Goal: Information Seeking & Learning: Learn about a topic

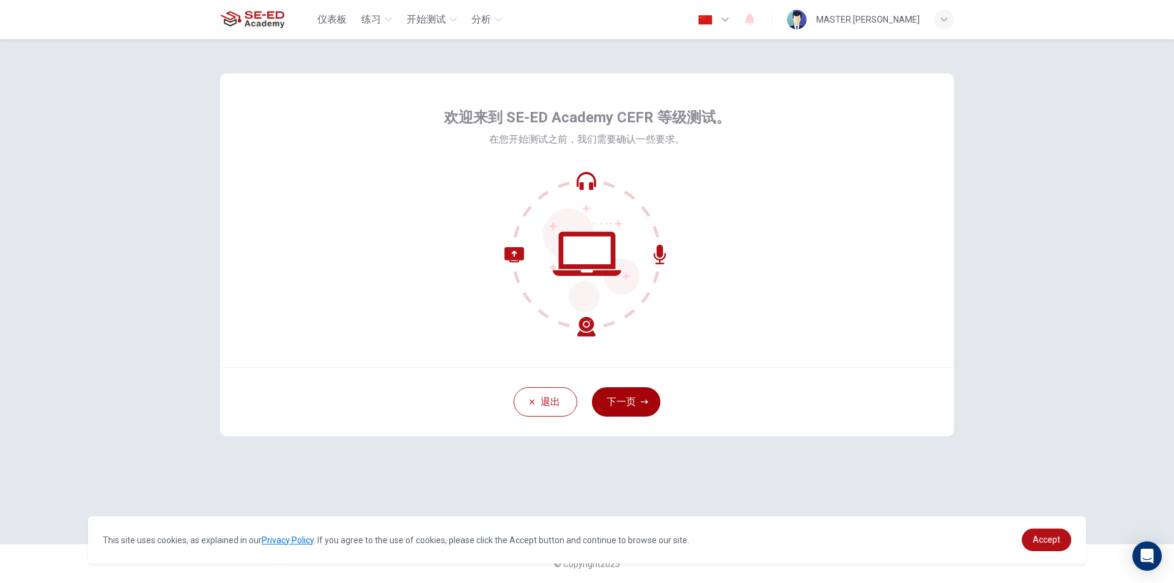
click at [625, 404] on button "下一页" at bounding box center [626, 401] width 68 height 29
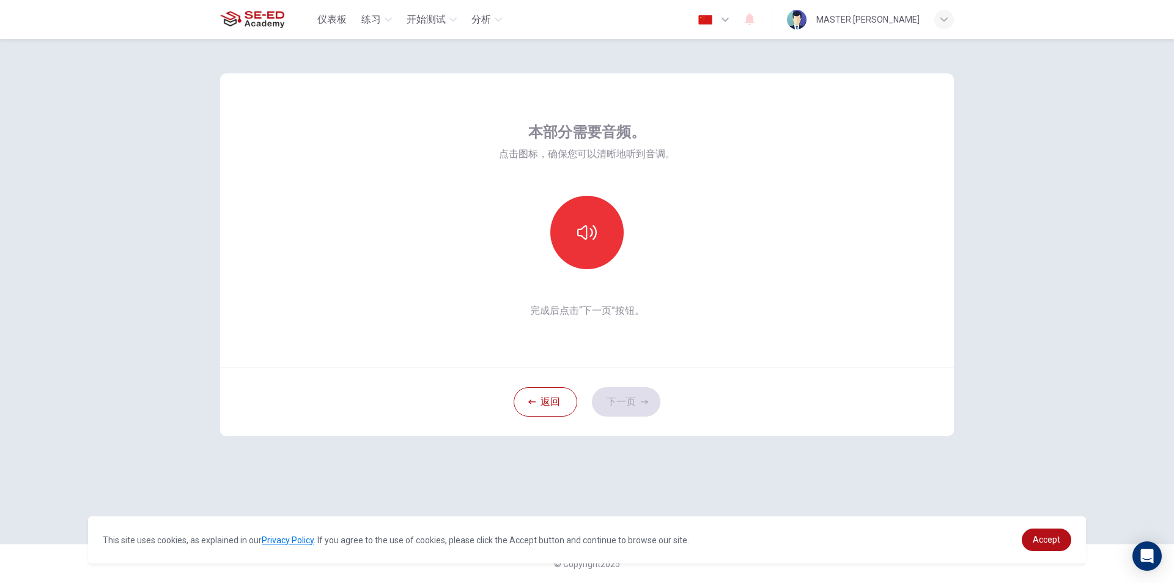
click at [728, 21] on icon "button" at bounding box center [725, 19] width 15 height 15
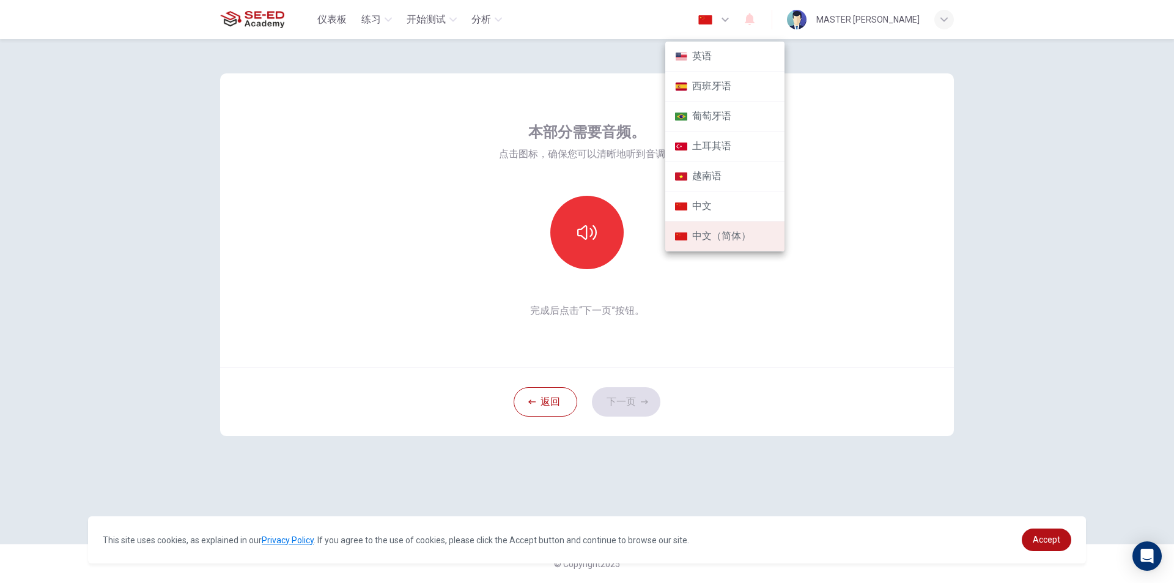
click at [727, 24] on div at bounding box center [587, 291] width 1174 height 583
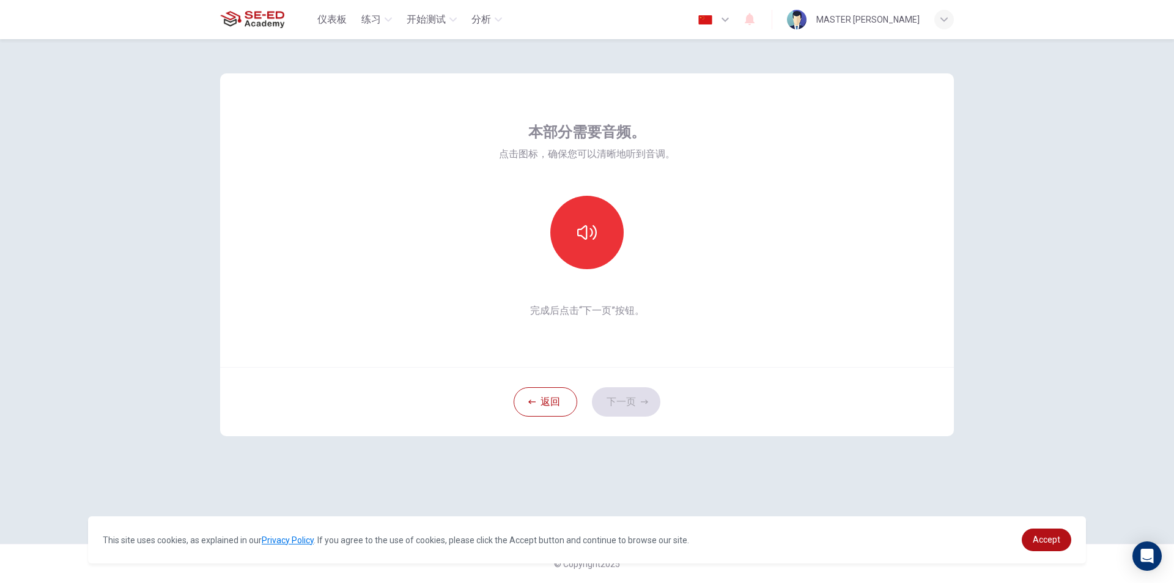
click at [732, 17] on icon "button" at bounding box center [725, 19] width 15 height 15
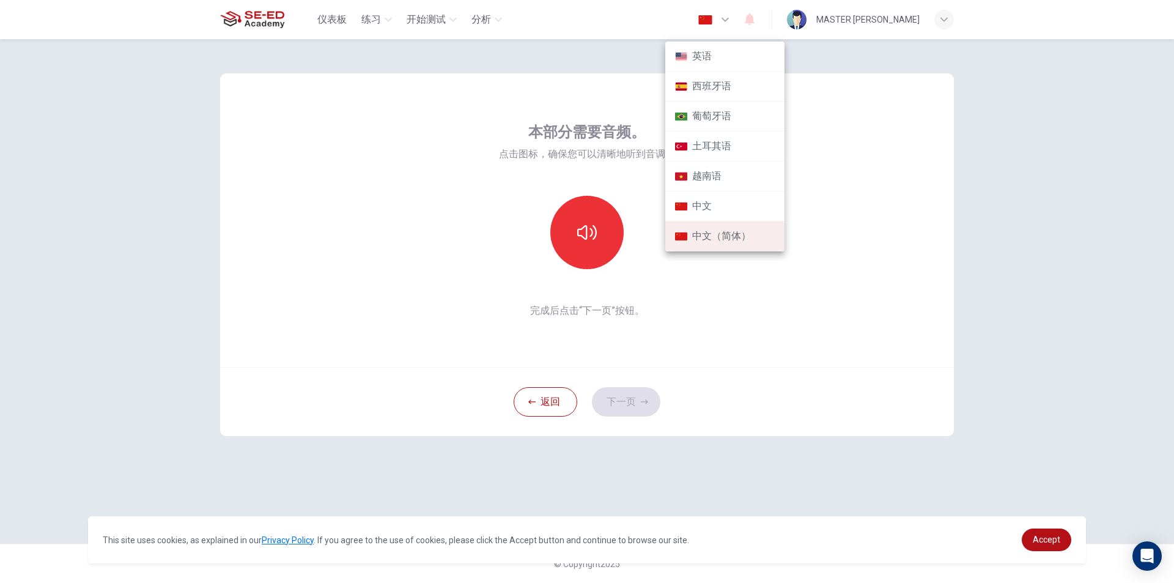
click at [731, 51] on li "英语" at bounding box center [724, 57] width 119 height 30
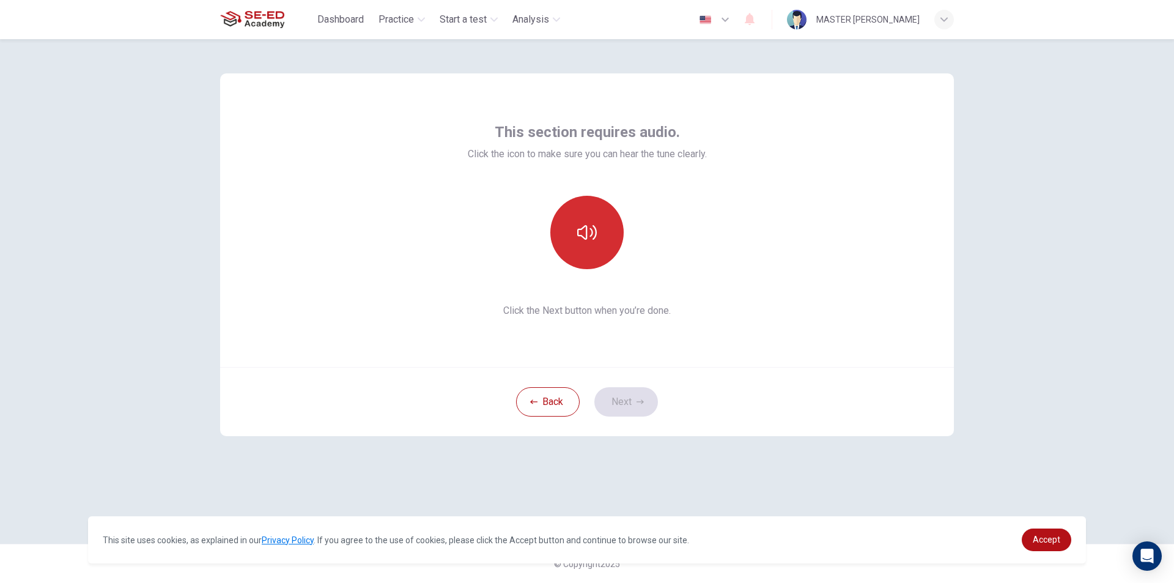
click at [600, 216] on button "button" at bounding box center [586, 232] width 73 height 73
click at [574, 224] on button "button" at bounding box center [586, 232] width 73 height 73
click at [642, 403] on icon "button" at bounding box center [639, 401] width 7 height 4
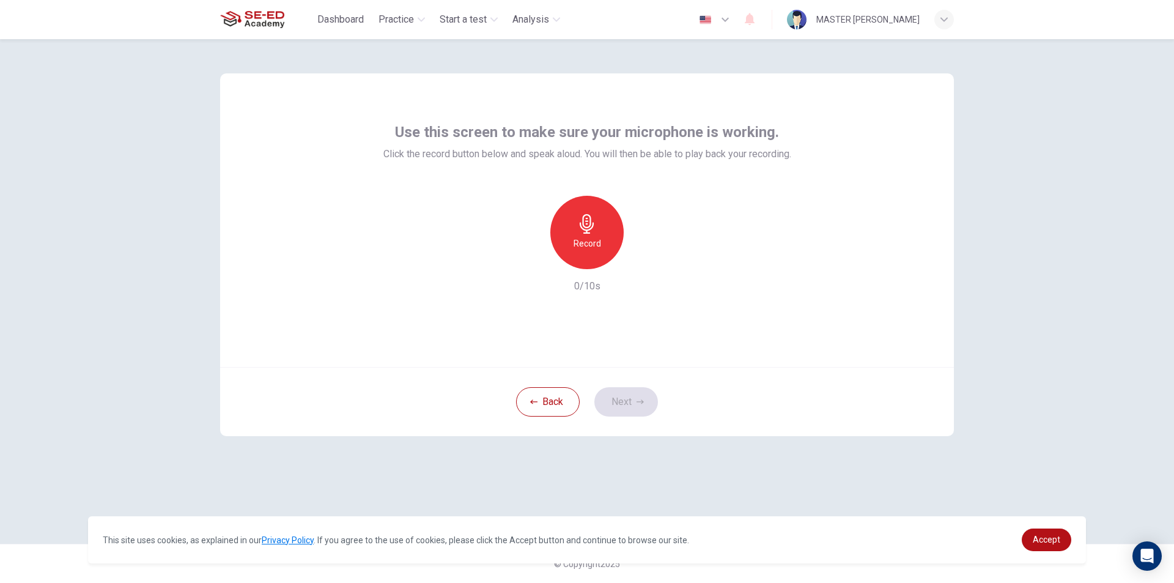
click at [584, 234] on div "Record" at bounding box center [586, 232] width 73 height 73
click at [585, 234] on div "Stop" at bounding box center [586, 232] width 73 height 73
click at [558, 227] on div "Record" at bounding box center [586, 232] width 73 height 73
click at [596, 221] on div "Stop" at bounding box center [586, 232] width 73 height 73
click at [646, 255] on icon "button" at bounding box center [643, 259] width 12 height 12
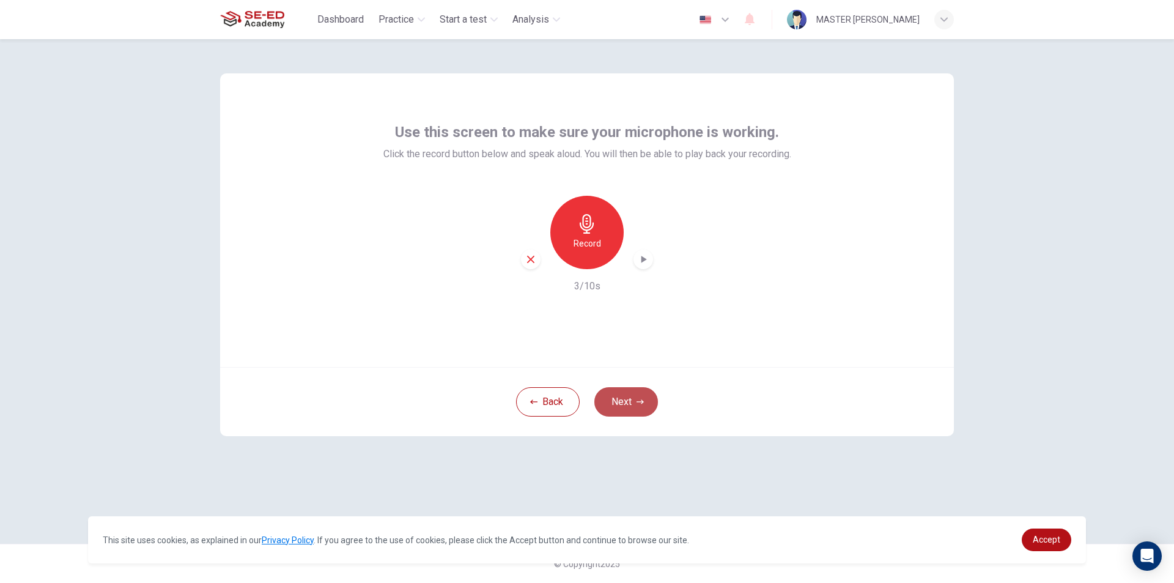
click at [638, 399] on icon "button" at bounding box center [639, 401] width 7 height 7
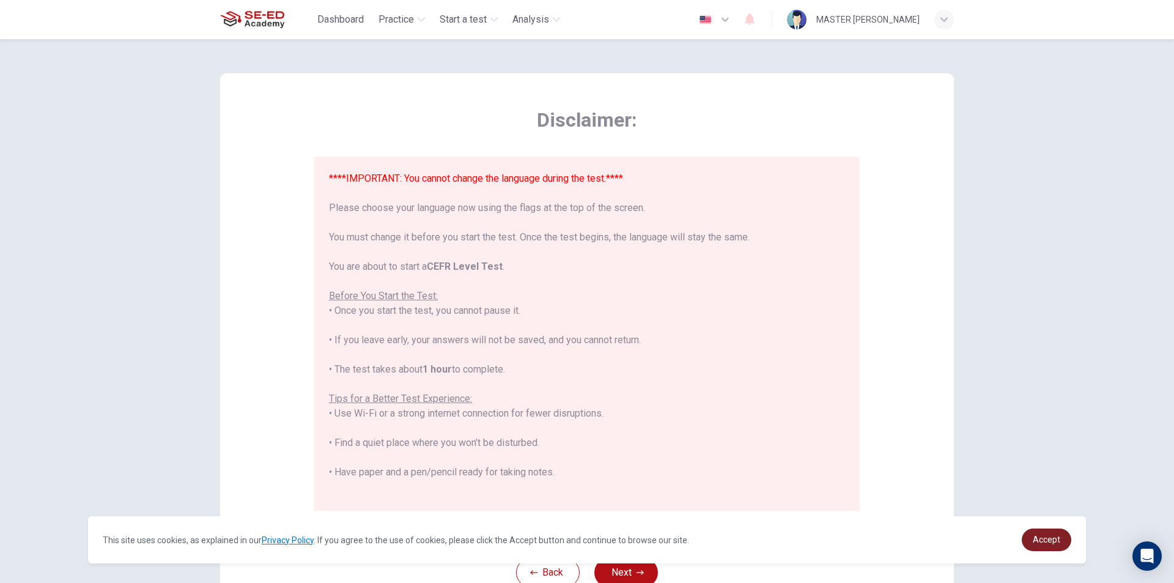
click at [1052, 534] on span "Accept" at bounding box center [1047, 539] width 28 height 10
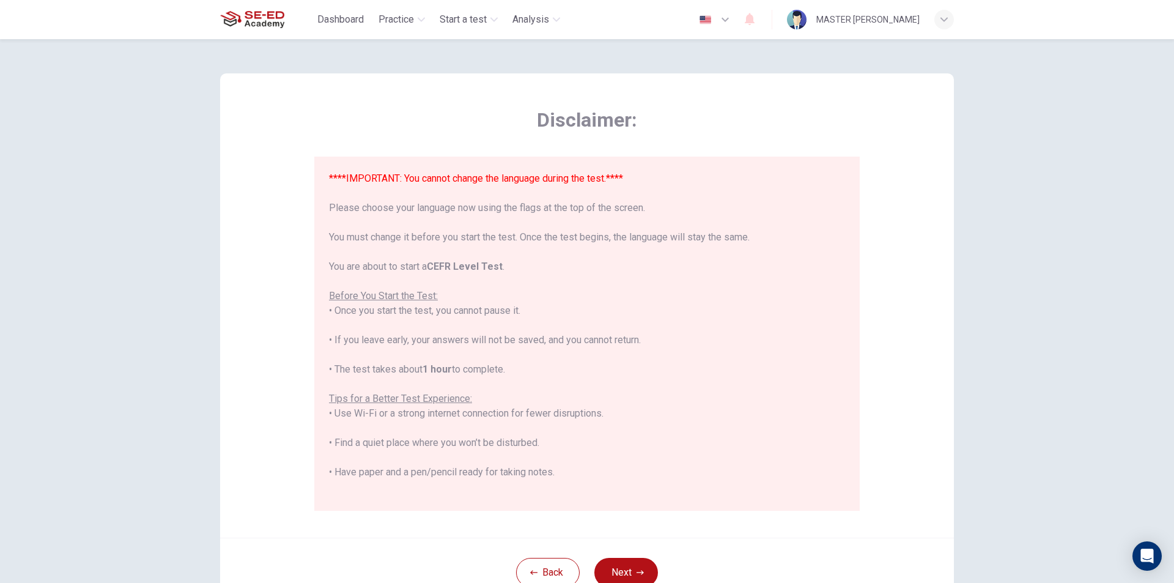
click at [732, 24] on icon "button" at bounding box center [725, 19] width 15 height 15
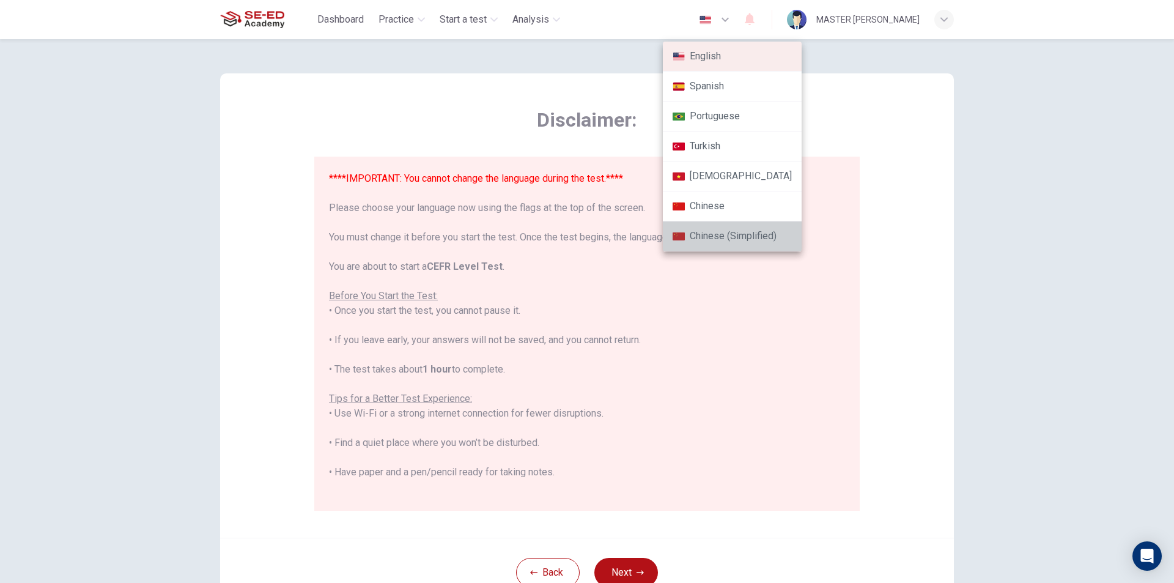
click at [735, 231] on li "Chinese (Simplified)" at bounding box center [732, 236] width 139 height 30
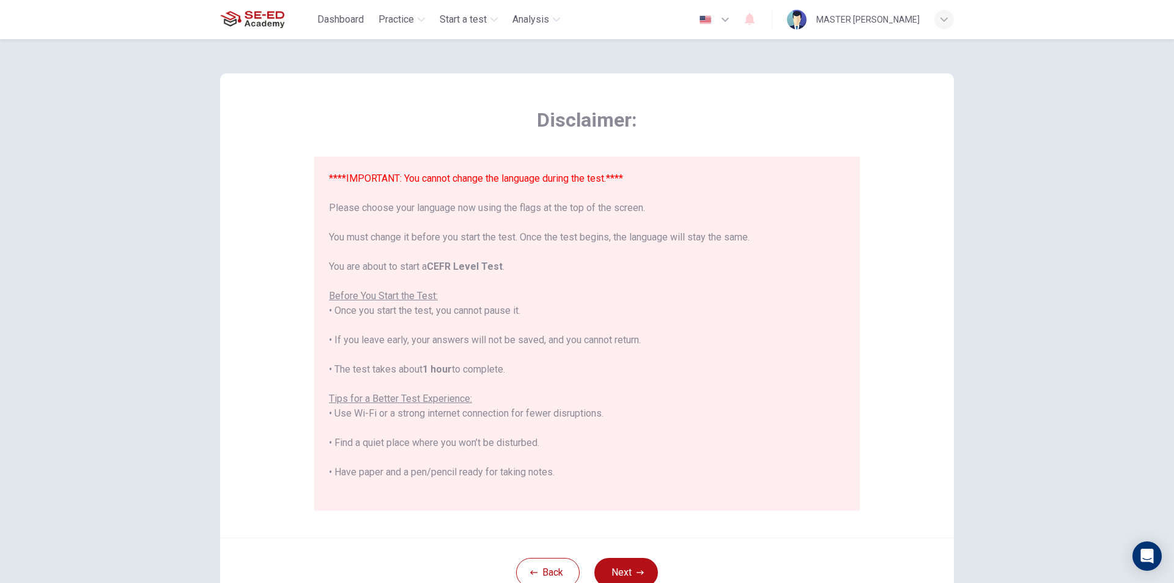
click at [729, 19] on icon "button" at bounding box center [725, 19] width 15 height 15
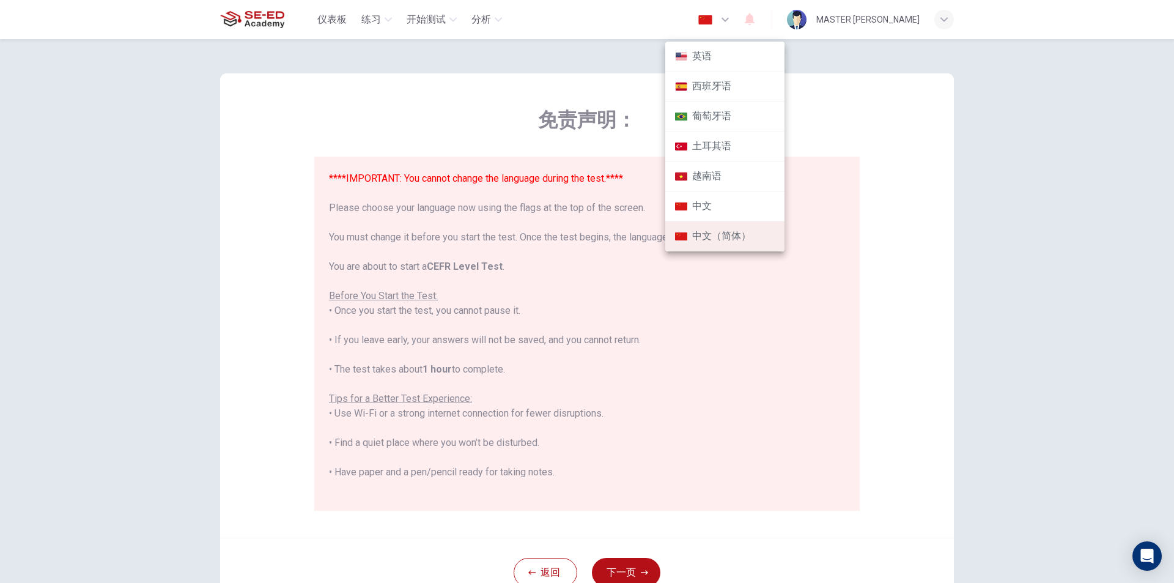
click at [707, 55] on li "英语" at bounding box center [724, 57] width 119 height 30
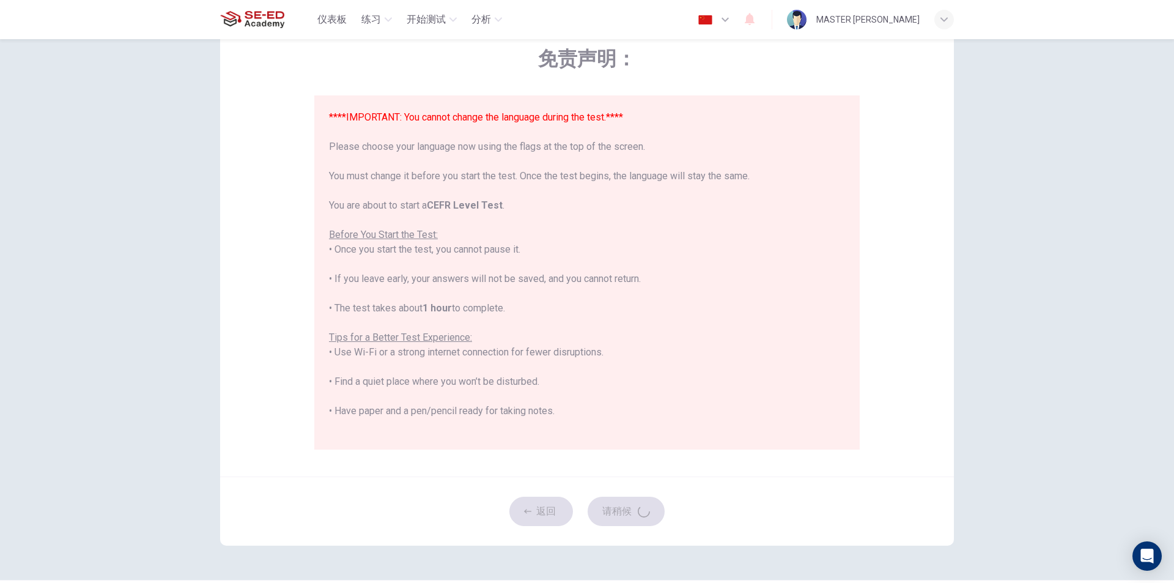
type input "en"
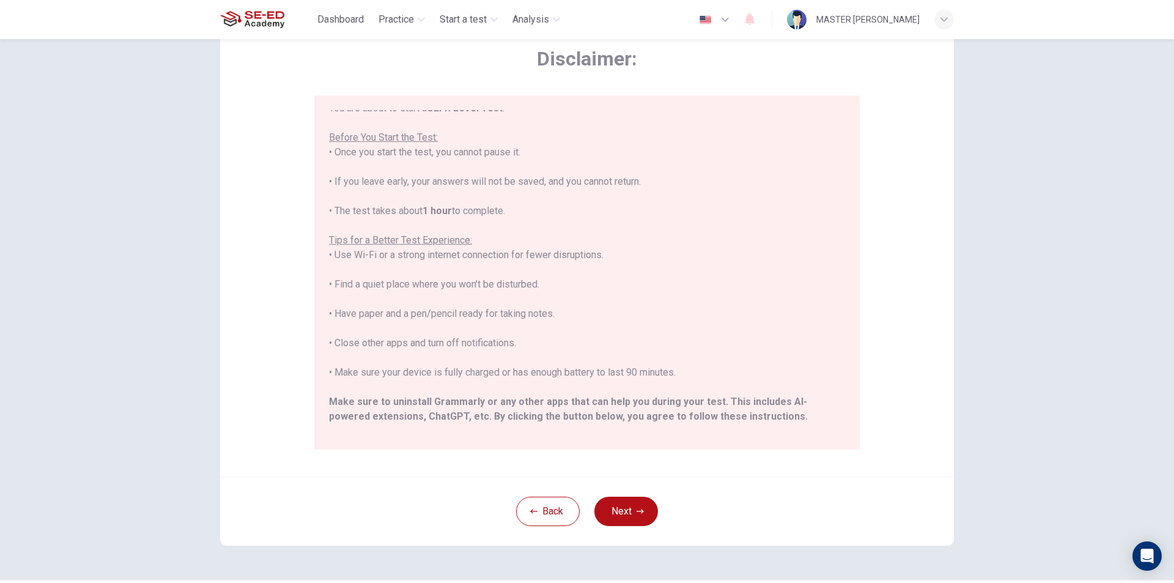
scroll to position [117, 0]
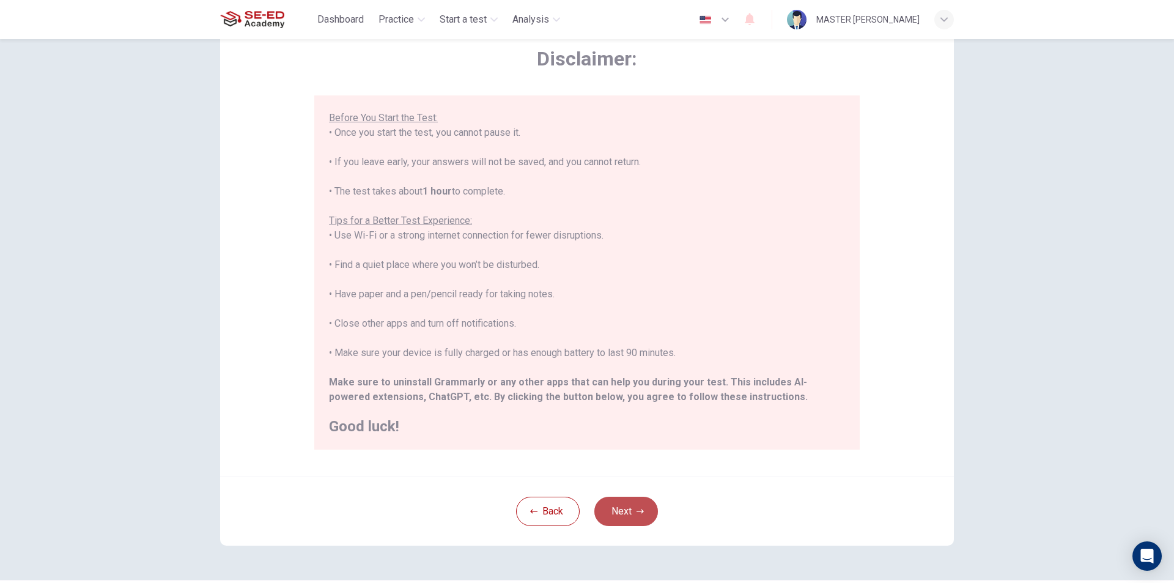
click at [618, 499] on button "Next" at bounding box center [626, 510] width 64 height 29
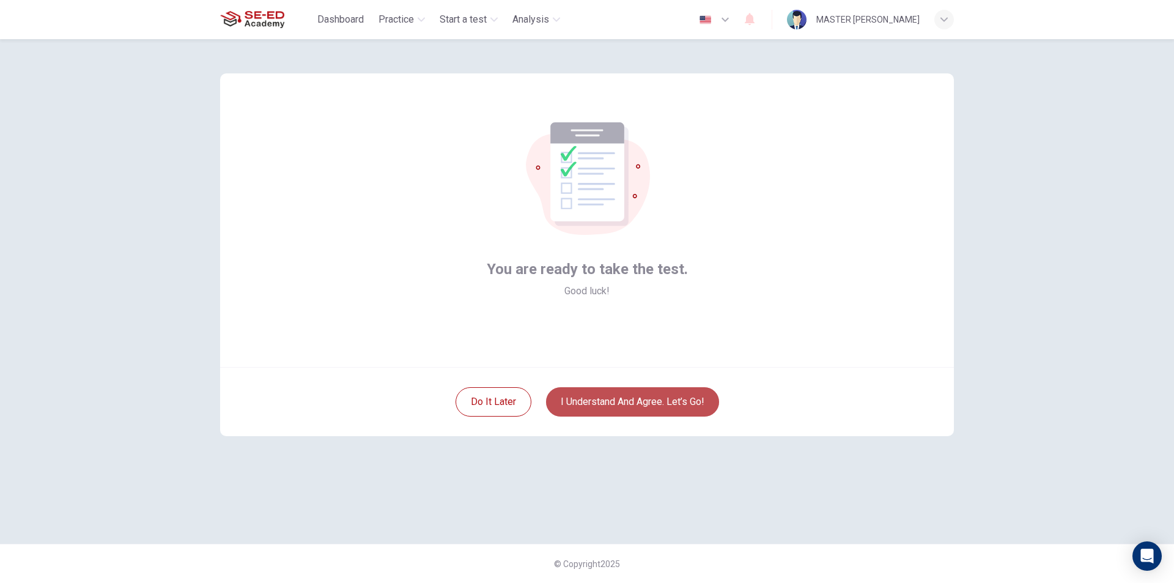
click at [696, 400] on button "I understand and agree. Let’s go!" at bounding box center [632, 401] width 173 height 29
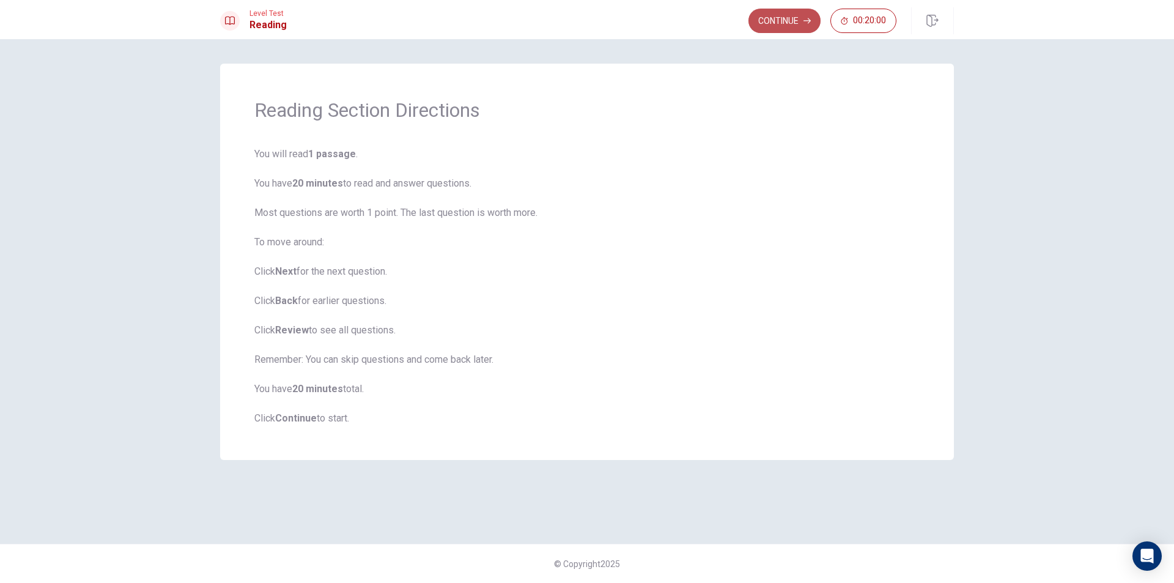
click at [780, 22] on button "Continue" at bounding box center [784, 21] width 72 height 24
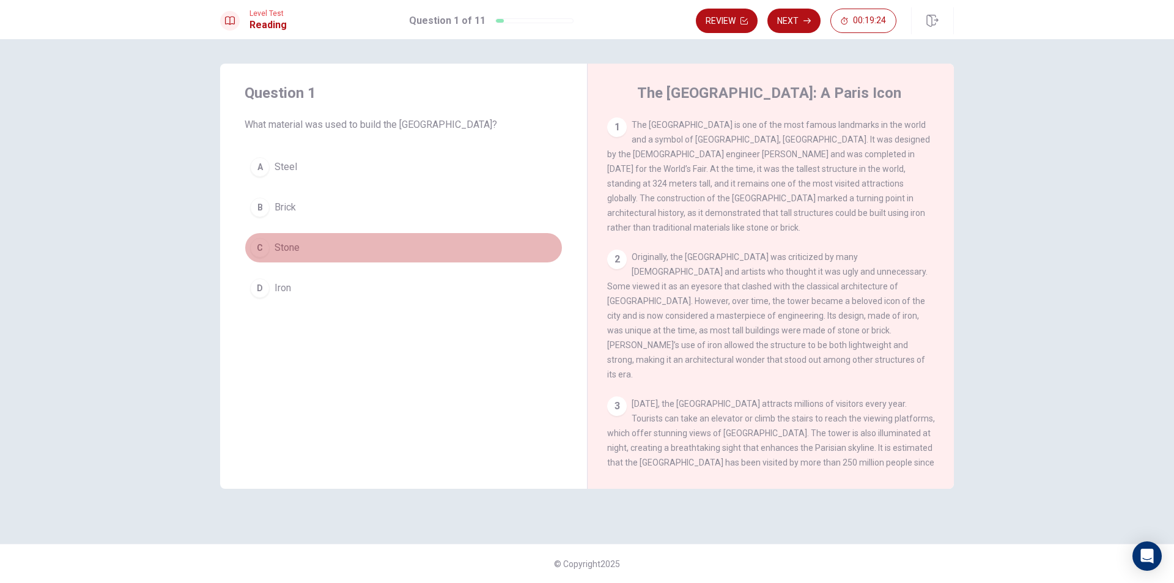
click at [261, 241] on div "C" at bounding box center [260, 248] width 20 height 20
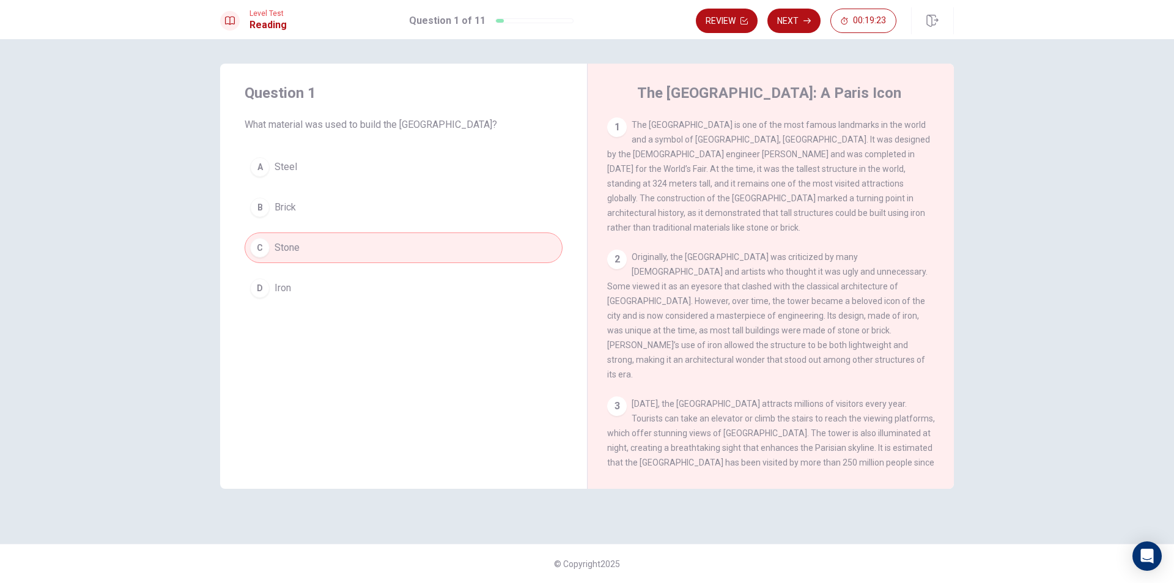
click at [257, 211] on div "B" at bounding box center [260, 207] width 20 height 20
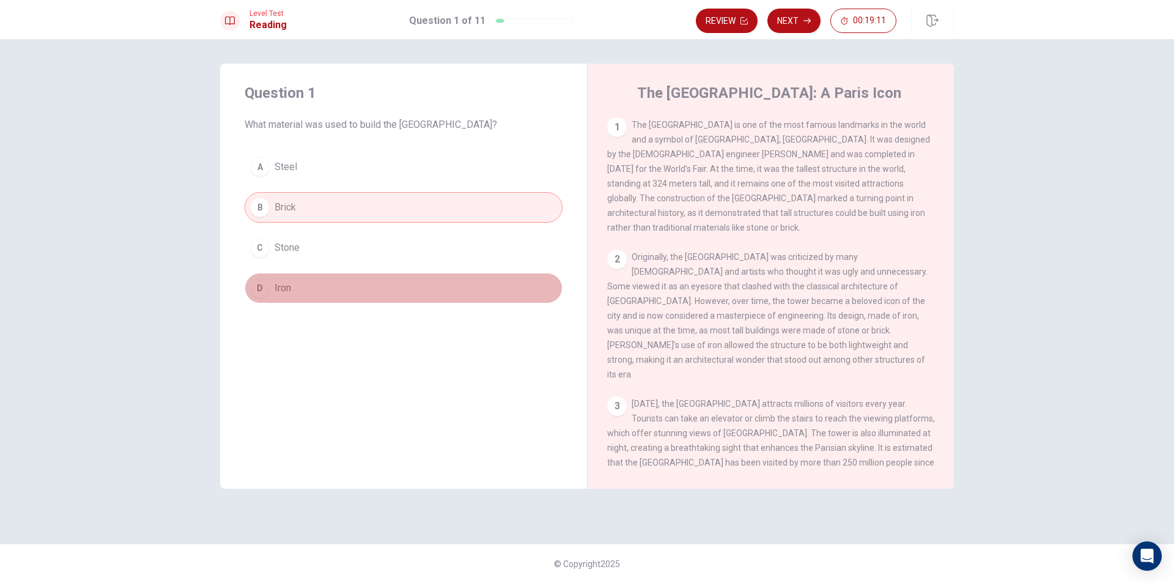
click at [338, 283] on button "D Iron" at bounding box center [404, 288] width 318 height 31
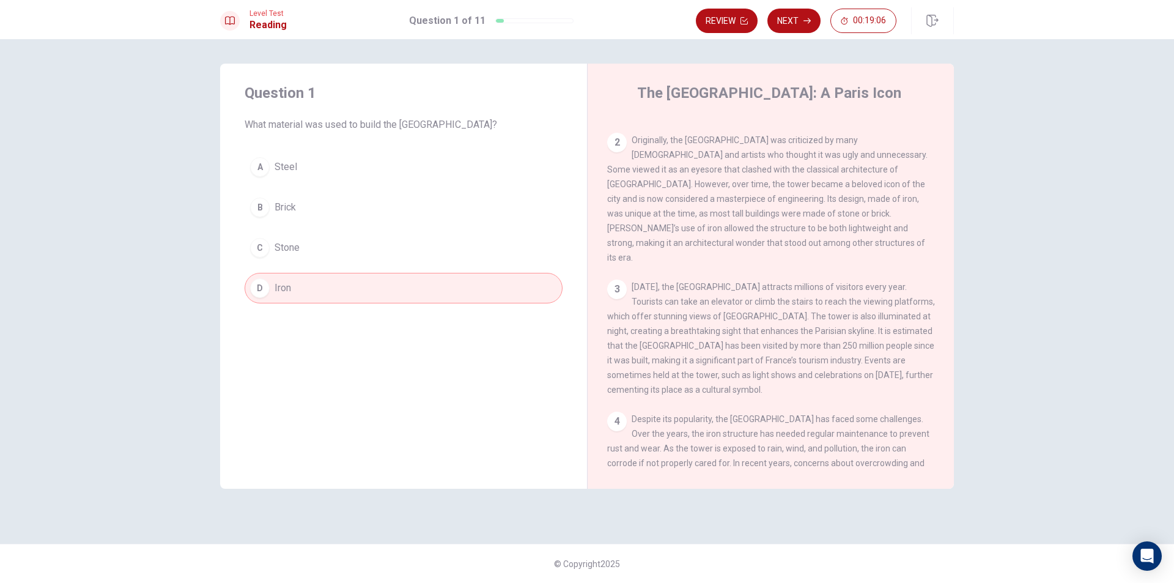
scroll to position [122, 0]
click at [798, 17] on button "Next" at bounding box center [793, 21] width 53 height 24
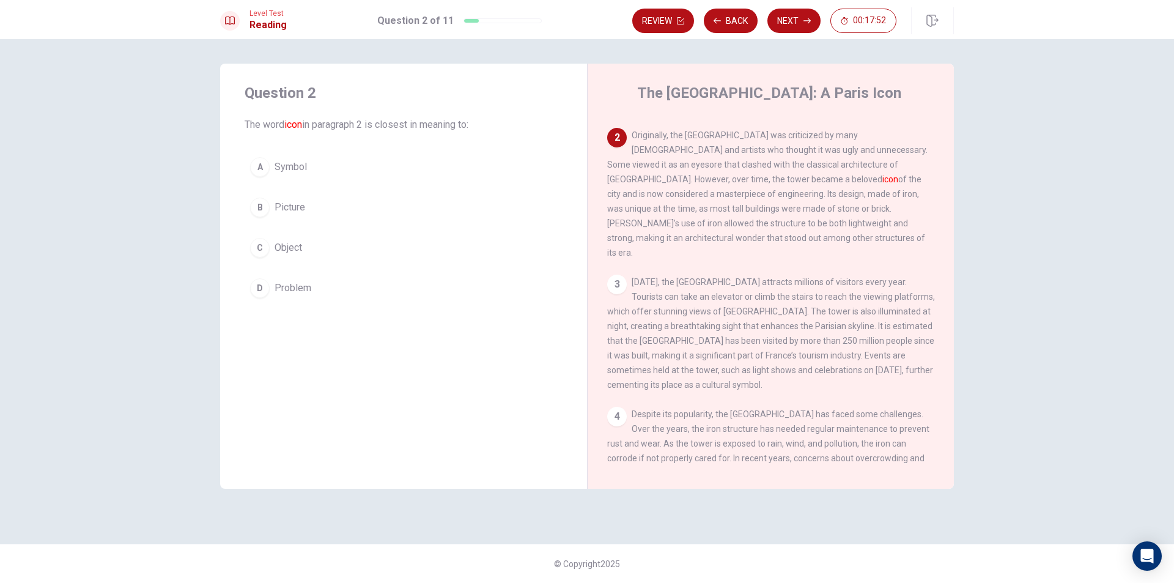
click at [282, 158] on button "A Symbol" at bounding box center [404, 167] width 318 height 31
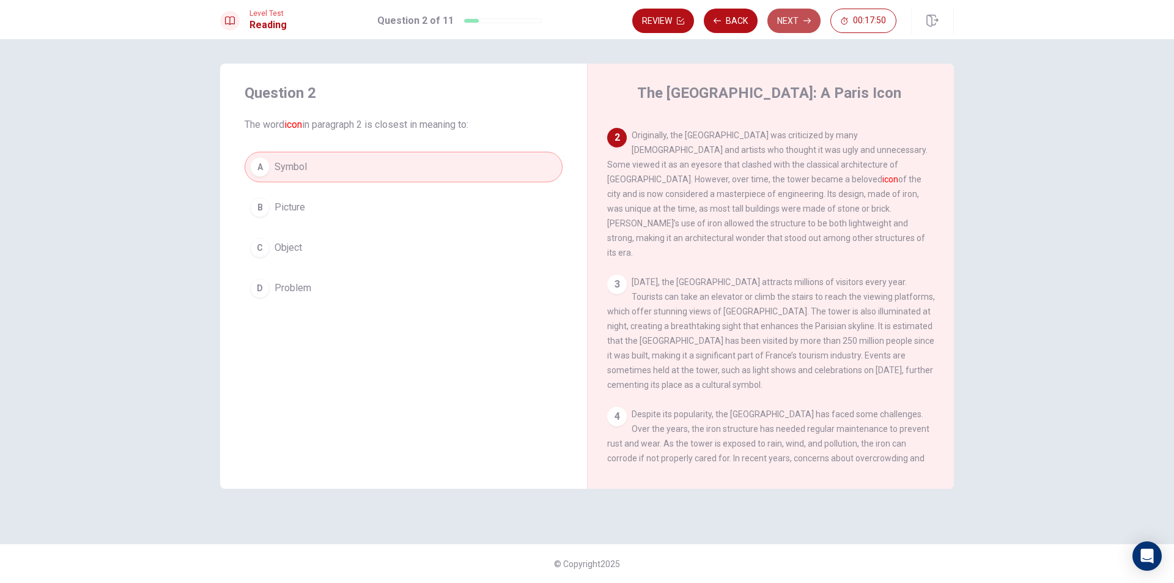
click at [789, 15] on button "Next" at bounding box center [793, 21] width 53 height 24
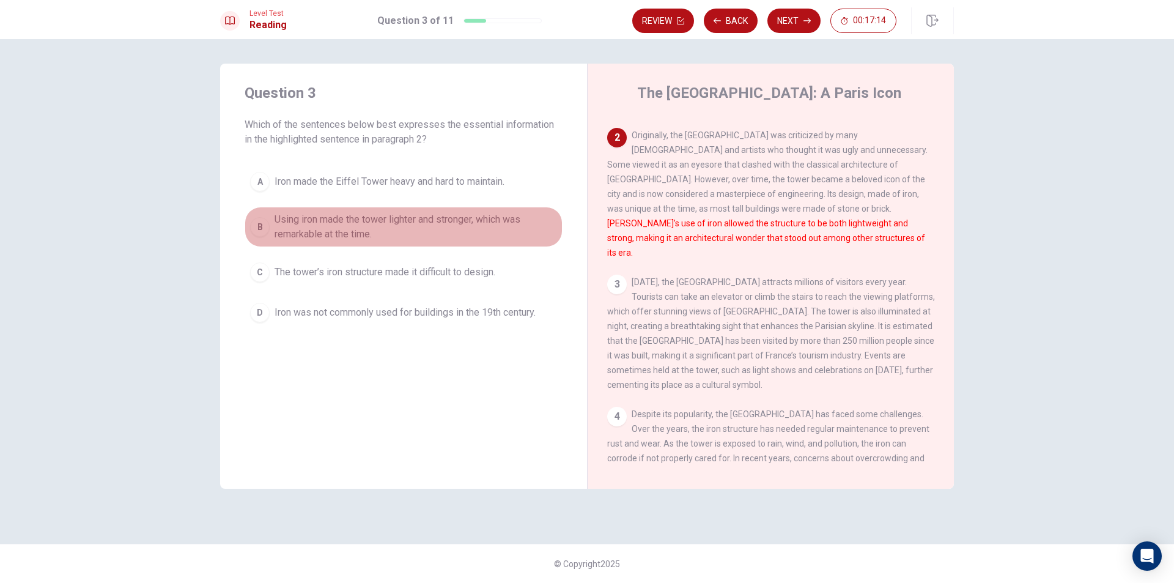
click at [270, 229] on button "B Using iron made the tower lighter and stronger, which was remarkable at the t…" at bounding box center [404, 227] width 318 height 40
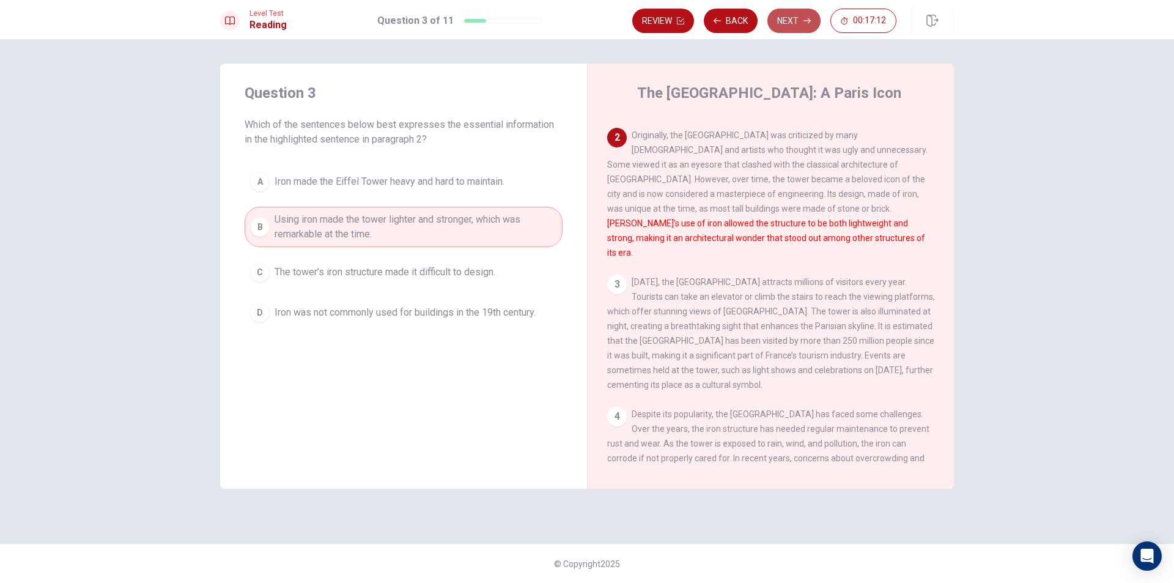
click at [792, 17] on button "Next" at bounding box center [793, 21] width 53 height 24
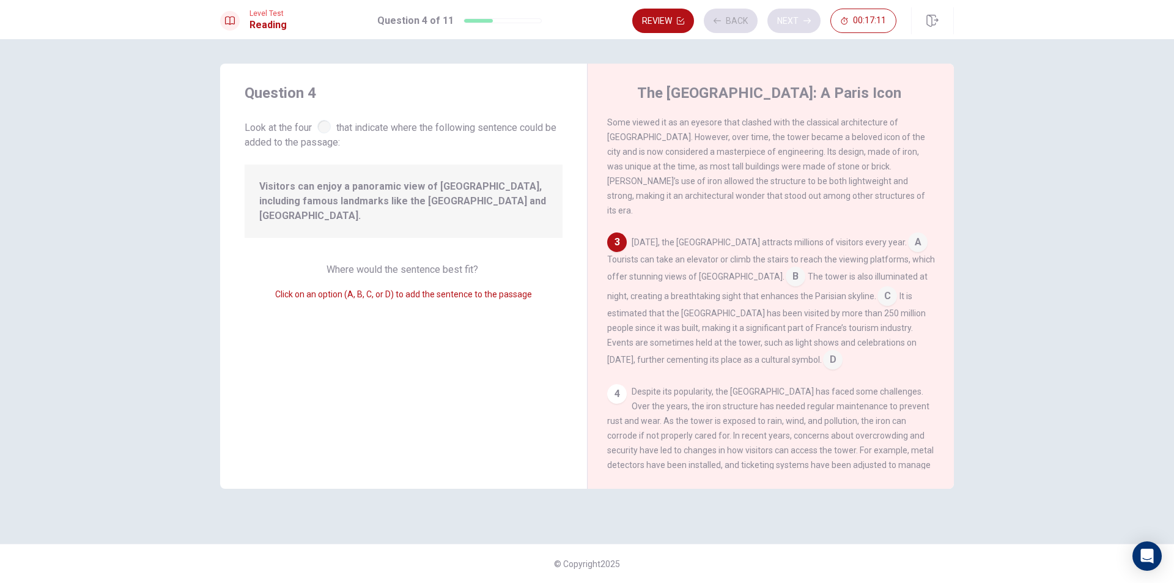
scroll to position [166, 0]
click at [908, 231] on input at bounding box center [918, 241] width 20 height 20
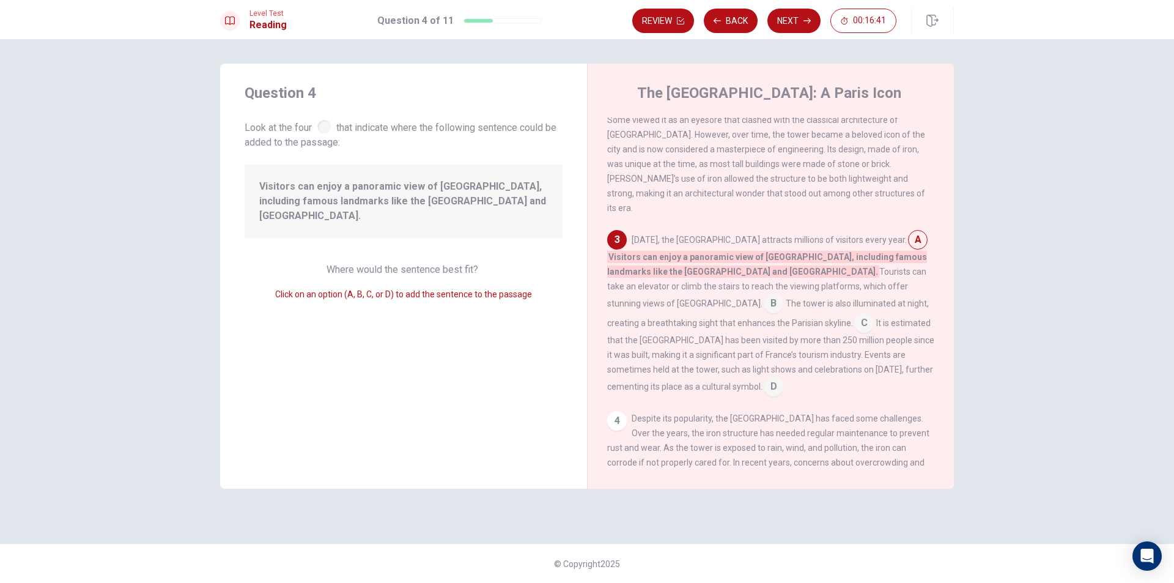
click at [908, 231] on input at bounding box center [918, 241] width 20 height 20
click at [865, 267] on span "Tourists can take an elevator or climb the stairs to reach the viewing platform…" at bounding box center [766, 288] width 319 height 42
click at [783, 295] on input at bounding box center [774, 305] width 20 height 20
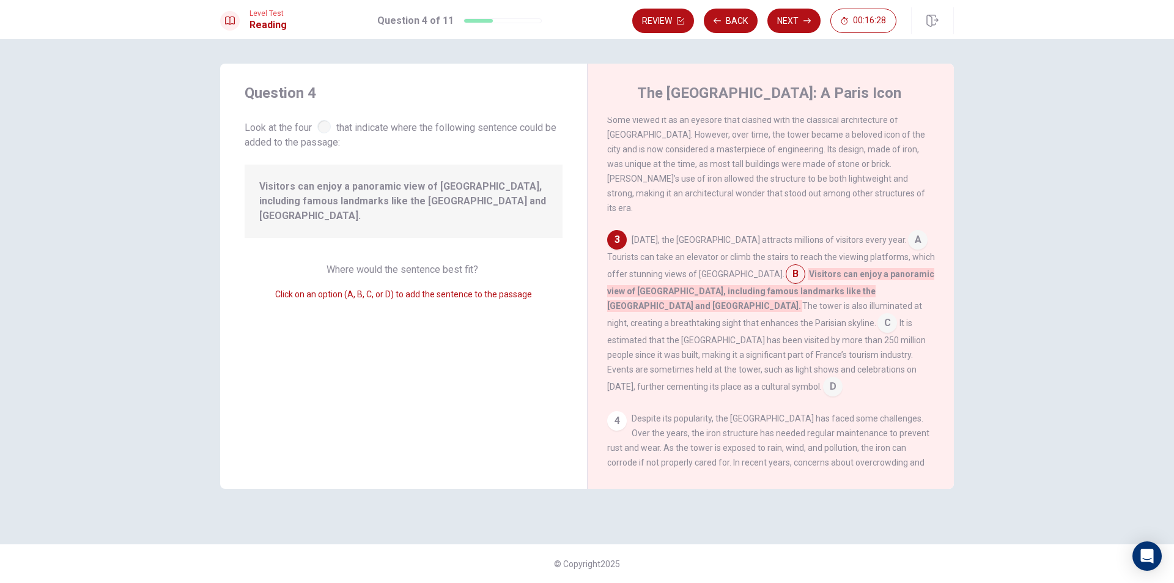
click at [643, 293] on div "[DATE], the [GEOGRAPHIC_DATA] attracts millions of visitors every year. A Touri…" at bounding box center [771, 313] width 328 height 166
click at [783, 15] on button "Next" at bounding box center [793, 21] width 53 height 24
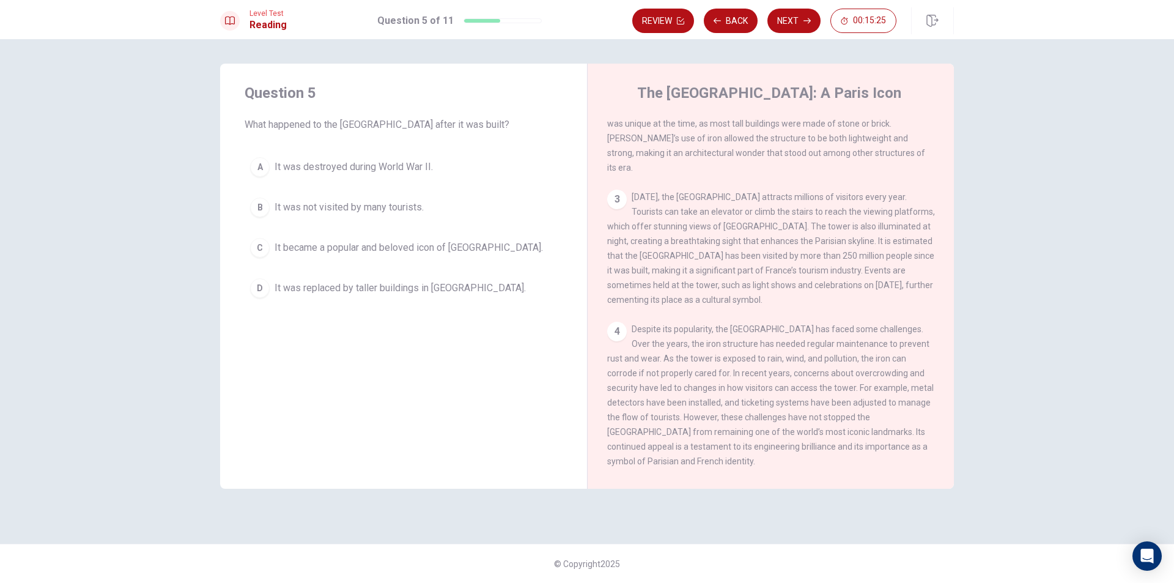
scroll to position [212, 0]
click at [265, 209] on div "B" at bounding box center [260, 207] width 20 height 20
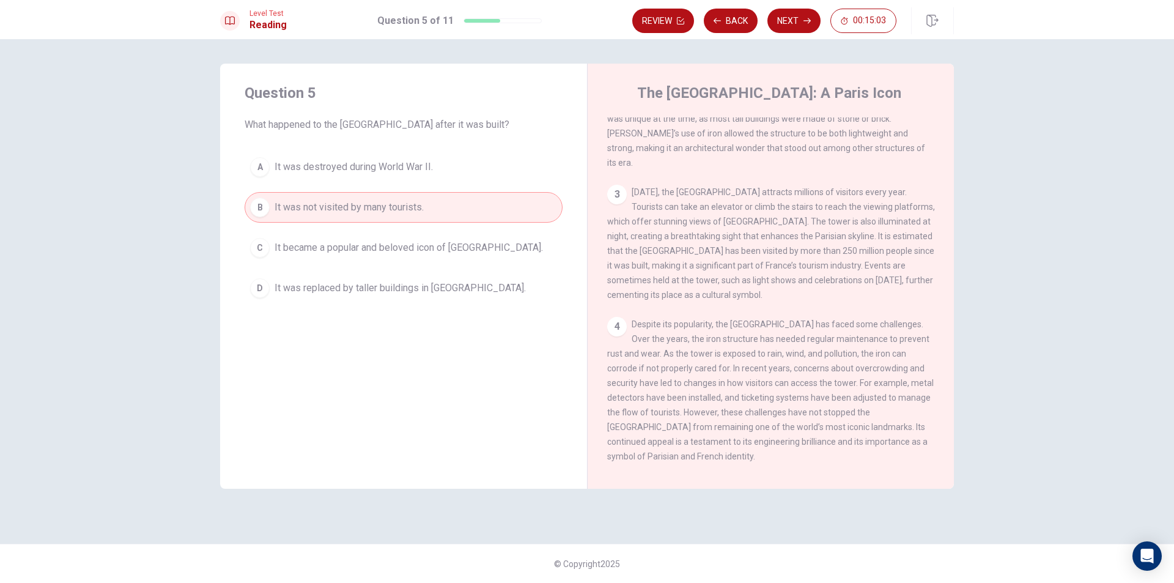
drag, startPoint x: 265, startPoint y: 209, endPoint x: 445, endPoint y: 168, distance: 185.1
click at [789, 24] on button "Next" at bounding box center [793, 21] width 53 height 24
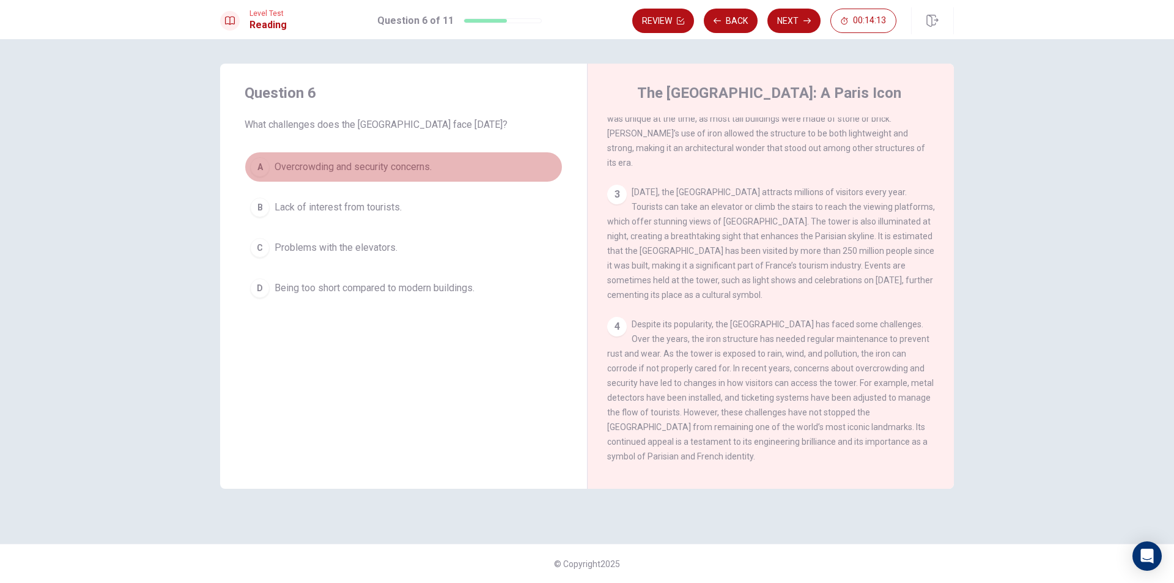
click at [275, 173] on span "Overcrowding and security concerns." at bounding box center [353, 167] width 157 height 15
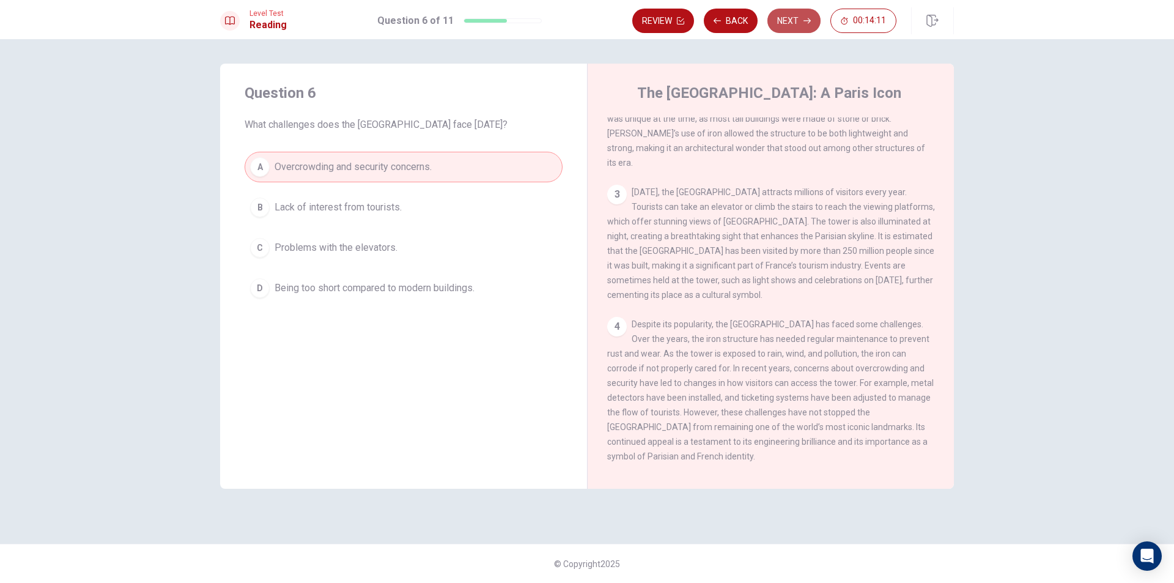
click at [783, 23] on button "Next" at bounding box center [793, 21] width 53 height 24
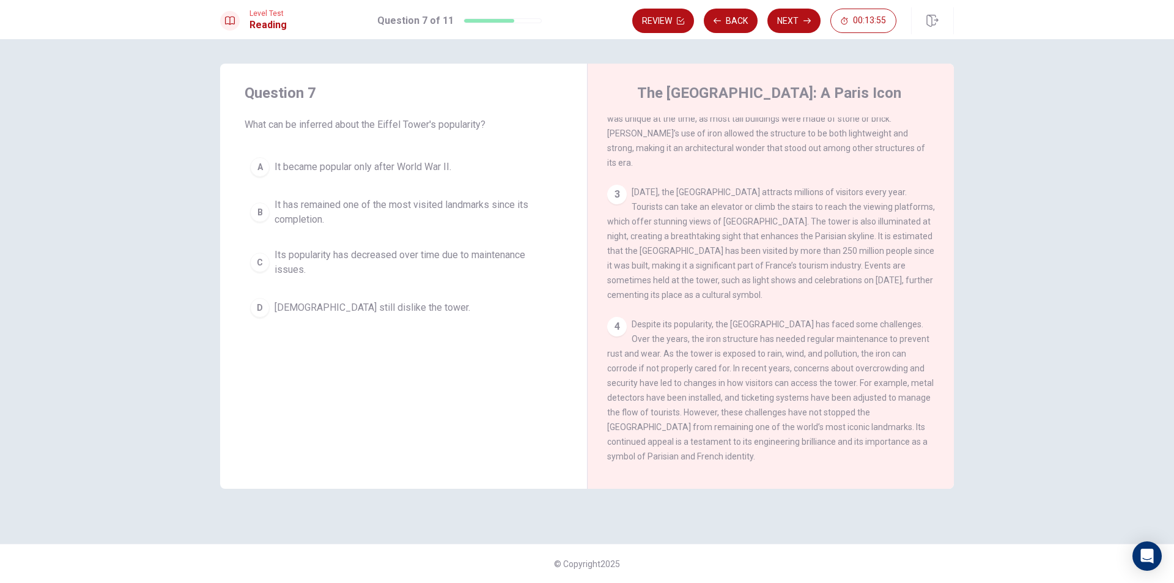
drag, startPoint x: 632, startPoint y: 175, endPoint x: 766, endPoint y: 194, distance: 135.7
click at [766, 194] on div "3 [DATE], the [GEOGRAPHIC_DATA] attracts millions of visitors every year. Touri…" at bounding box center [771, 243] width 328 height 117
click at [616, 162] on div "1 The [GEOGRAPHIC_DATA] is one of the most famous landmarks in the world and a …" at bounding box center [779, 293] width 344 height 352
click at [627, 185] on div "3 [DATE], the [GEOGRAPHIC_DATA] attracts millions of visitors every year. Touri…" at bounding box center [771, 243] width 328 height 117
click at [619, 185] on div "3" at bounding box center [617, 195] width 20 height 20
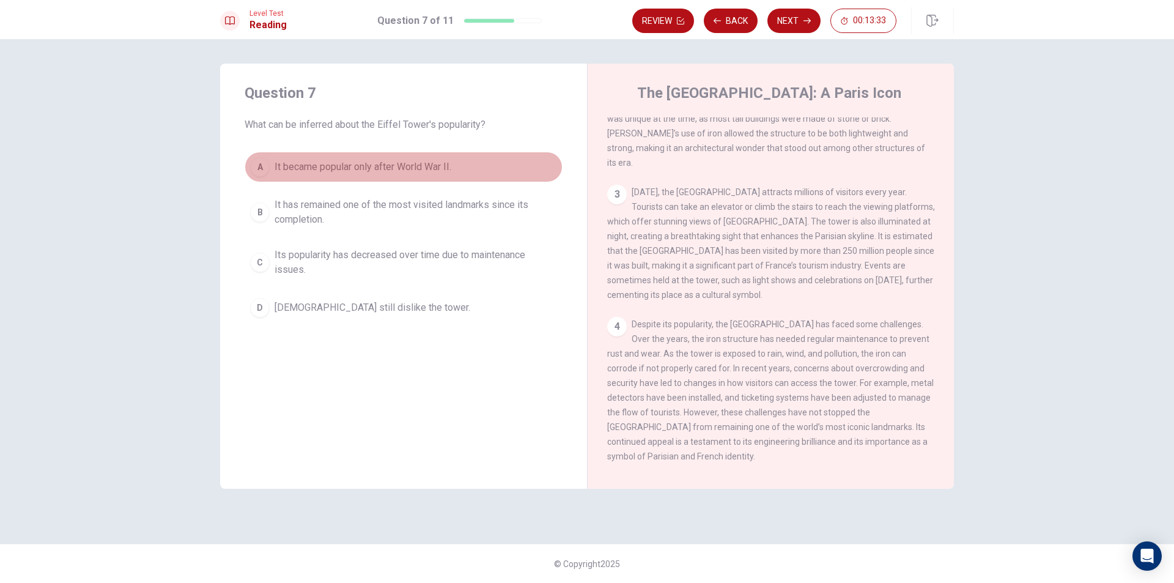
click at [259, 162] on div "A" at bounding box center [260, 167] width 20 height 20
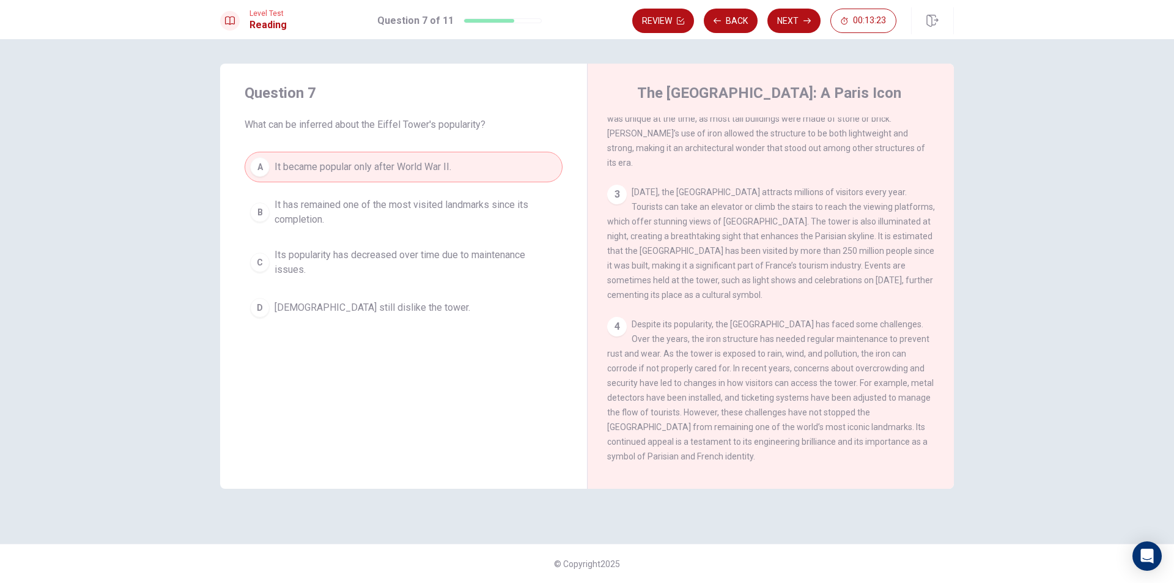
drag, startPoint x: 609, startPoint y: 232, endPoint x: 715, endPoint y: 216, distance: 107.5
click at [715, 216] on span "[DATE], the [GEOGRAPHIC_DATA] attracts millions of visitors every year. Tourist…" at bounding box center [771, 243] width 328 height 112
click at [307, 256] on span "Its popularity has decreased over time due to maintenance issues." at bounding box center [416, 262] width 282 height 29
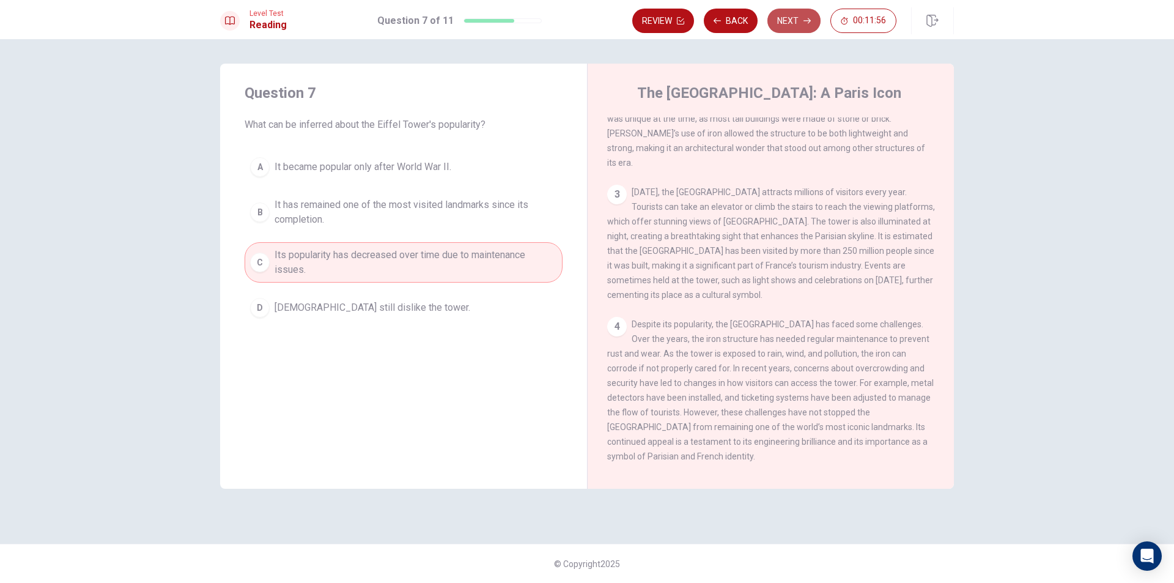
click at [778, 12] on button "Next" at bounding box center [793, 21] width 53 height 24
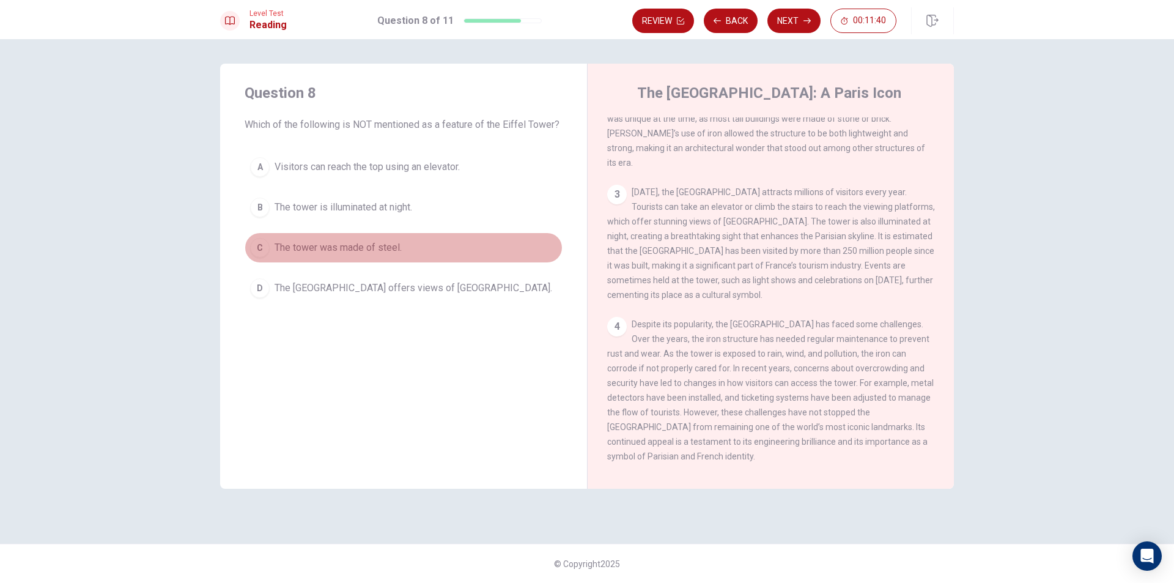
click at [368, 252] on span "The tower was made of steel." at bounding box center [338, 247] width 127 height 15
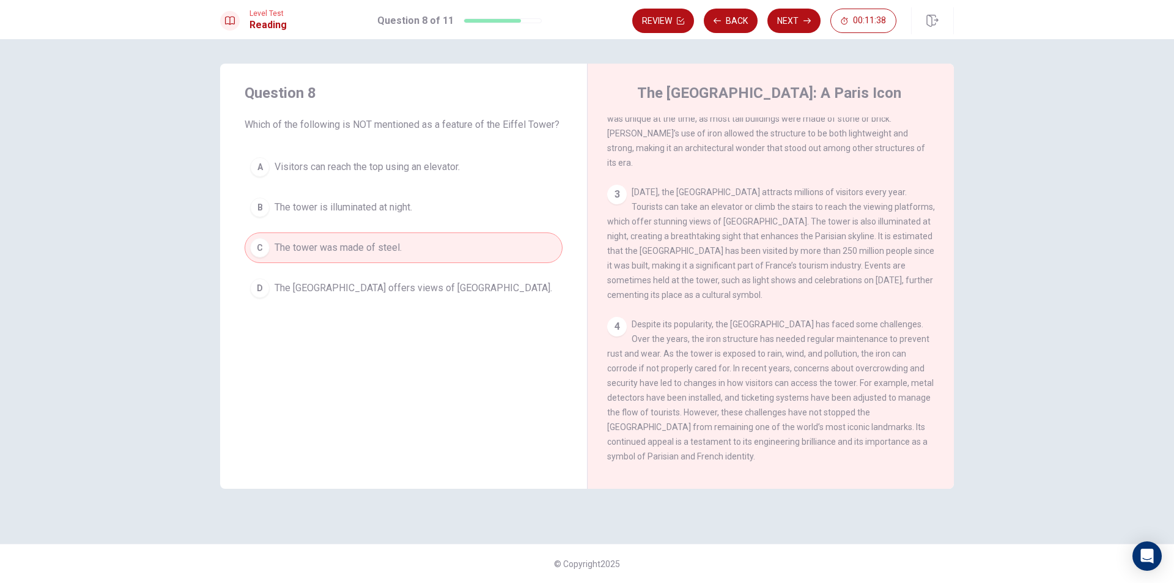
click at [813, 7] on div "Level Test Reading Question 8 of 11 Review Back Next 00:11:38" at bounding box center [587, 19] width 1174 height 39
click at [807, 18] on icon "button" at bounding box center [806, 20] width 7 height 7
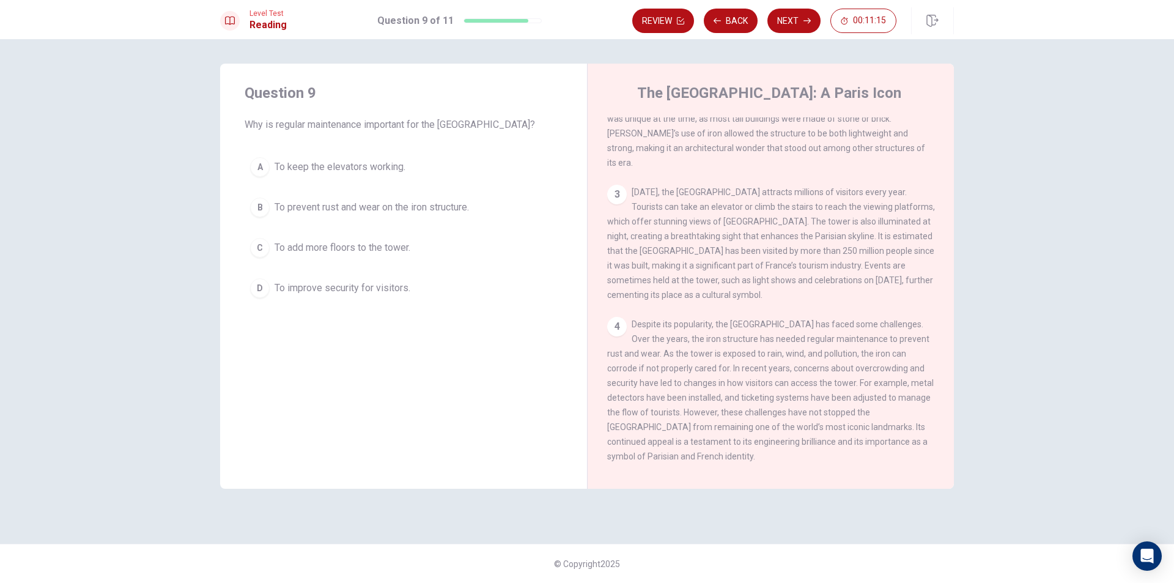
click at [287, 205] on span "To prevent rust and wear on the iron structure." at bounding box center [372, 207] width 194 height 15
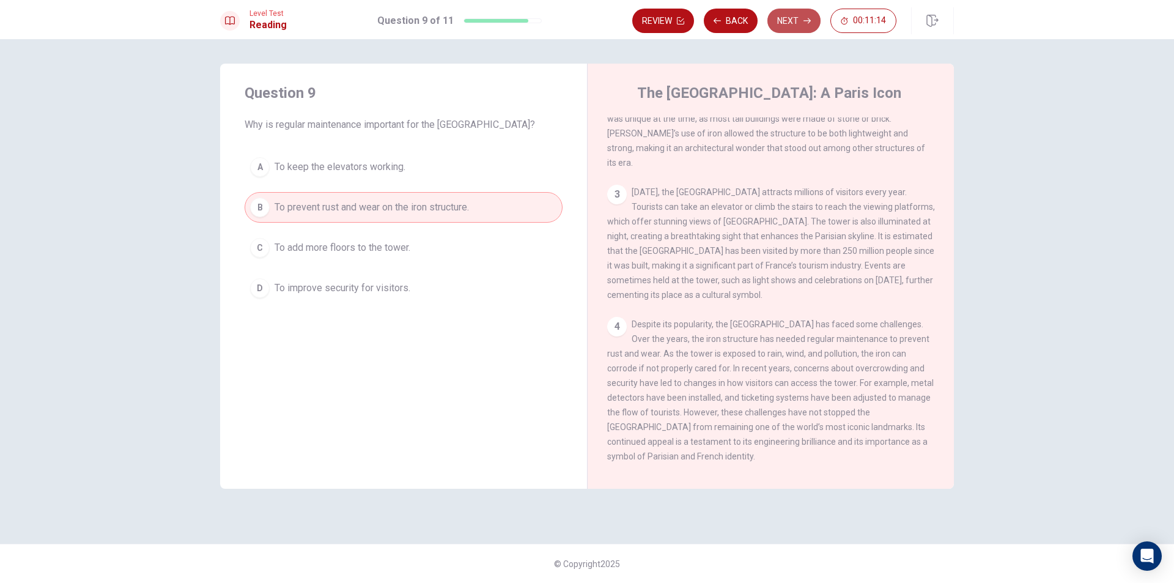
click at [793, 17] on button "Next" at bounding box center [793, 21] width 53 height 24
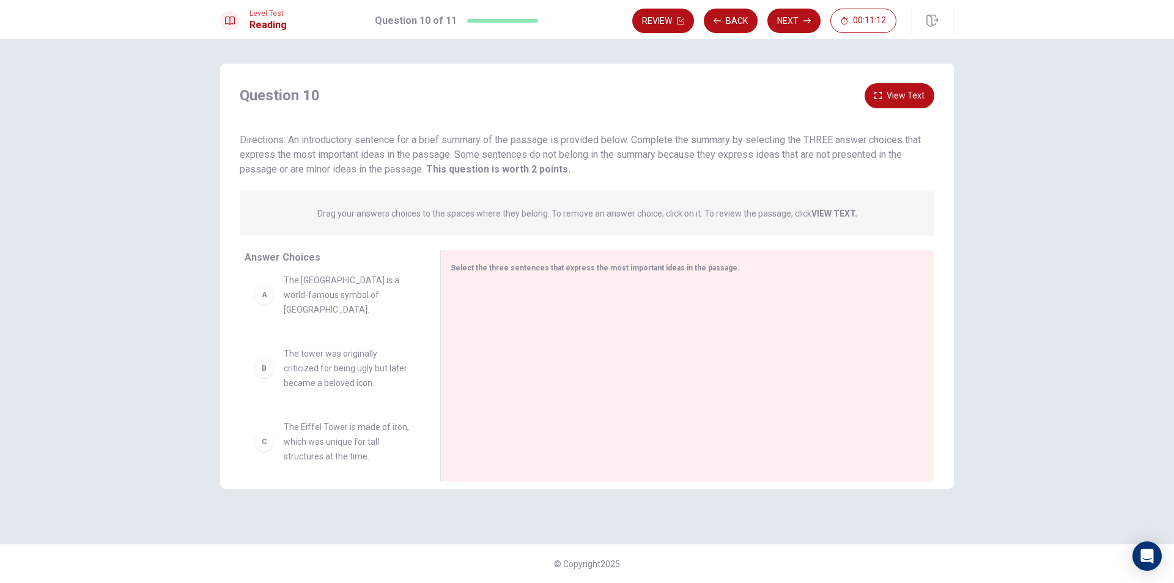
scroll to position [0, 0]
drag, startPoint x: 244, startPoint y: 135, endPoint x: 513, endPoint y: 126, distance: 269.1
click at [506, 133] on div "Directions: An introductory sentence for a brief summary of the passage is prov…" at bounding box center [587, 155] width 695 height 44
drag, startPoint x: 263, startPoint y: 136, endPoint x: 551, endPoint y: 157, distance: 288.7
click at [549, 157] on span "Directions: An introductory sentence for a brief summary of the passage is prov…" at bounding box center [580, 154] width 681 height 41
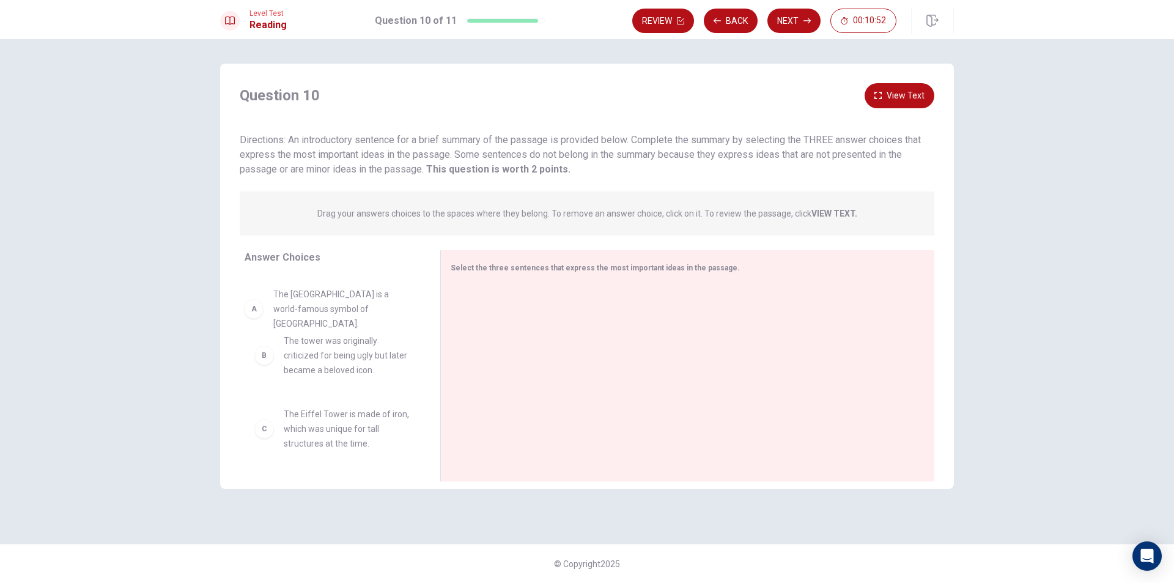
drag, startPoint x: 284, startPoint y: 290, endPoint x: 269, endPoint y: 294, distance: 15.7
drag, startPoint x: 268, startPoint y: 295, endPoint x: 300, endPoint y: 311, distance: 35.8
click at [300, 311] on div "A The Eiffel Tower is a world-famous symbol of [GEOGRAPHIC_DATA]. B The tower w…" at bounding box center [333, 369] width 176 height 188
click at [258, 304] on div "A" at bounding box center [264, 307] width 20 height 20
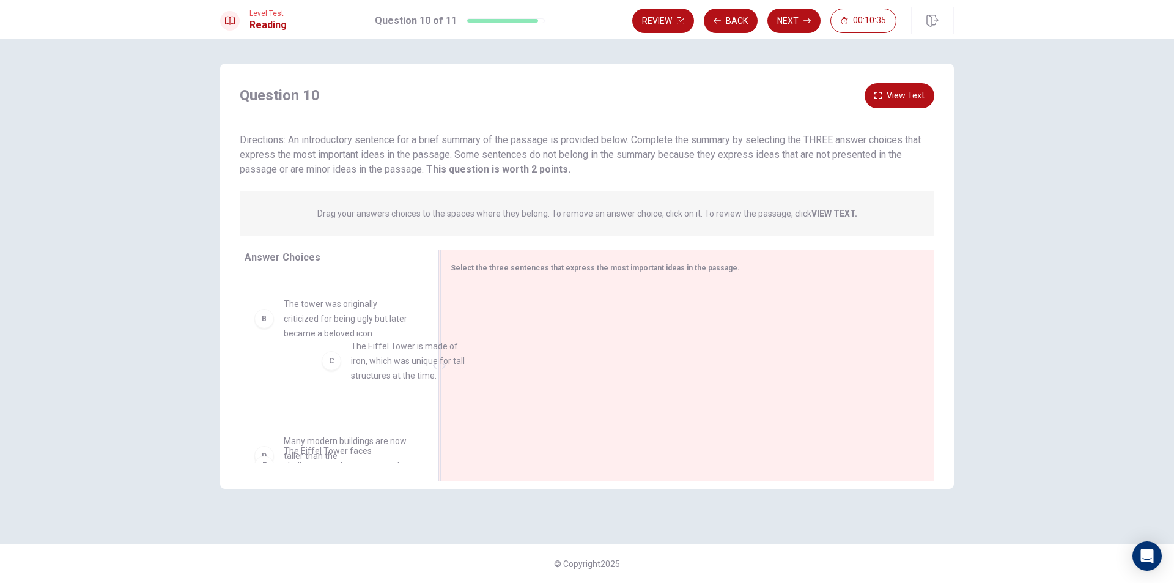
drag, startPoint x: 273, startPoint y: 378, endPoint x: 432, endPoint y: 344, distance: 163.1
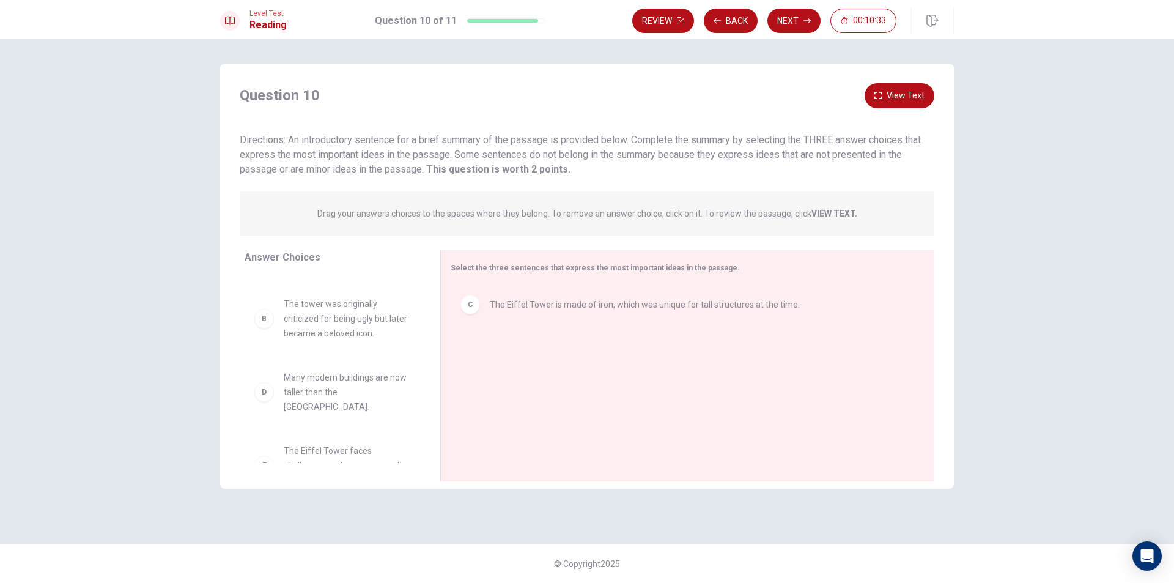
scroll to position [0, 0]
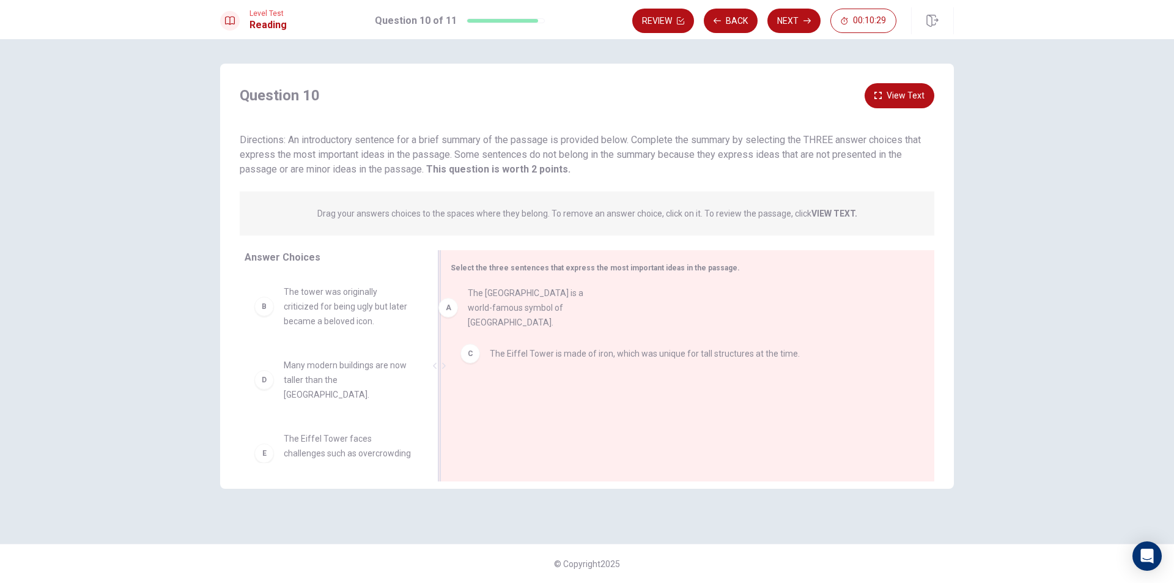
drag, startPoint x: 289, startPoint y: 303, endPoint x: 498, endPoint y: 305, distance: 209.1
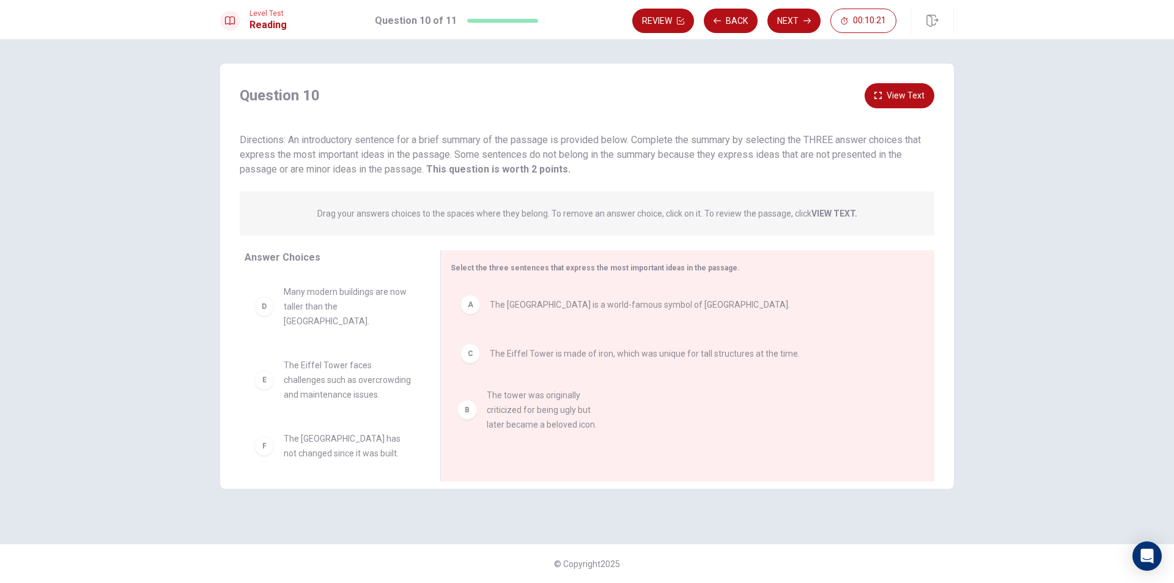
drag, startPoint x: 273, startPoint y: 312, endPoint x: 381, endPoint y: 348, distance: 114.3
drag, startPoint x: 323, startPoint y: 340, endPoint x: 458, endPoint y: 404, distance: 149.6
click at [458, 404] on div "Answer Choices B The tower was originally criticized for being ugly but later b…" at bounding box center [587, 368] width 734 height 237
drag, startPoint x: 385, startPoint y: 325, endPoint x: 575, endPoint y: 435, distance: 220.5
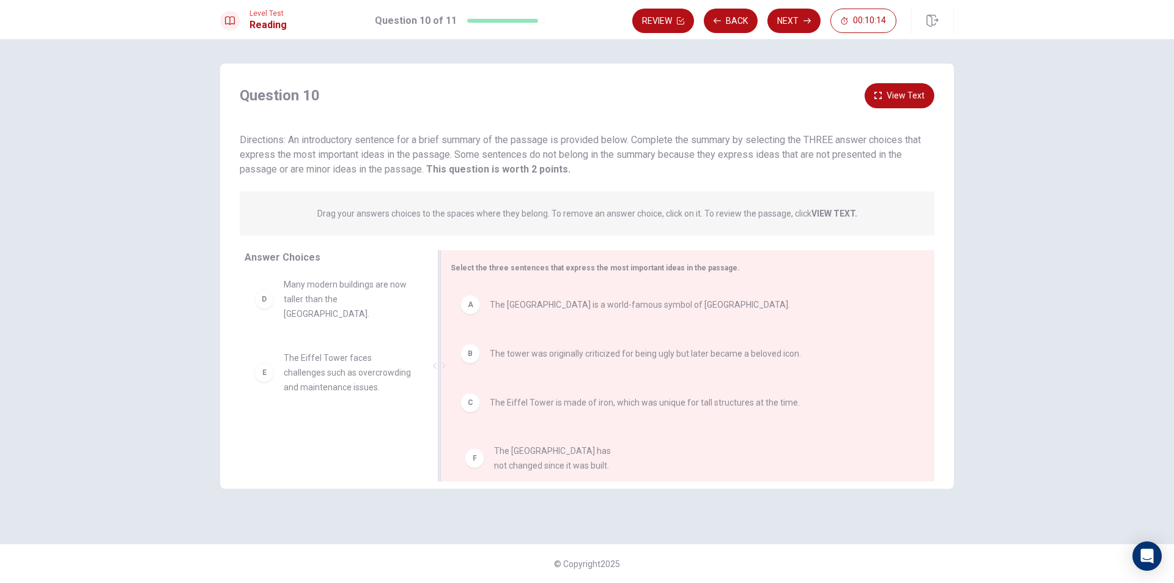
drag, startPoint x: 330, startPoint y: 439, endPoint x: 542, endPoint y: 451, distance: 212.5
click at [539, 449] on div "Select the three sentences that express the most important ideas in the passage…" at bounding box center [687, 365] width 494 height 231
drag, startPoint x: 345, startPoint y: 443, endPoint x: 564, endPoint y: 430, distance: 219.2
drag, startPoint x: 276, startPoint y: 438, endPoint x: 492, endPoint y: 439, distance: 216.4
drag, startPoint x: 278, startPoint y: 440, endPoint x: 481, endPoint y: 425, distance: 203.5
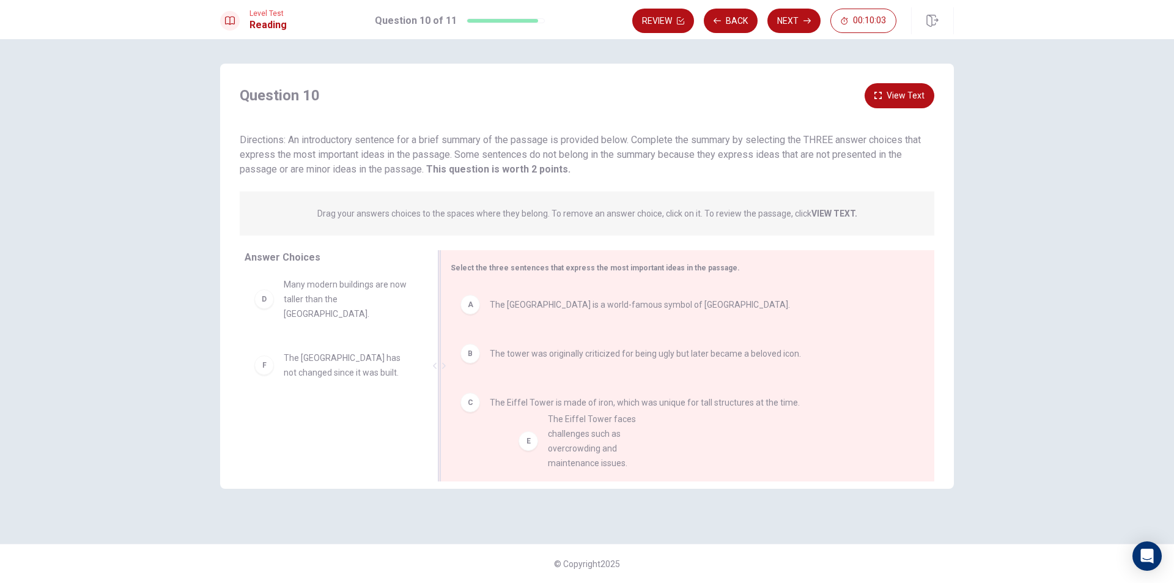
drag, startPoint x: 295, startPoint y: 377, endPoint x: 562, endPoint y: 452, distance: 277.6
drag, startPoint x: 328, startPoint y: 305, endPoint x: 556, endPoint y: 461, distance: 276.2
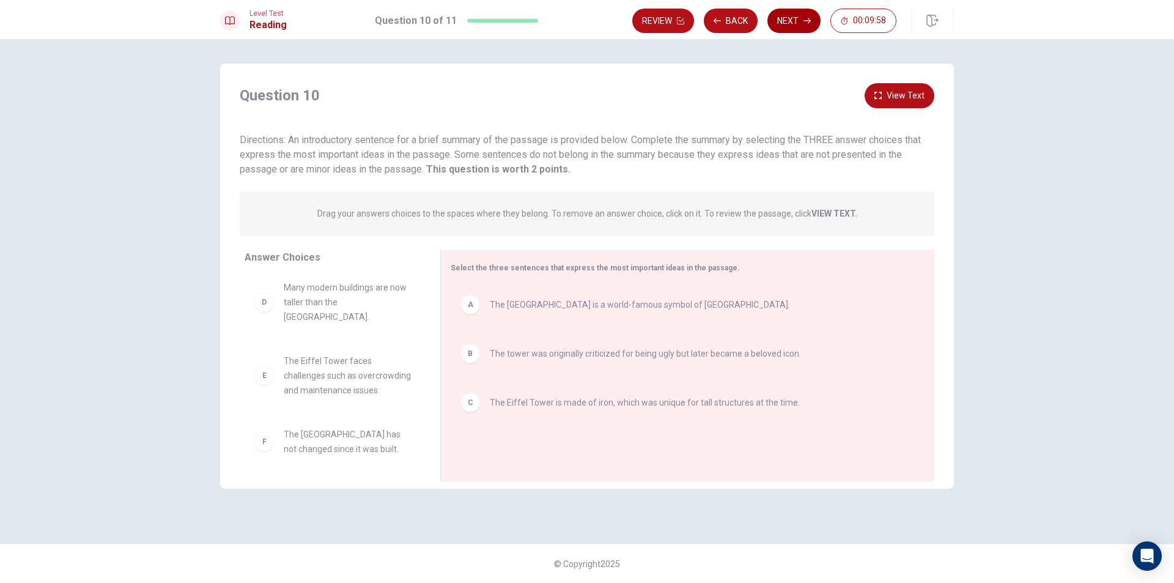
click at [791, 20] on button "Next" at bounding box center [793, 21] width 53 height 24
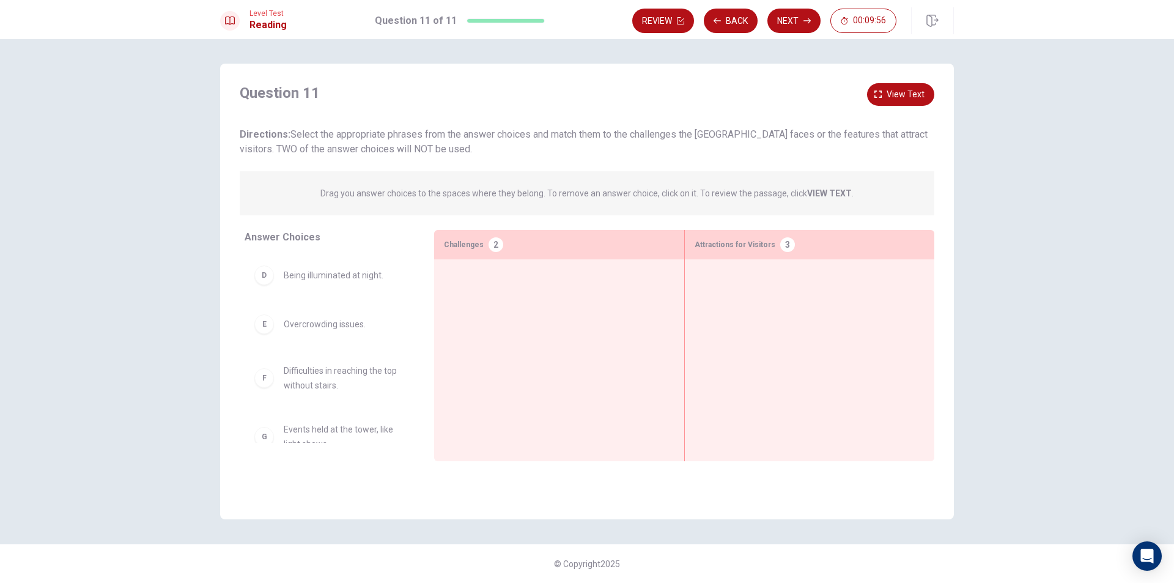
scroll to position [183, 0]
drag, startPoint x: 331, startPoint y: 300, endPoint x: 586, endPoint y: 267, distance: 257.0
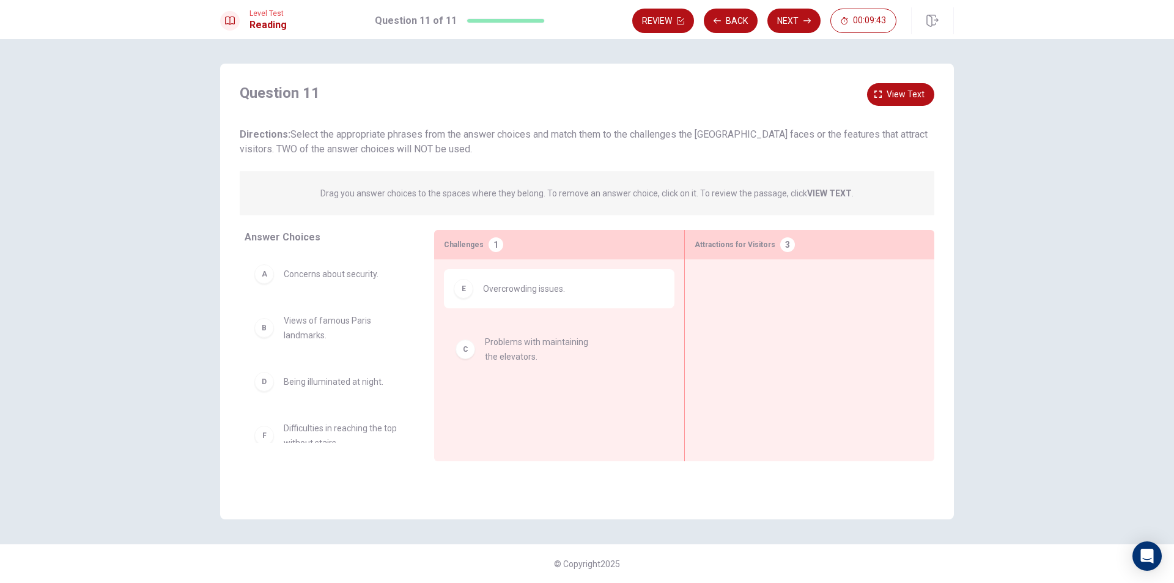
drag, startPoint x: 311, startPoint y: 393, endPoint x: 519, endPoint y: 351, distance: 212.1
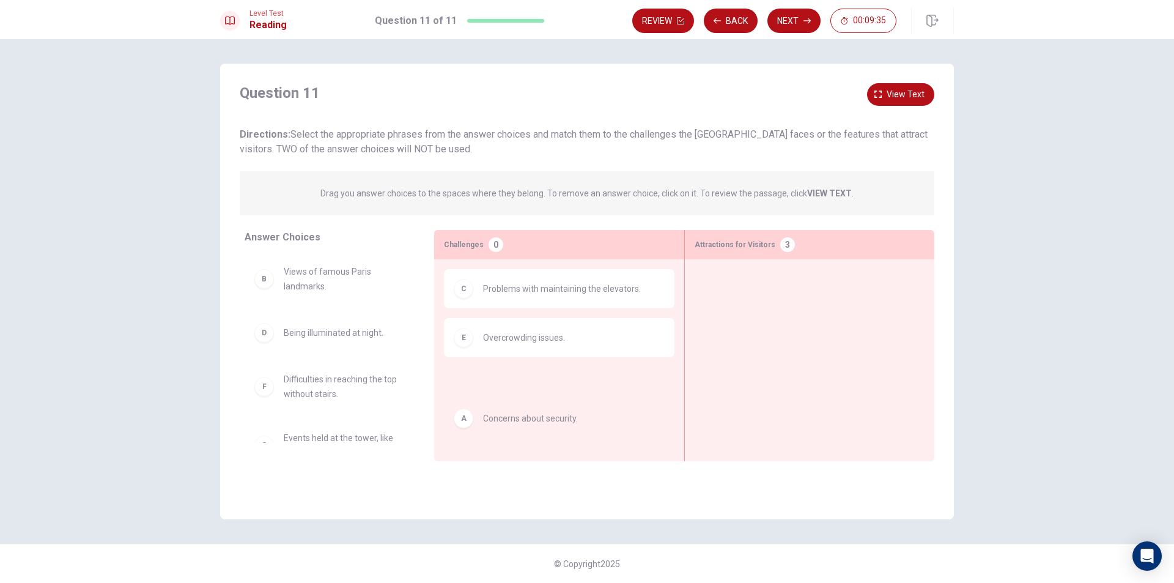
drag, startPoint x: 321, startPoint y: 278, endPoint x: 501, endPoint y: 404, distance: 220.0
drag, startPoint x: 299, startPoint y: 279, endPoint x: 510, endPoint y: 392, distance: 239.0
drag, startPoint x: 358, startPoint y: 286, endPoint x: 560, endPoint y: 388, distance: 226.1
drag, startPoint x: 314, startPoint y: 278, endPoint x: 774, endPoint y: 298, distance: 460.2
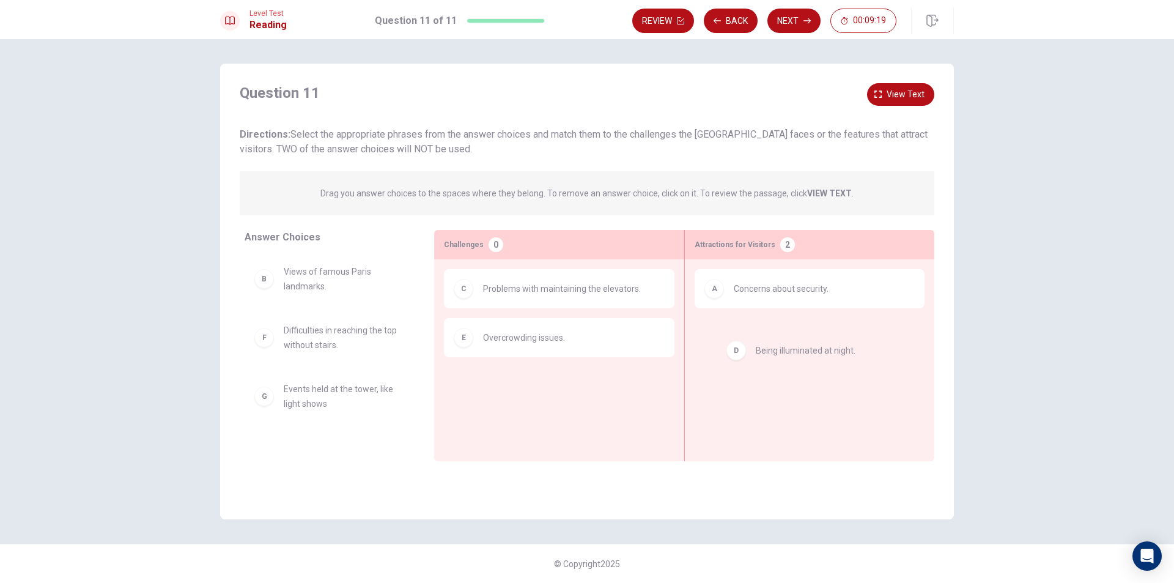
drag, startPoint x: 366, startPoint y: 331, endPoint x: 860, endPoint y: 350, distance: 494.4
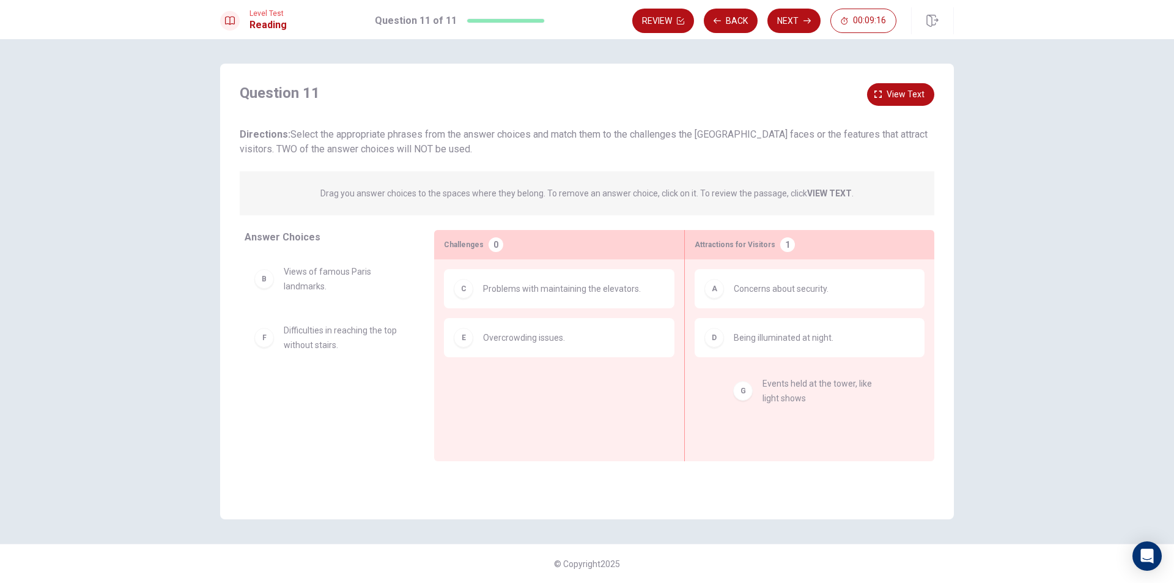
drag, startPoint x: 298, startPoint y: 388, endPoint x: 776, endPoint y: 385, distance: 478.1
click at [789, 26] on button "Next" at bounding box center [793, 21] width 53 height 24
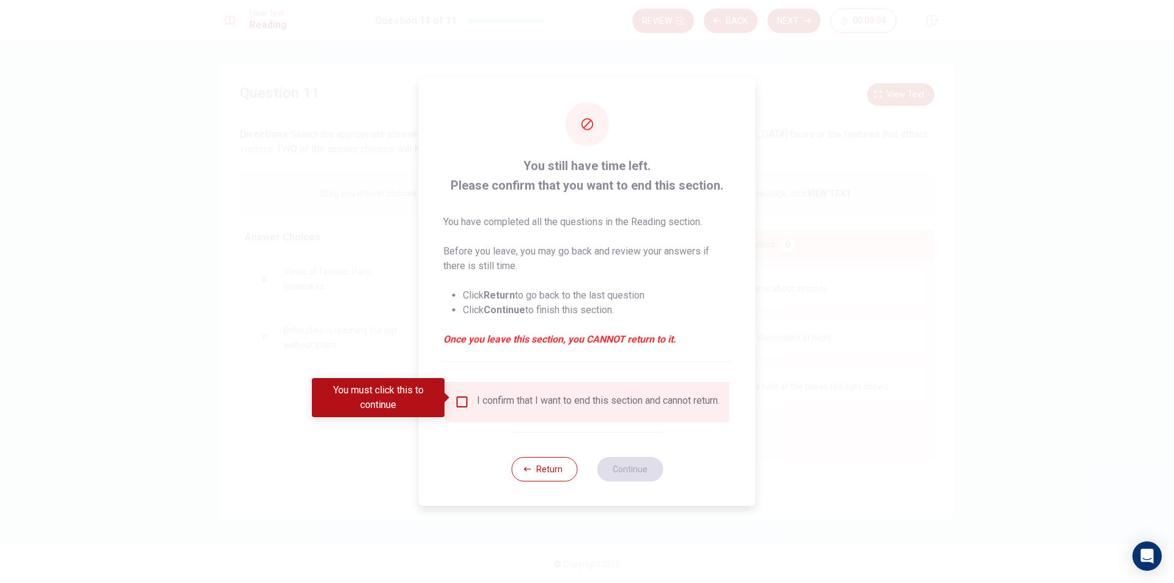
drag, startPoint x: 435, startPoint y: 398, endPoint x: 445, endPoint y: 396, distance: 10.0
click at [443, 396] on div "You must click this to continue" at bounding box center [378, 397] width 133 height 39
click at [468, 396] on div "I confirm that I want to end this section and cannot return." at bounding box center [587, 401] width 265 height 15
click at [459, 400] on input "You must click this to continue" at bounding box center [462, 401] width 15 height 15
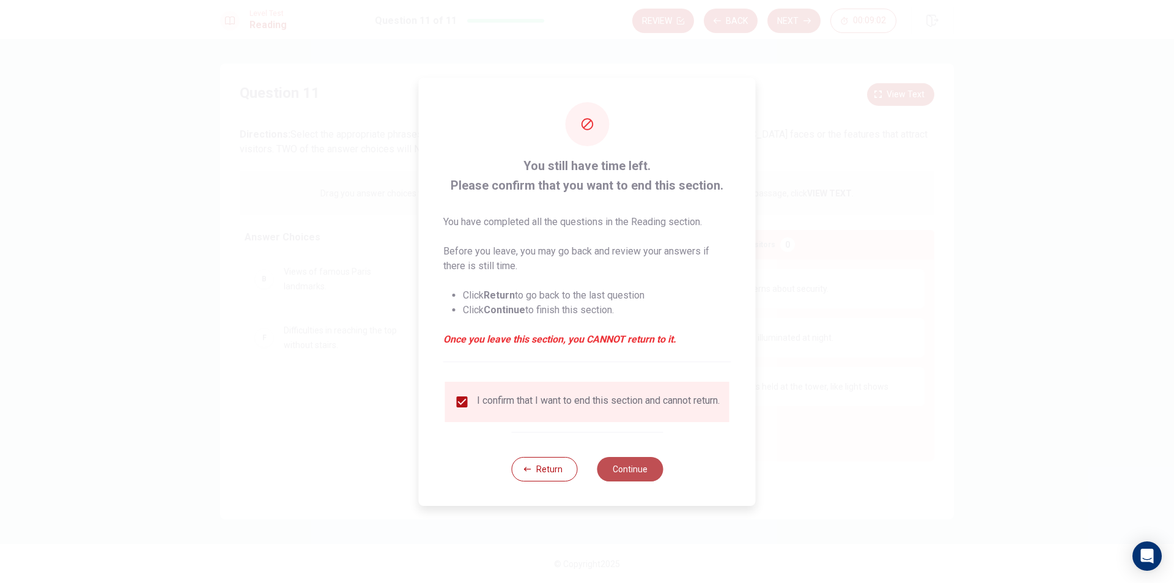
click at [619, 473] on button "Continue" at bounding box center [630, 469] width 66 height 24
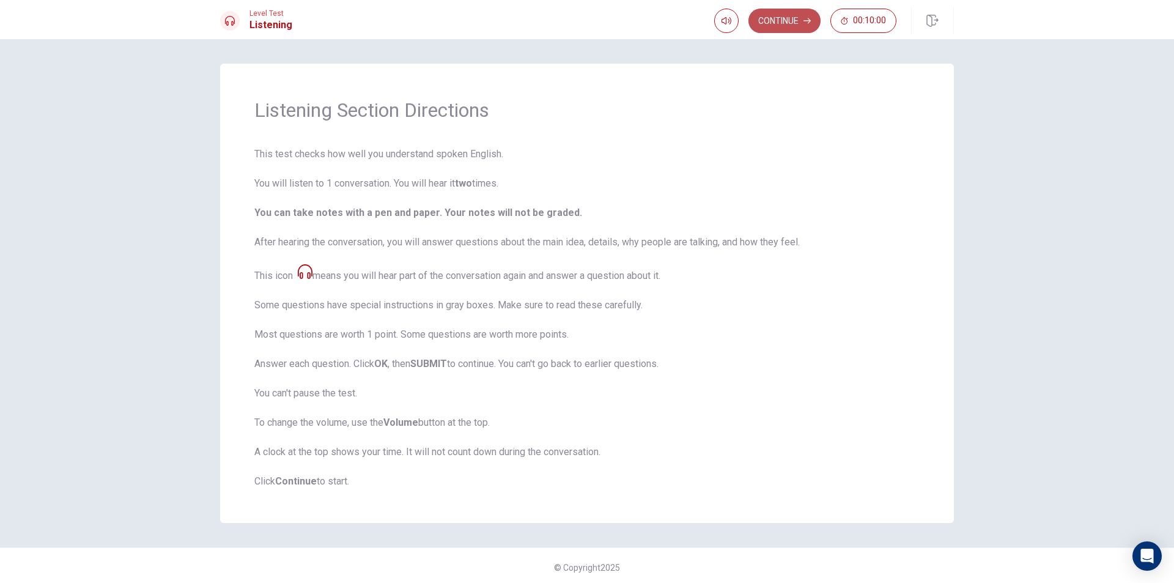
click at [781, 15] on button "Continue" at bounding box center [784, 21] width 72 height 24
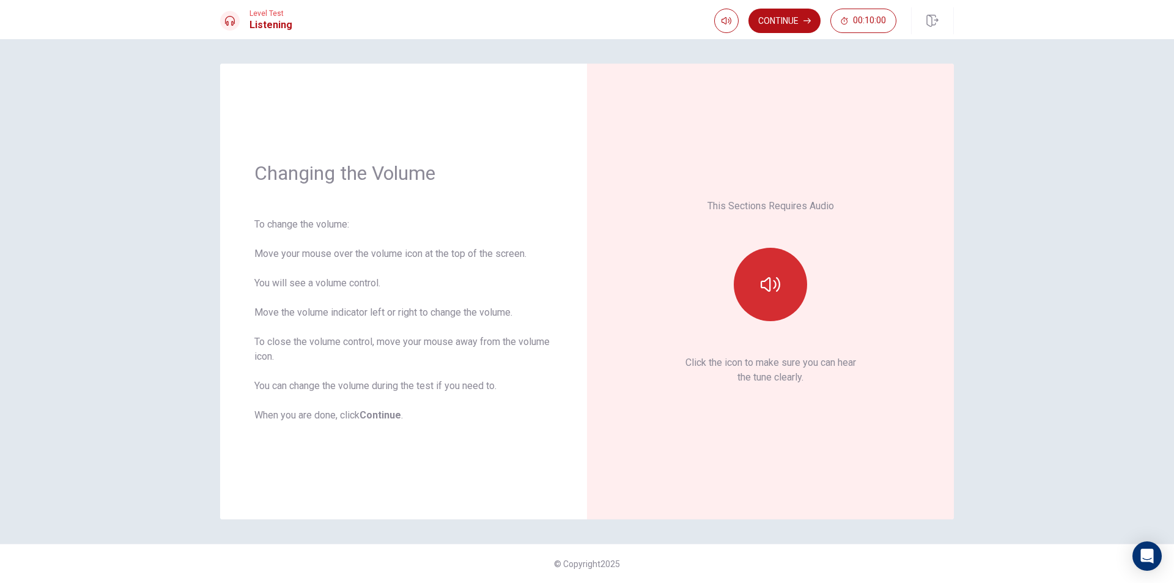
click at [768, 268] on button "button" at bounding box center [770, 284] width 73 height 73
click at [775, 278] on icon "button" at bounding box center [771, 285] width 20 height 20
click at [841, 389] on div "This Sections Requires Audio Click the icon to make sure you can hear the tune …" at bounding box center [770, 291] width 298 height 387
click at [763, 287] on icon "button" at bounding box center [771, 284] width 20 height 15
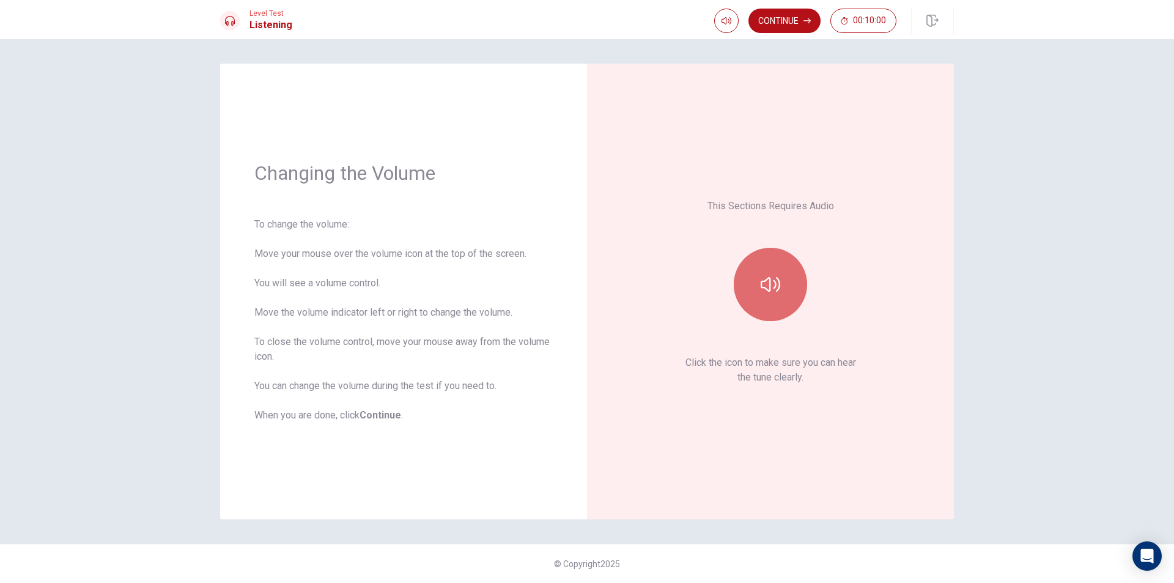
click at [763, 287] on icon "button" at bounding box center [771, 284] width 20 height 15
click at [781, 279] on button "button" at bounding box center [770, 284] width 73 height 73
click at [781, 26] on button "Continue" at bounding box center [784, 21] width 72 height 24
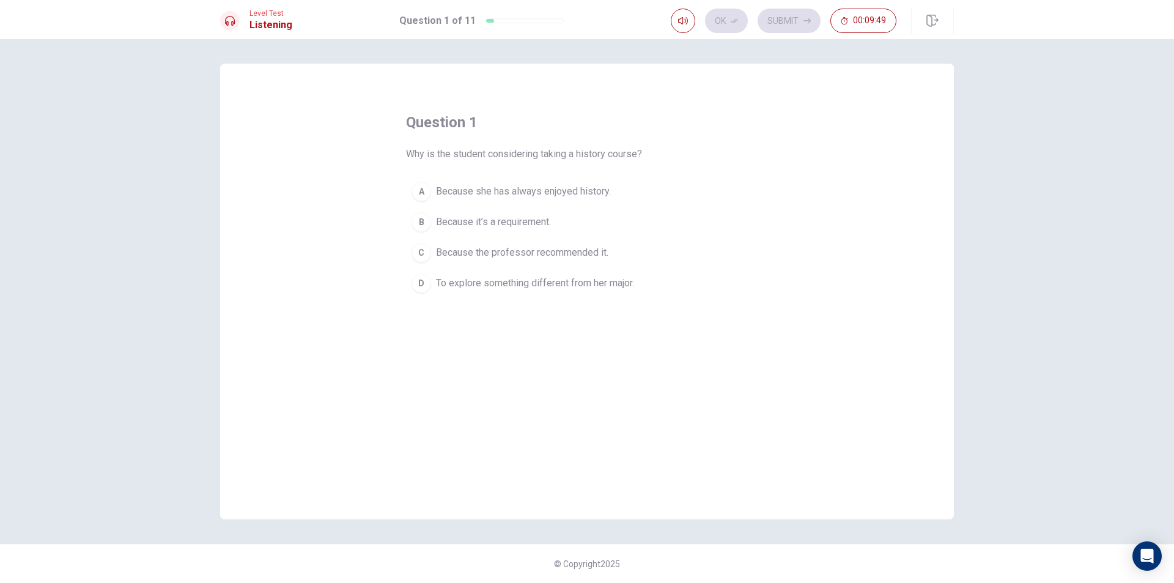
click at [427, 186] on div "A" at bounding box center [421, 192] width 20 height 20
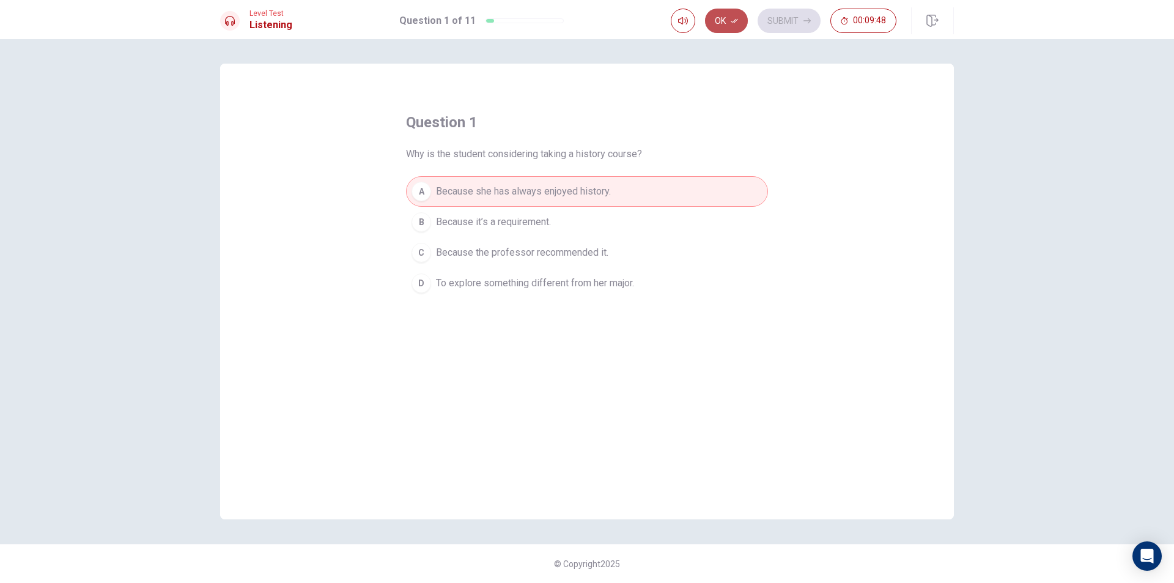
click at [737, 14] on button "Ok" at bounding box center [726, 21] width 43 height 24
click at [784, 19] on button "Submit" at bounding box center [788, 21] width 63 height 24
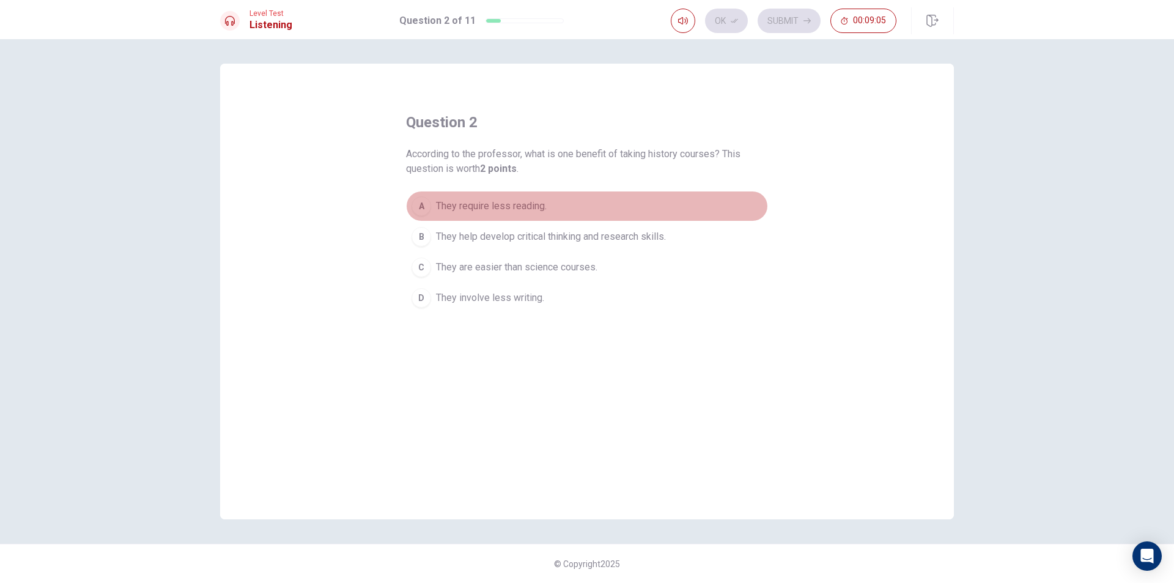
click at [478, 210] on span "They require less reading." at bounding box center [491, 206] width 111 height 15
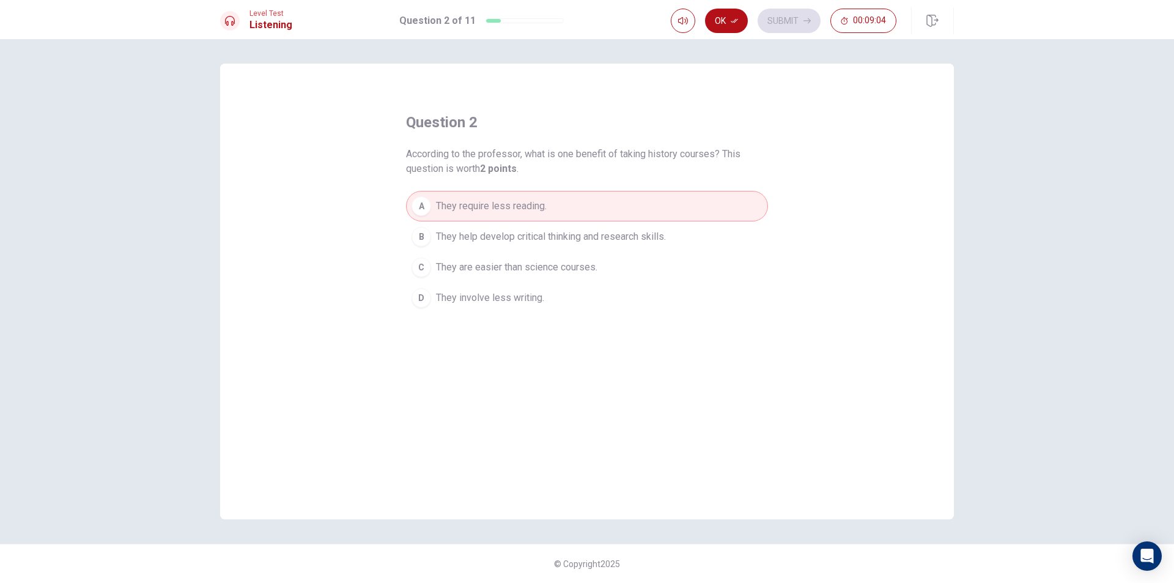
click at [490, 242] on span "They help develop critical thinking and research skills." at bounding box center [551, 236] width 230 height 15
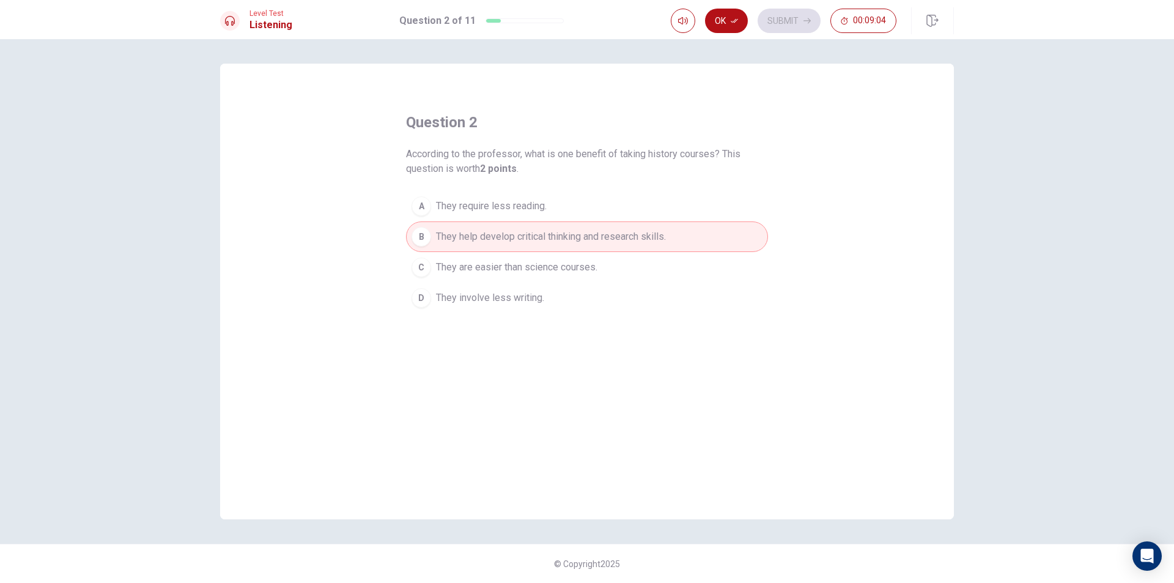
click at [490, 273] on span "They are easier than science courses." at bounding box center [516, 267] width 161 height 15
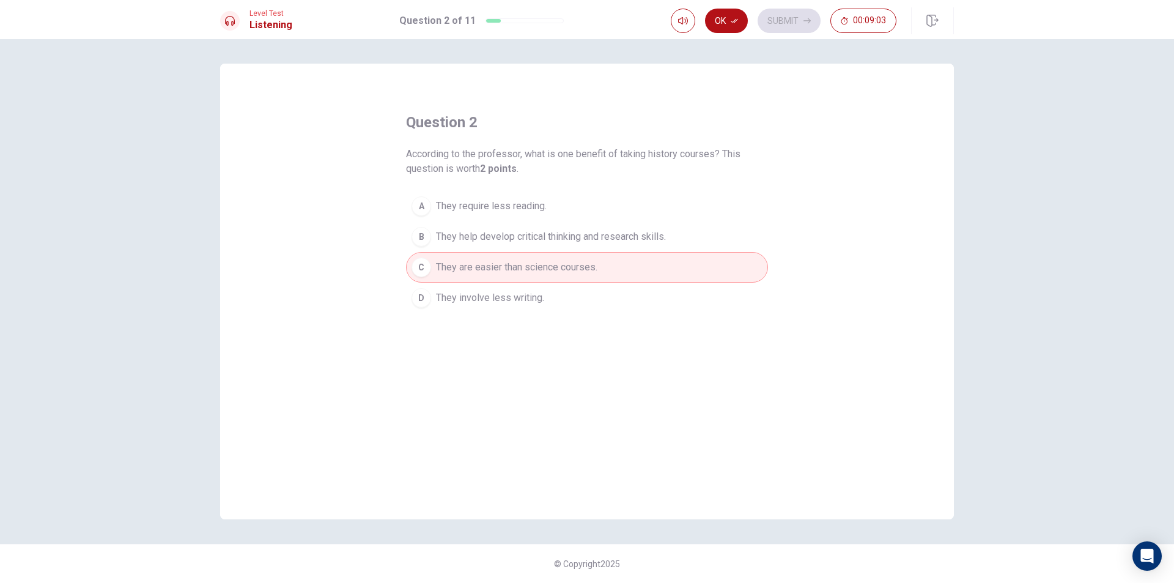
click at [484, 298] on span "They involve less writing." at bounding box center [490, 297] width 108 height 15
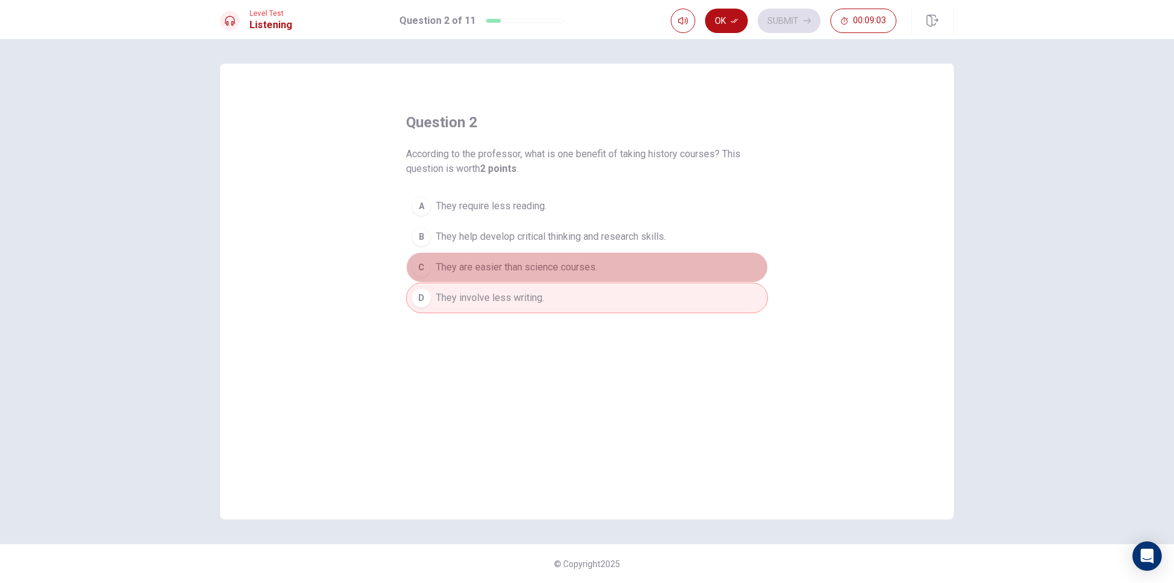
click at [500, 267] on span "They are easier than science courses." at bounding box center [516, 267] width 161 height 15
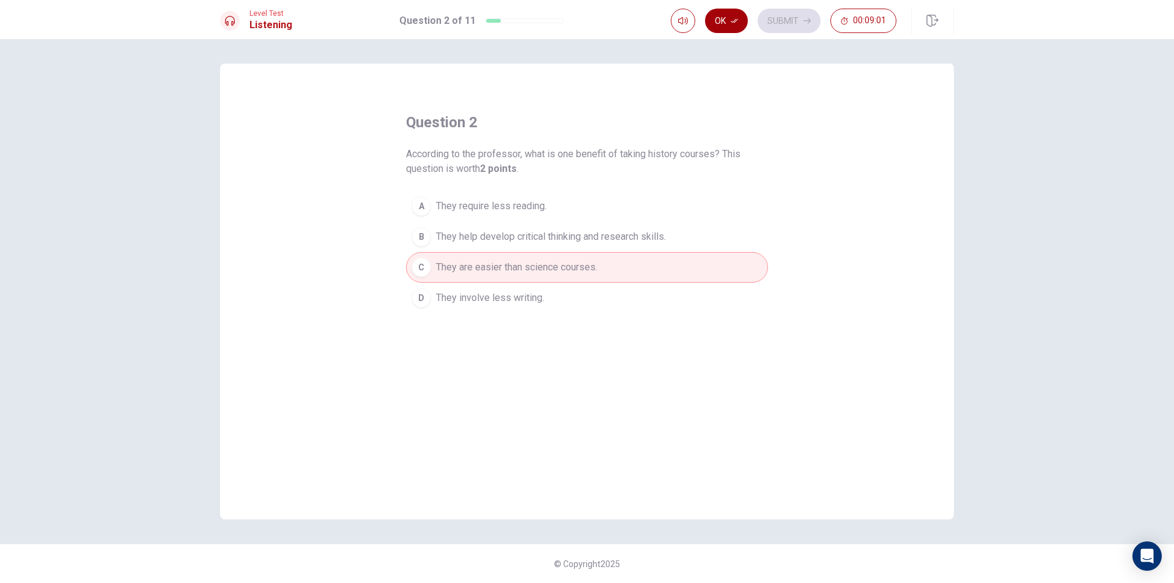
click at [731, 12] on button "Ok" at bounding box center [726, 21] width 43 height 24
click at [778, 12] on button "Submit" at bounding box center [788, 21] width 63 height 24
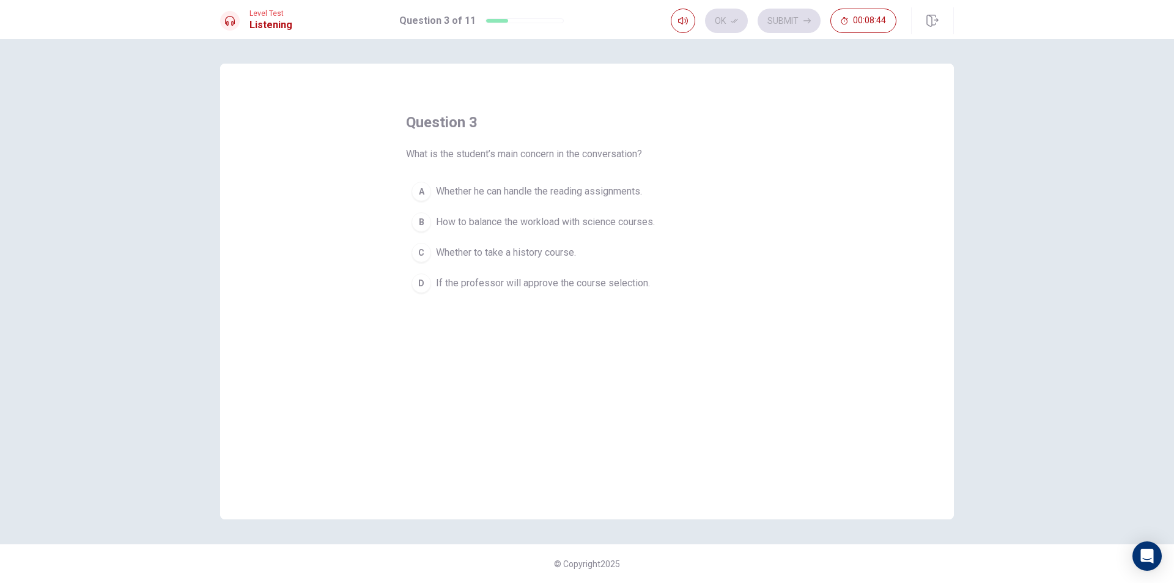
click at [492, 212] on button "B How to balance the workload with science courses." at bounding box center [587, 222] width 362 height 31
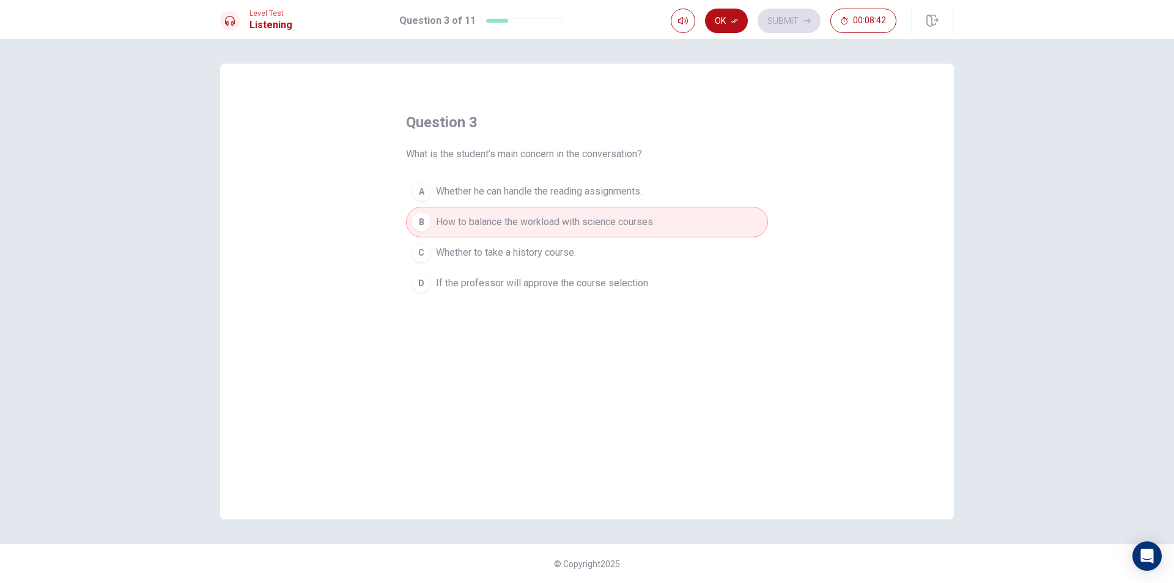
click at [735, 7] on div "Ok Submit 00:08:42" at bounding box center [812, 20] width 283 height 27
click at [736, 31] on button "Ok" at bounding box center [726, 21] width 43 height 24
click at [779, 5] on div "Level Test Listening Question 3 of 11 Ok Submit 00:08:40" at bounding box center [587, 19] width 1174 height 39
click at [780, 20] on button "Submit" at bounding box center [788, 21] width 63 height 24
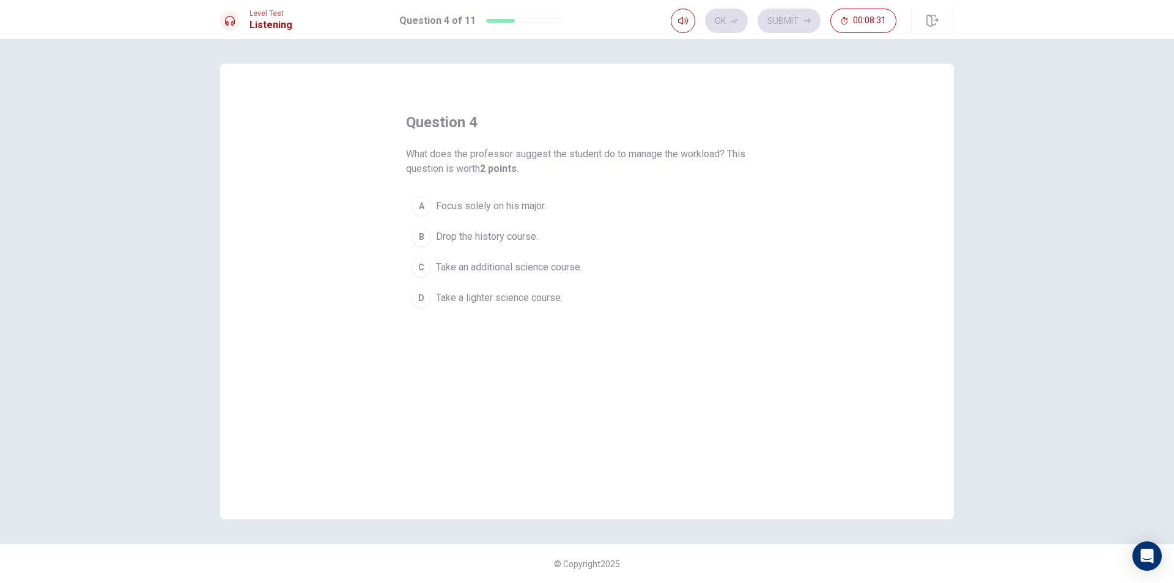
click at [485, 286] on button "D Take a lighter science course." at bounding box center [587, 297] width 362 height 31
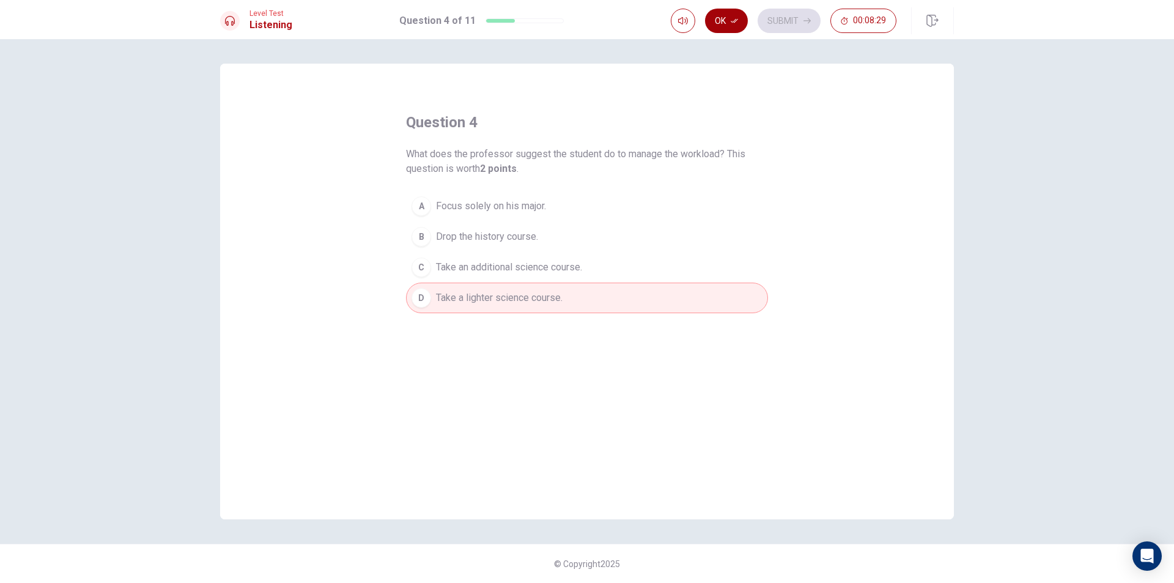
click at [743, 24] on button "Ok" at bounding box center [726, 21] width 43 height 24
click at [752, 20] on div "Ok Submit 00:08:29" at bounding box center [784, 21] width 226 height 24
click at [755, 18] on div "Ok Submit 00:08:29" at bounding box center [784, 21] width 226 height 24
click at [775, 16] on button "Submit" at bounding box center [788, 21] width 63 height 24
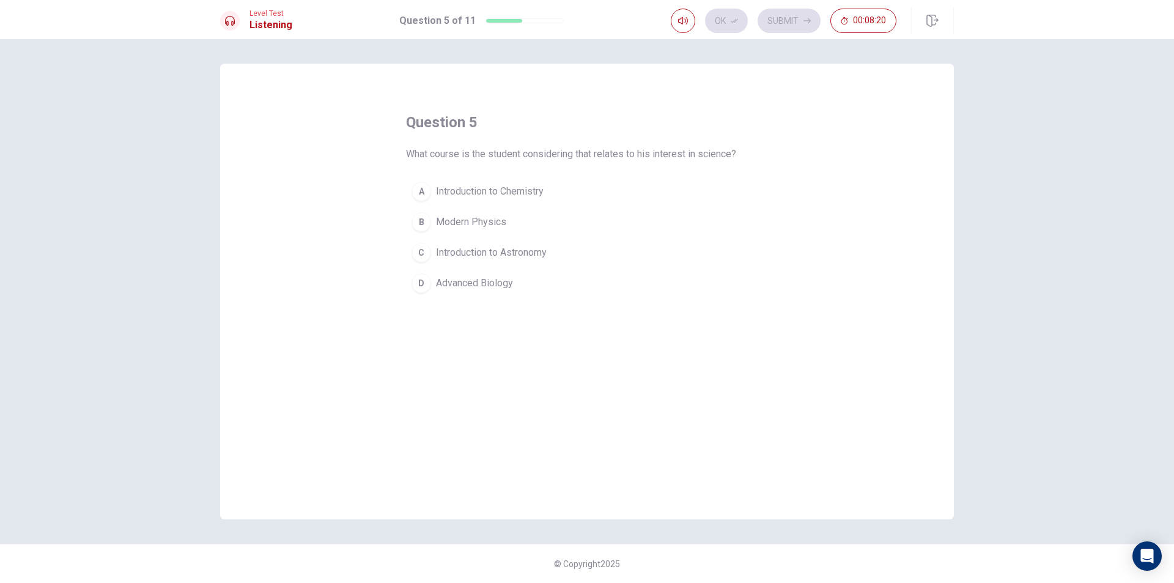
click at [418, 248] on button "C Introduction to Astronomy" at bounding box center [587, 252] width 362 height 31
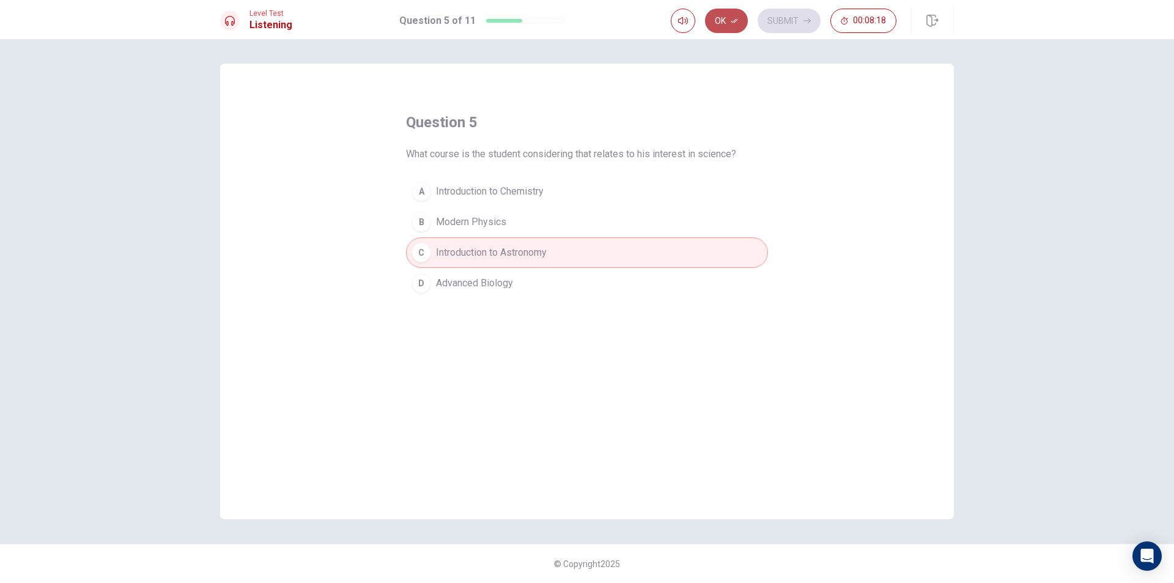
click at [726, 21] on button "Ok" at bounding box center [726, 21] width 43 height 24
click at [762, 13] on button "Submit" at bounding box center [788, 21] width 63 height 24
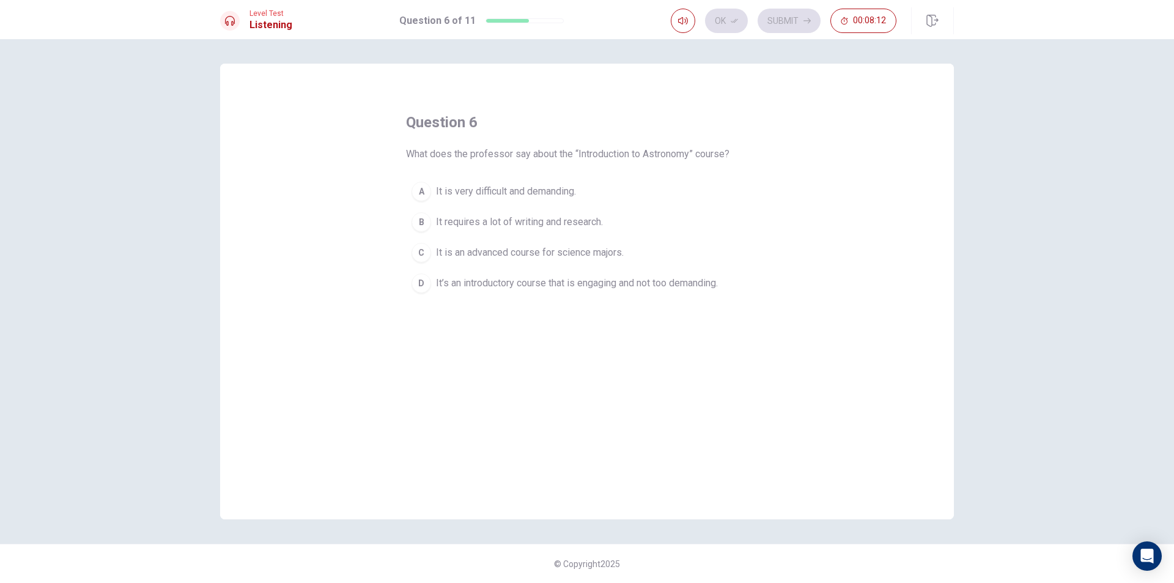
click at [510, 250] on span "It is an advanced course for science majors." at bounding box center [530, 252] width 188 height 15
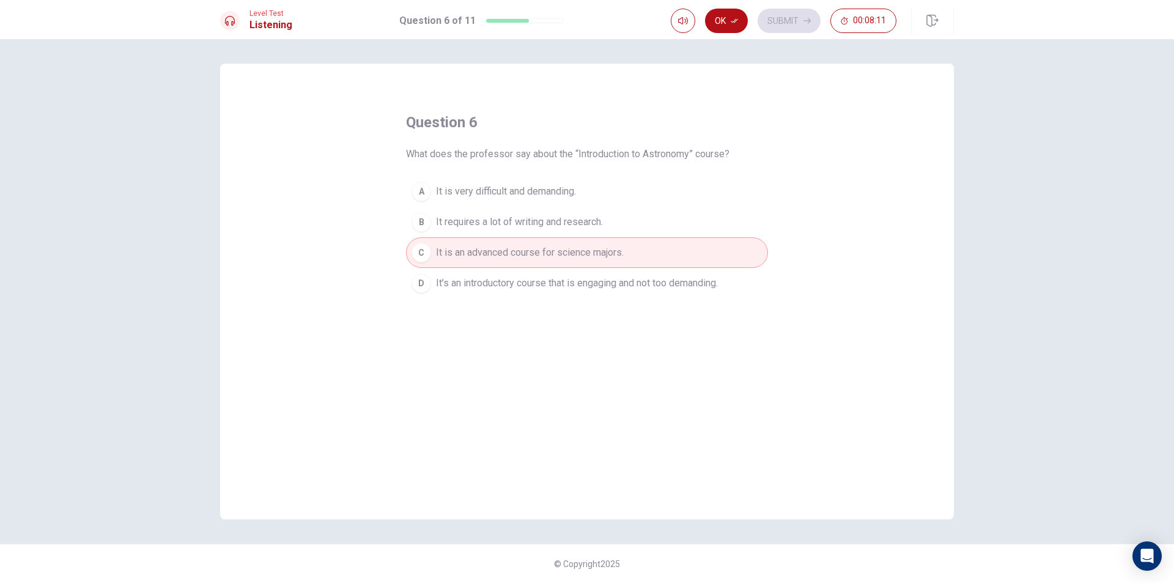
click at [506, 280] on span "It’s an introductory course that is engaging and not too demanding." at bounding box center [577, 283] width 282 height 15
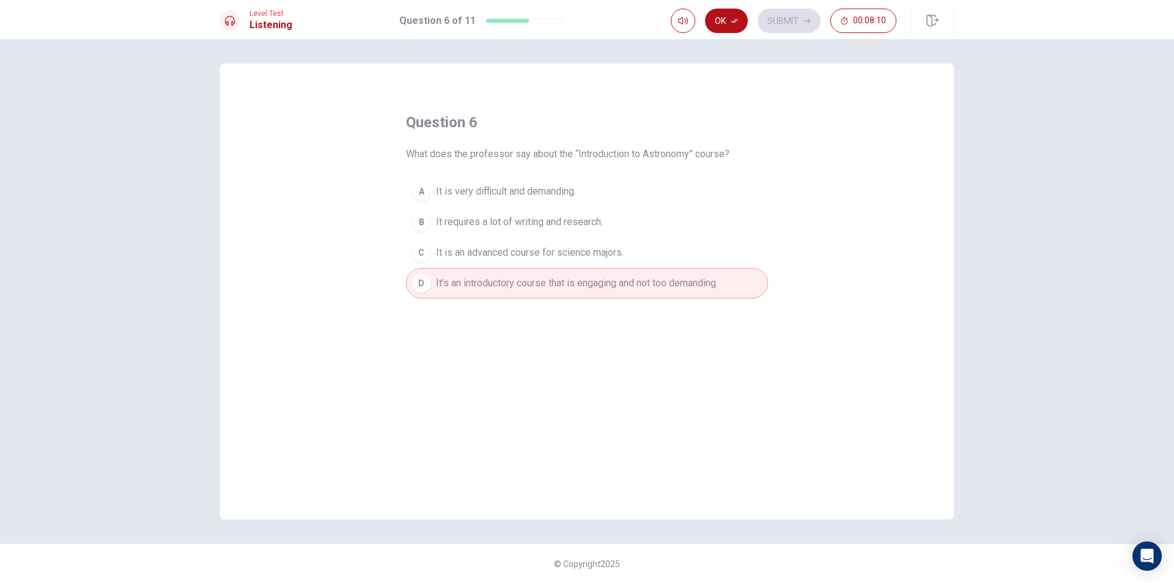
click at [503, 206] on button "A It is very difficult and demanding." at bounding box center [587, 191] width 362 height 31
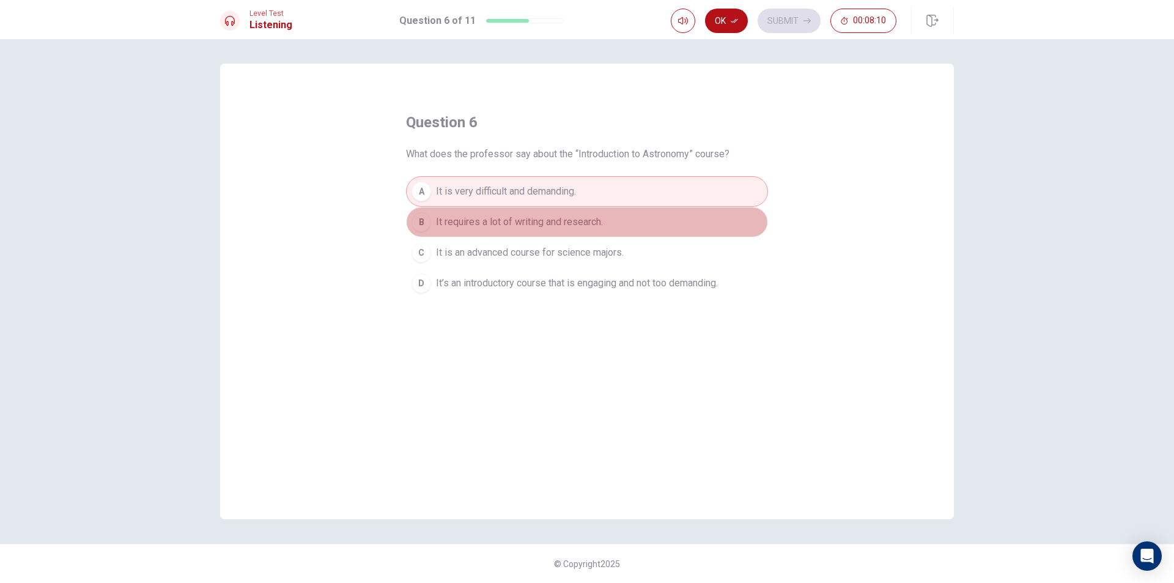
click at [500, 210] on button "B It requires a lot of writing and research." at bounding box center [587, 222] width 362 height 31
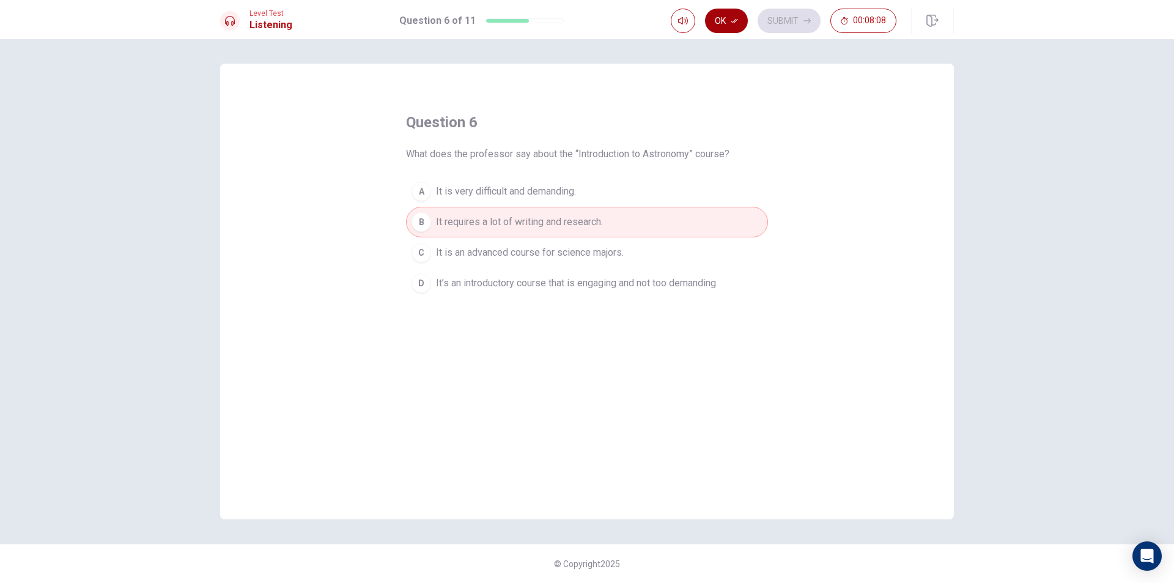
click at [732, 22] on icon "button" at bounding box center [734, 20] width 7 height 7
click at [770, 12] on button "Submit" at bounding box center [788, 21] width 63 height 24
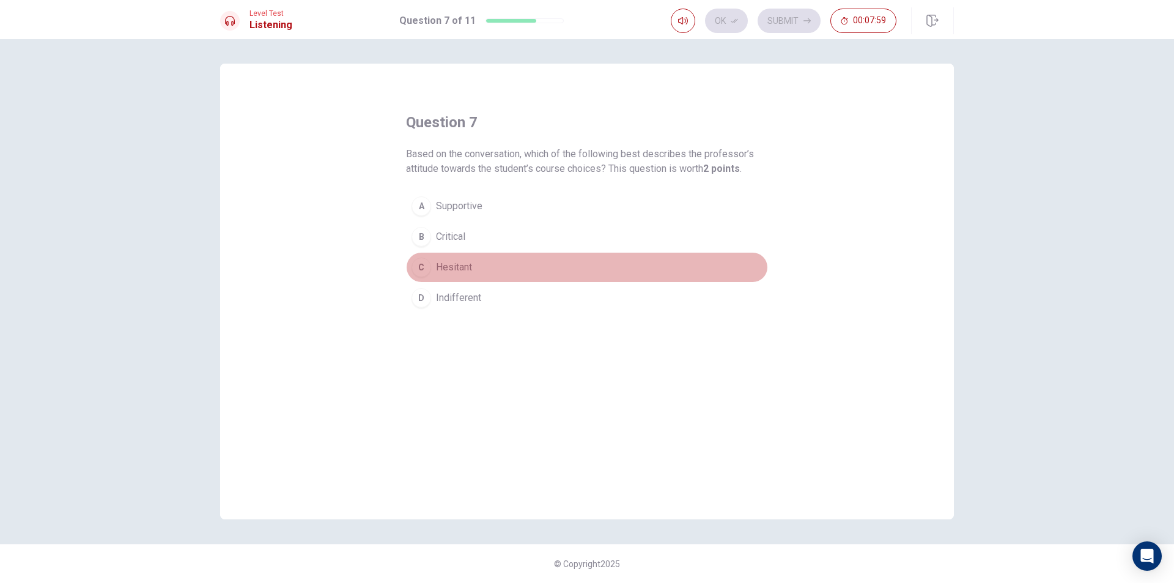
click at [452, 253] on button "C Hesitant" at bounding box center [587, 267] width 362 height 31
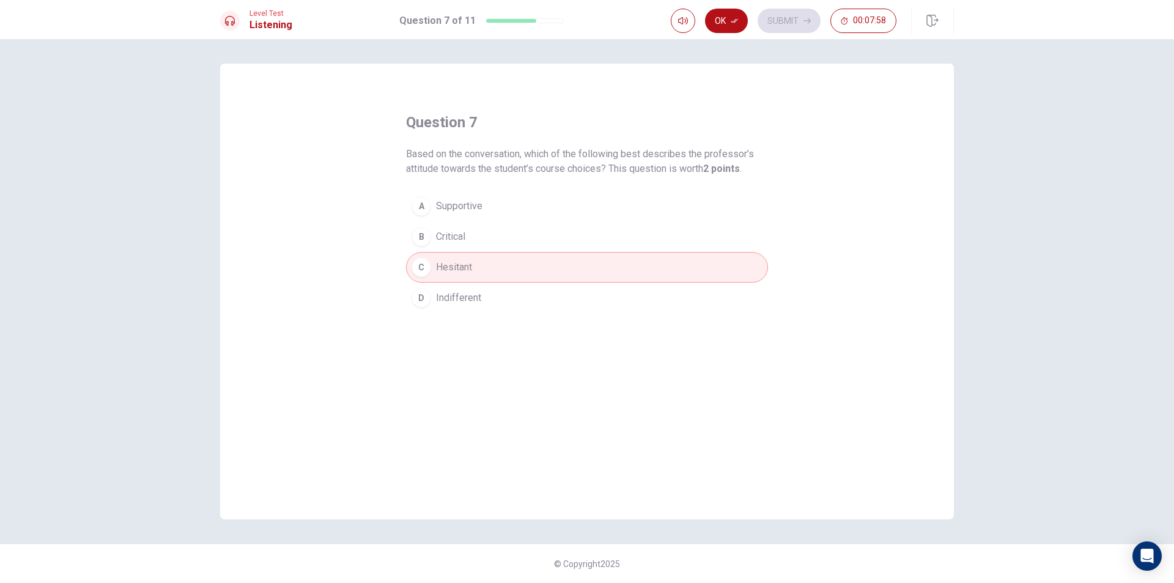
click at [455, 290] on span "Indifferent" at bounding box center [458, 297] width 45 height 15
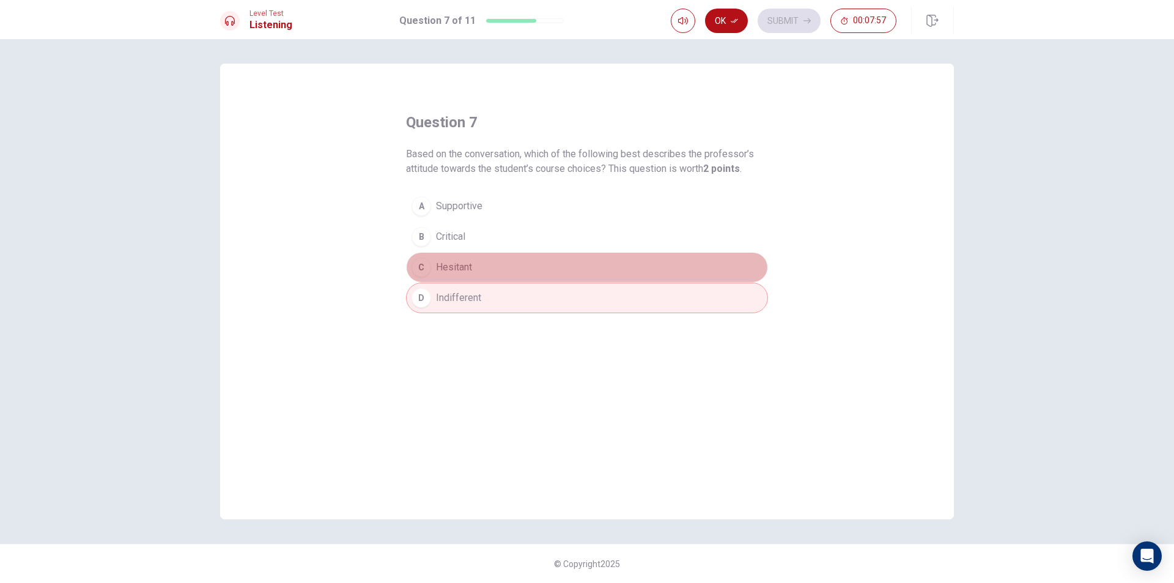
click at [466, 256] on button "C Hesitant" at bounding box center [587, 267] width 362 height 31
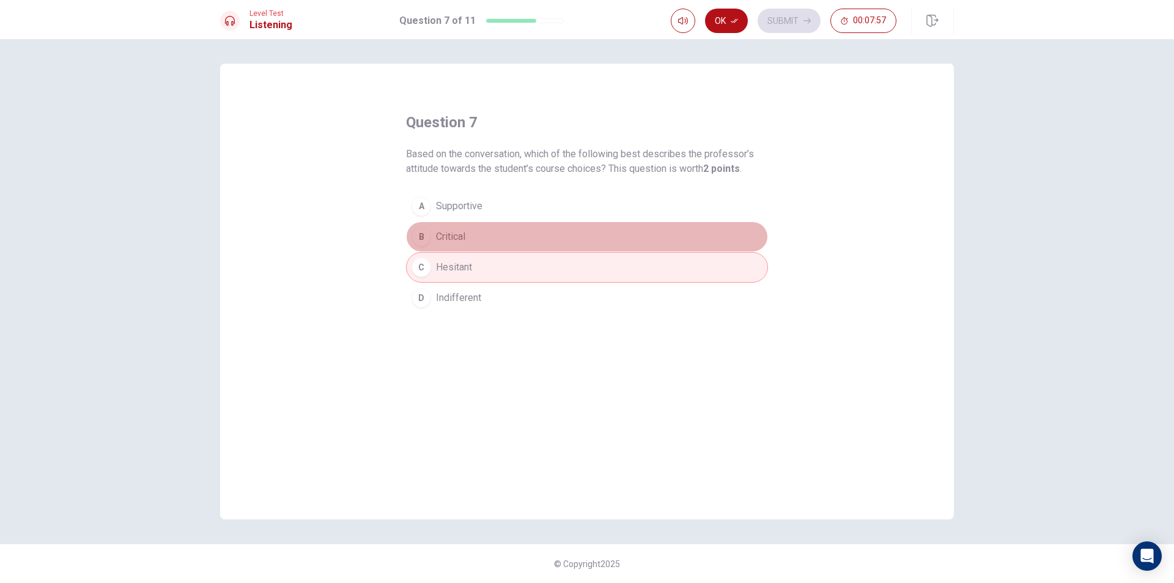
click at [458, 237] on span "Critical" at bounding box center [450, 236] width 29 height 15
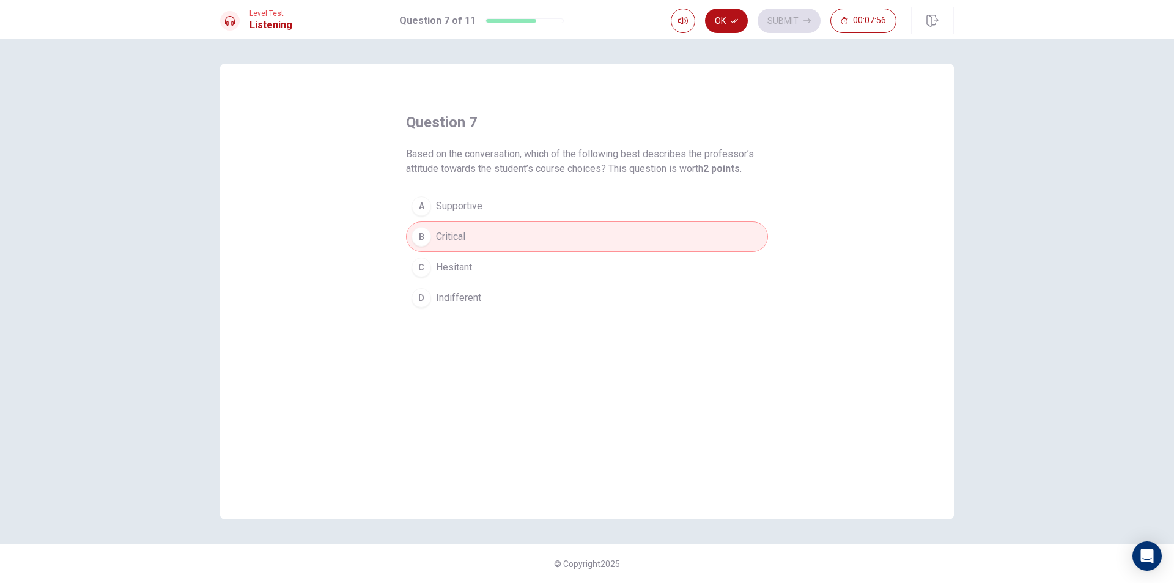
click at [712, 20] on button "Ok" at bounding box center [726, 21] width 43 height 24
click at [797, 6] on div "Level Test Listening Question 7 of 11 Ok Submit 00:07:55" at bounding box center [587, 19] width 1174 height 39
click at [797, 10] on button "Submit" at bounding box center [788, 21] width 63 height 24
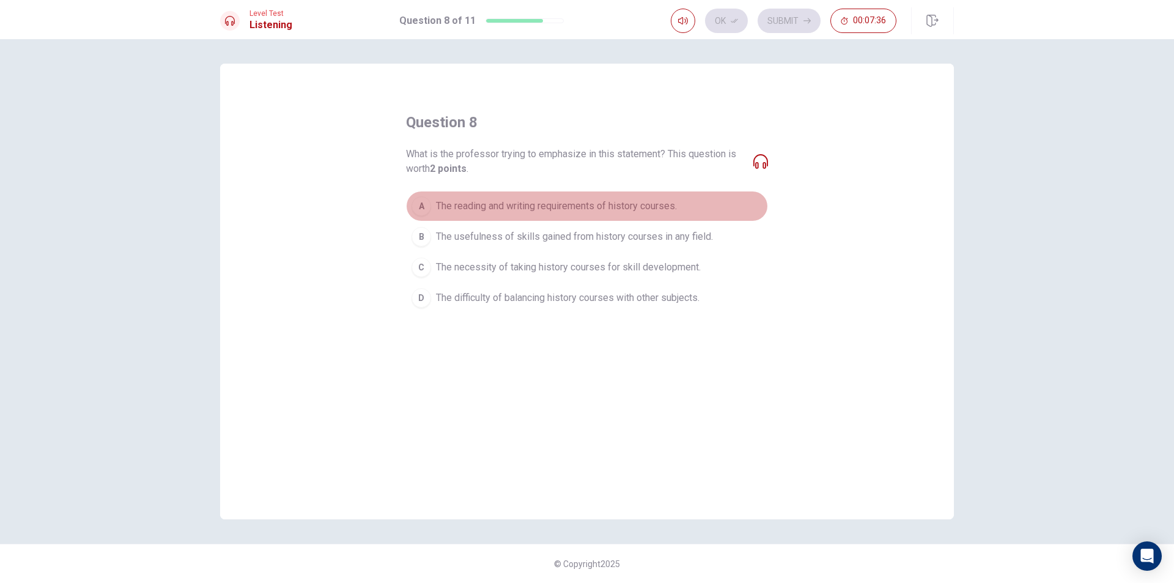
click at [446, 202] on span "The reading and writing requirements of history courses." at bounding box center [556, 206] width 241 height 15
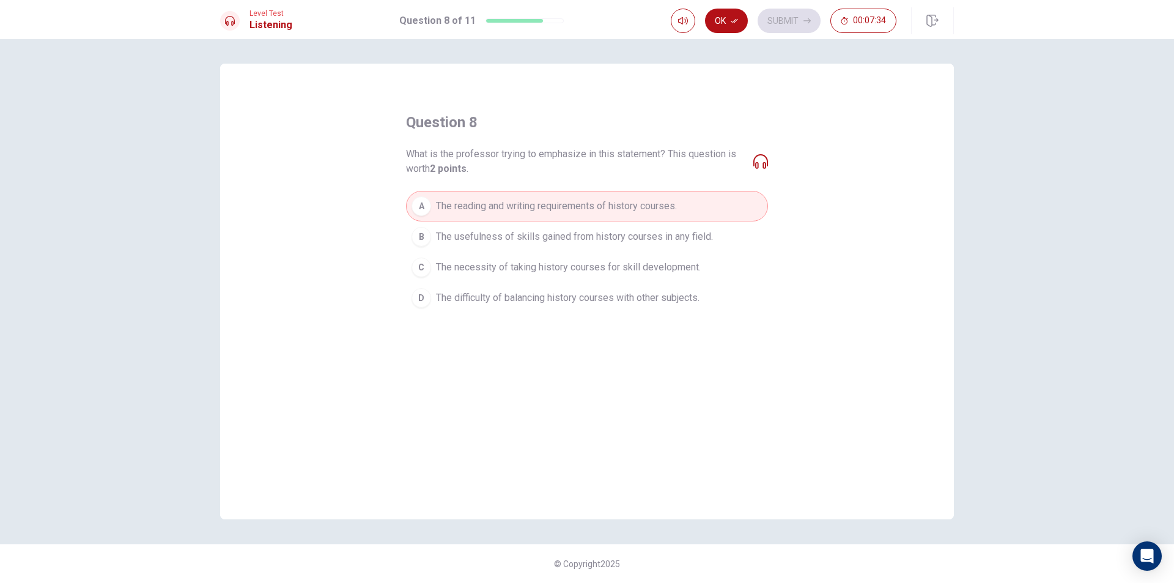
click at [748, 16] on div "Ok Submit 00:07:34" at bounding box center [784, 21] width 226 height 24
click at [740, 16] on button "Ok" at bounding box center [726, 21] width 43 height 24
click at [764, 7] on div "Ok Submit 00:07:33" at bounding box center [812, 20] width 283 height 27
click at [791, 14] on button "Submit" at bounding box center [788, 21] width 63 height 24
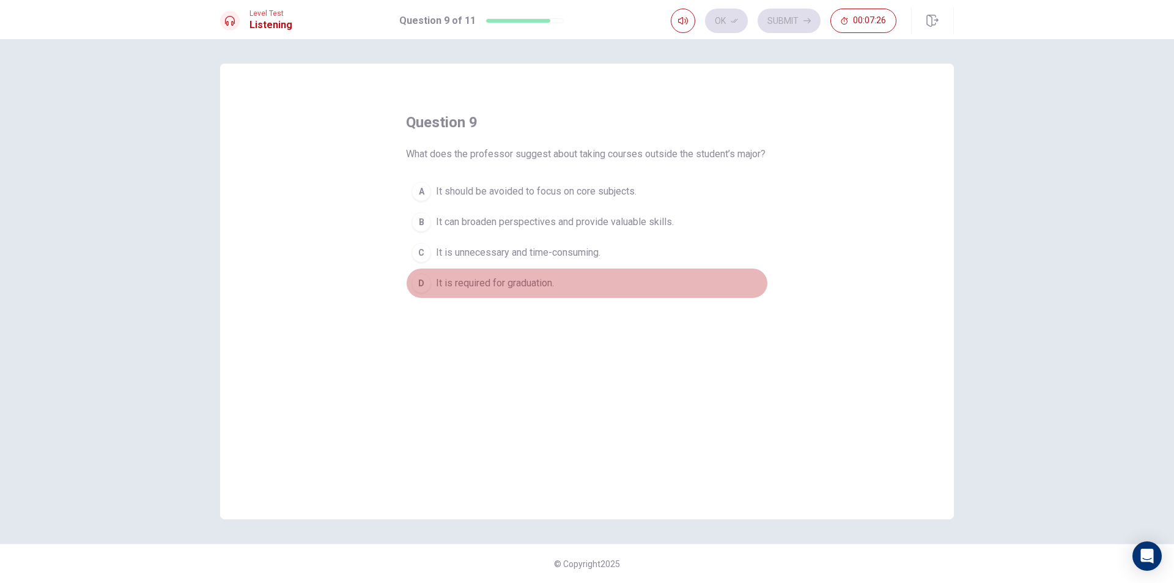
click at [479, 298] on button "D It is required for graduation." at bounding box center [587, 283] width 362 height 31
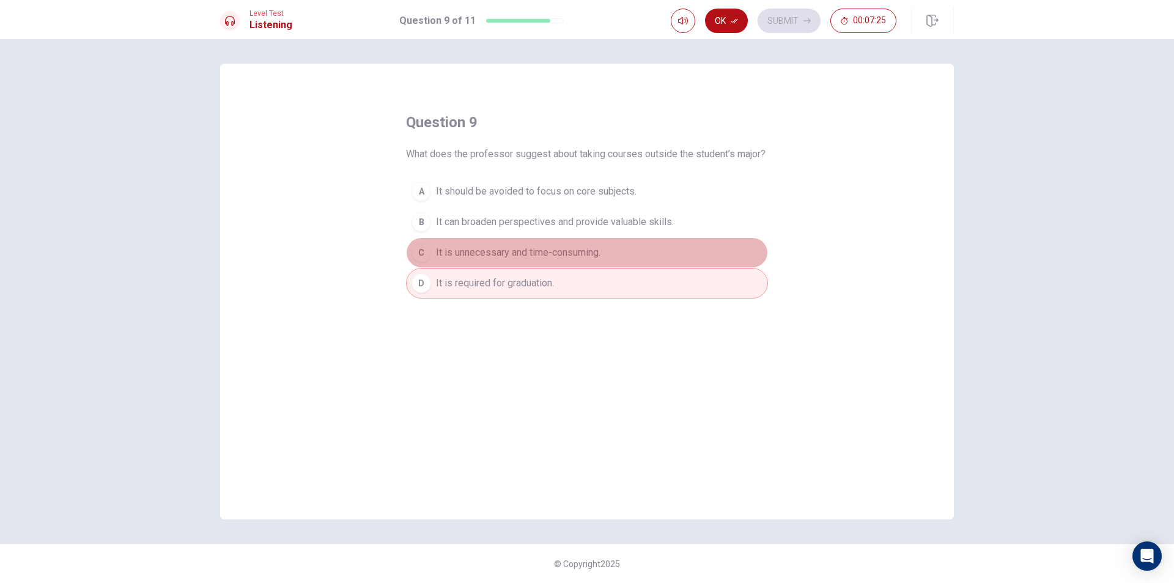
click at [519, 260] on span "It is unnecessary and time-consuming." at bounding box center [518, 252] width 164 height 15
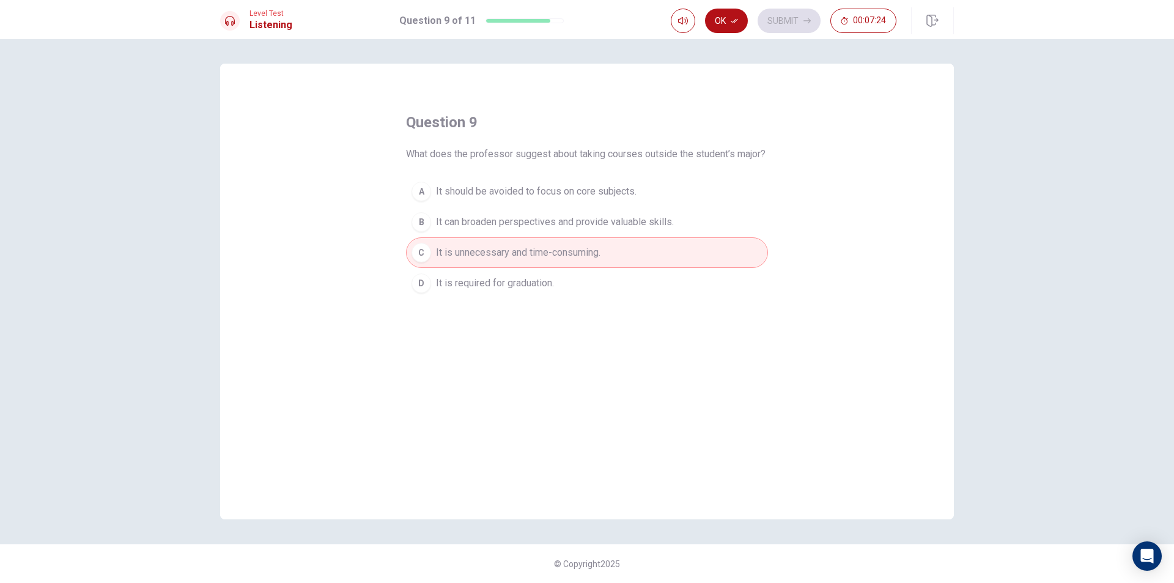
click at [536, 229] on span "It can broaden perspectives and provide valuable skills." at bounding box center [555, 222] width 238 height 15
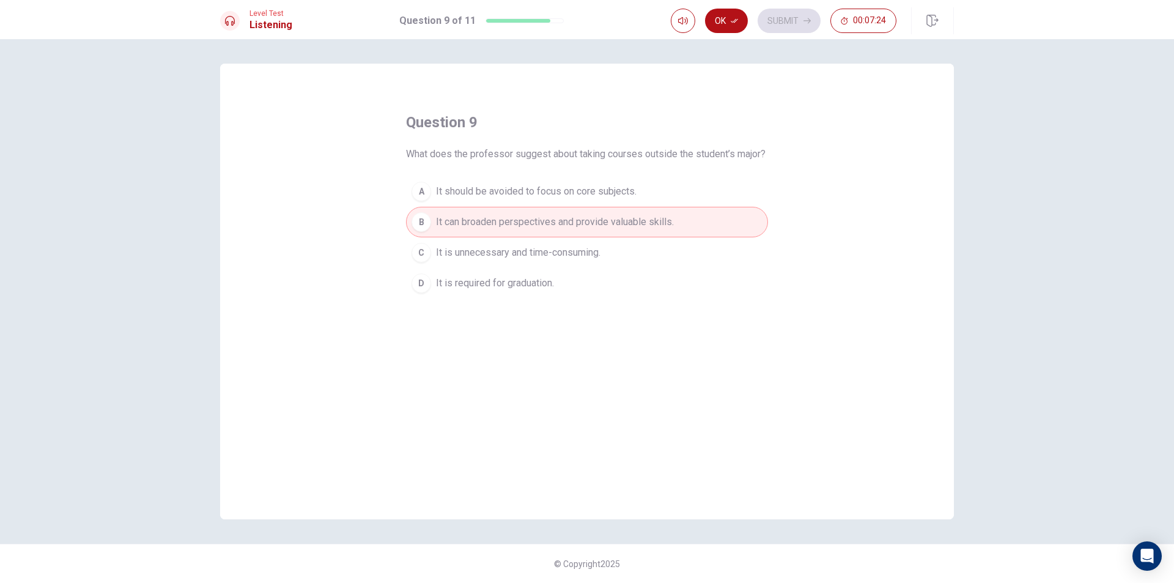
click at [549, 199] on span "It should be avoided to focus on core subjects." at bounding box center [536, 191] width 201 height 15
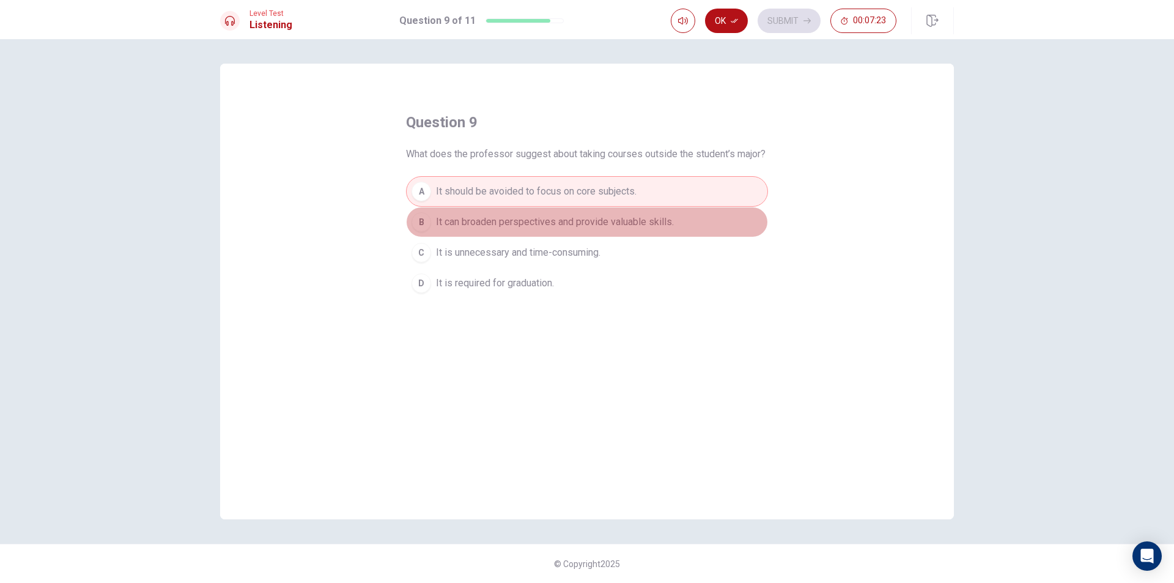
drag, startPoint x: 549, startPoint y: 235, endPoint x: 548, endPoint y: 245, distance: 9.3
click at [548, 229] on span "It can broaden perspectives and provide valuable skills." at bounding box center [555, 222] width 238 height 15
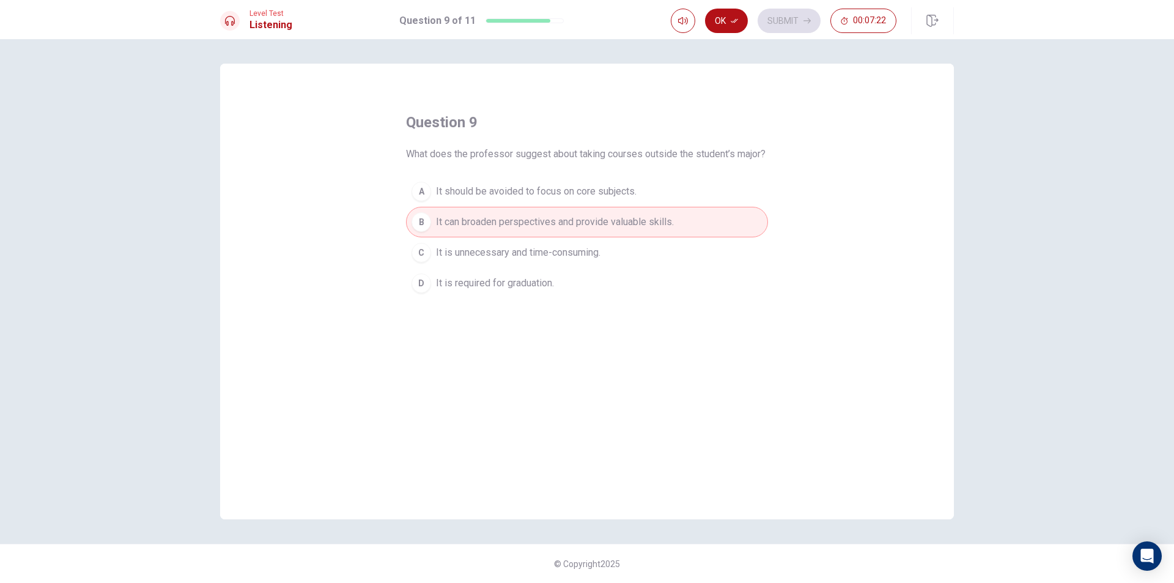
click at [561, 237] on button "B It can broaden perspectives and provide valuable skills." at bounding box center [587, 222] width 362 height 31
click at [561, 256] on button "C It is unnecessary and time-consuming." at bounding box center [587, 252] width 362 height 31
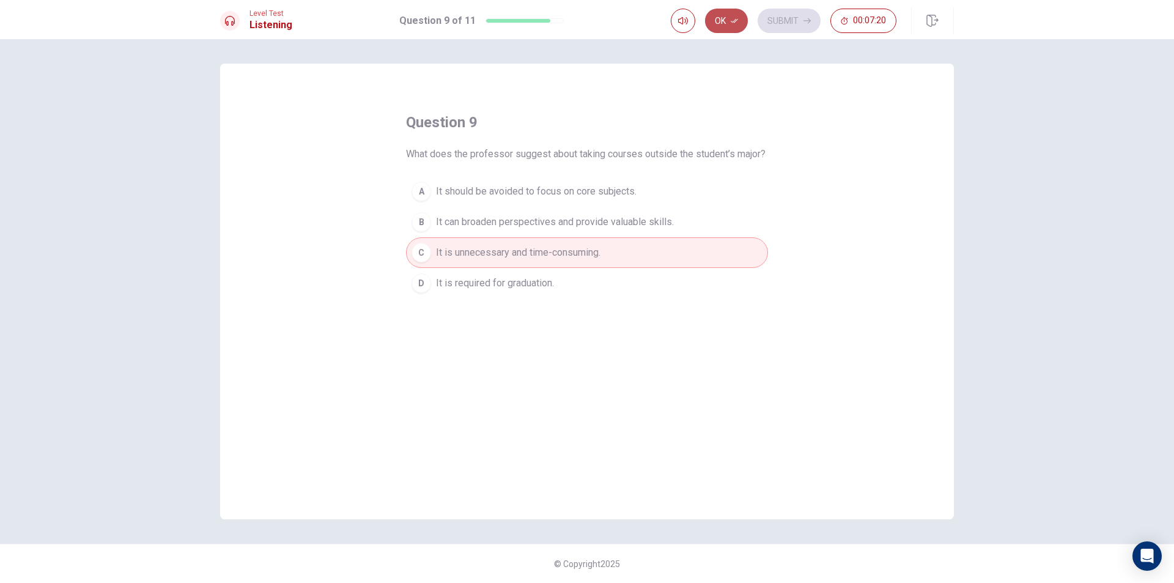
click at [729, 30] on button "Ok" at bounding box center [726, 21] width 43 height 24
click at [780, 17] on button "Submit" at bounding box center [788, 21] width 63 height 24
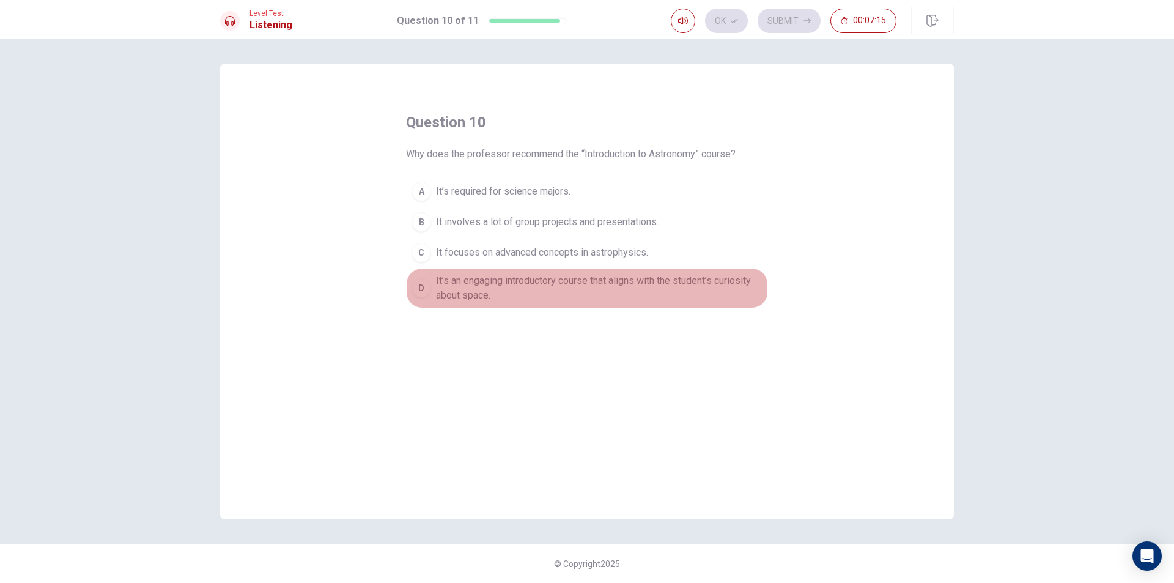
click at [475, 280] on span "It’s an engaging introductory course that aligns with the student’s curiosity a…" at bounding box center [599, 287] width 326 height 29
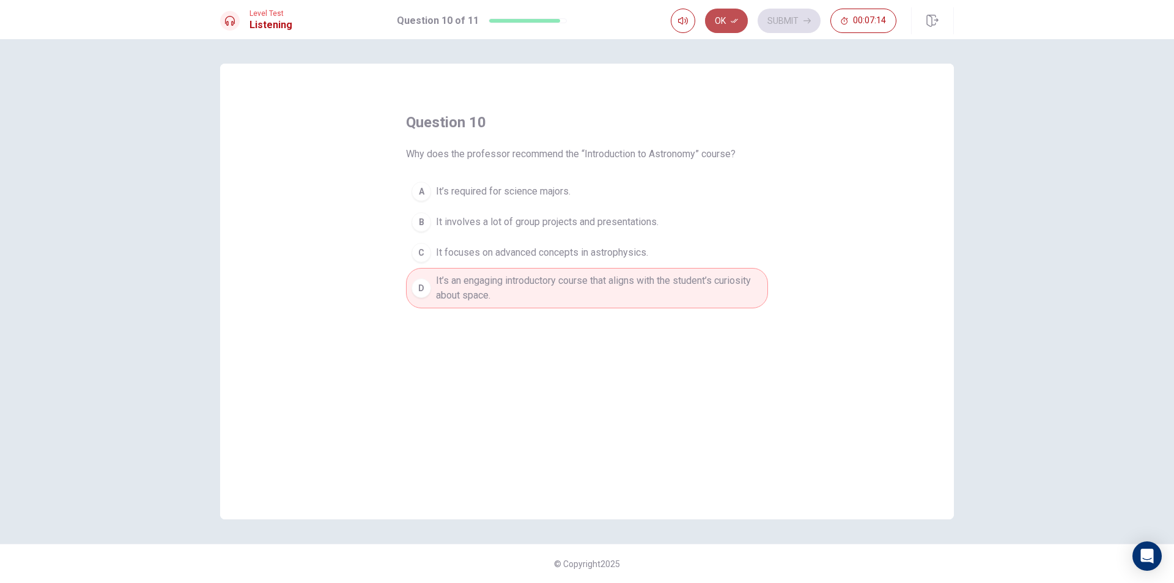
click at [722, 16] on button "Ok" at bounding box center [726, 21] width 43 height 24
click at [795, 24] on button "Submit" at bounding box center [788, 21] width 63 height 24
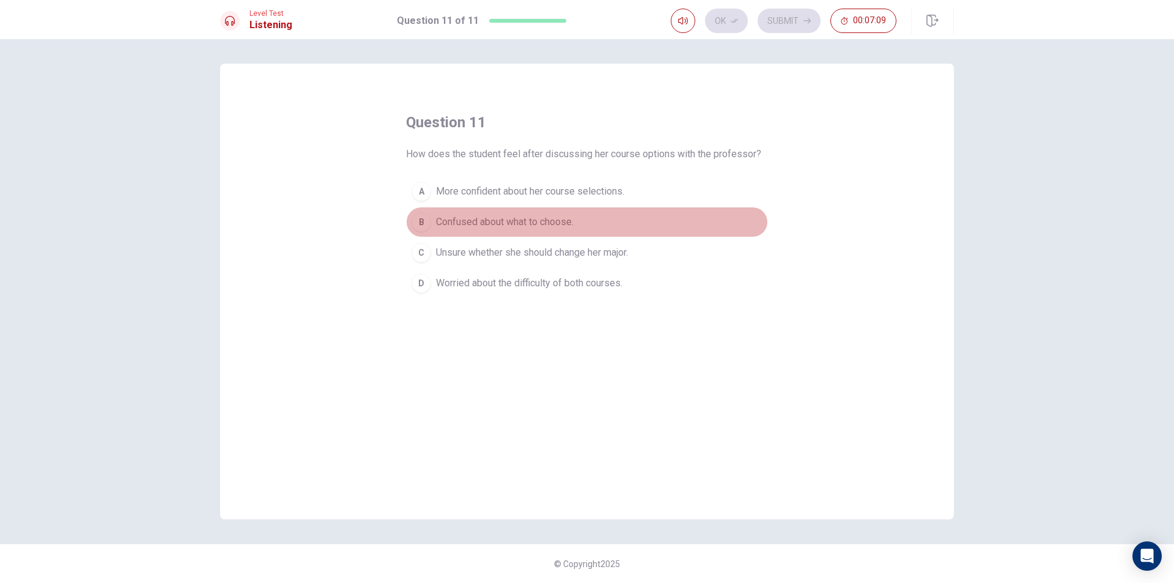
drag, startPoint x: 545, startPoint y: 218, endPoint x: 558, endPoint y: 194, distance: 27.4
click at [545, 218] on span "Confused about what to choose." at bounding box center [505, 222] width 138 height 15
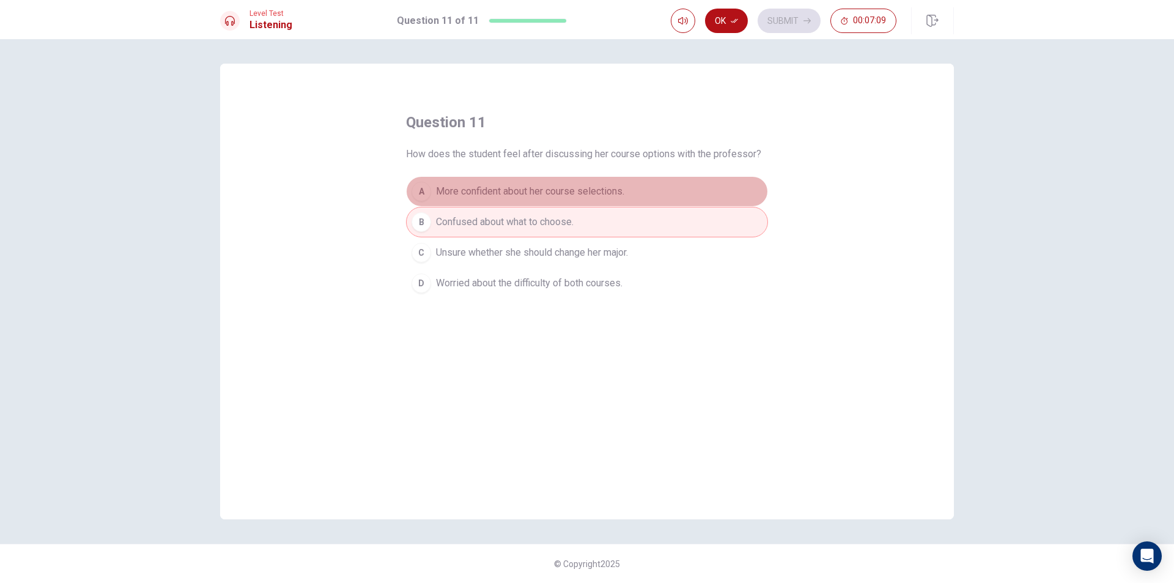
click at [561, 188] on span "More confident about her course selections." at bounding box center [530, 191] width 188 height 15
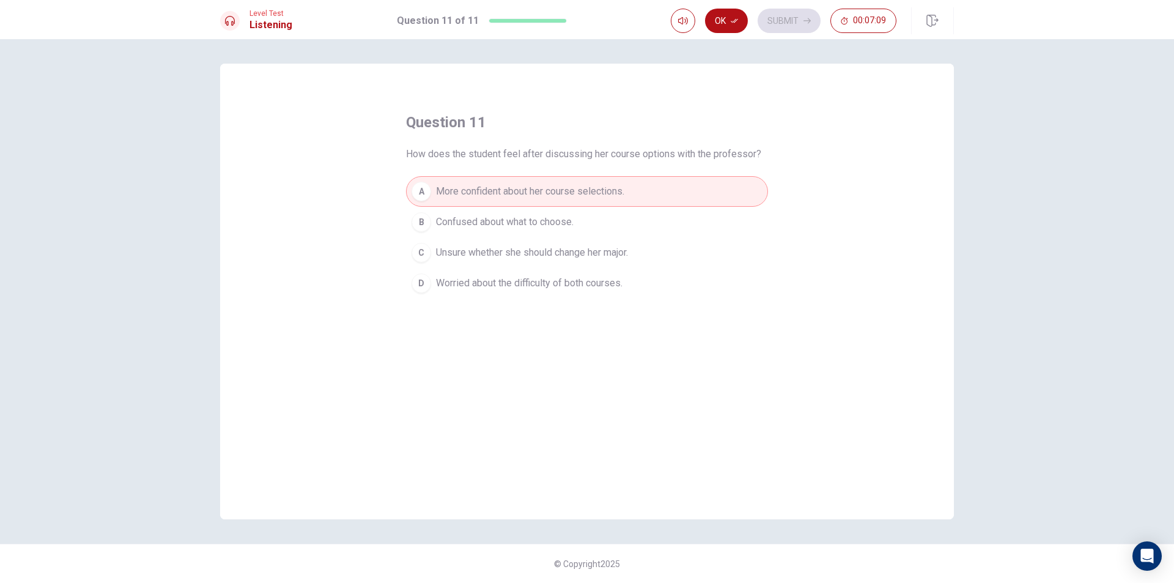
click at [561, 228] on span "Confused about what to choose." at bounding box center [505, 222] width 138 height 15
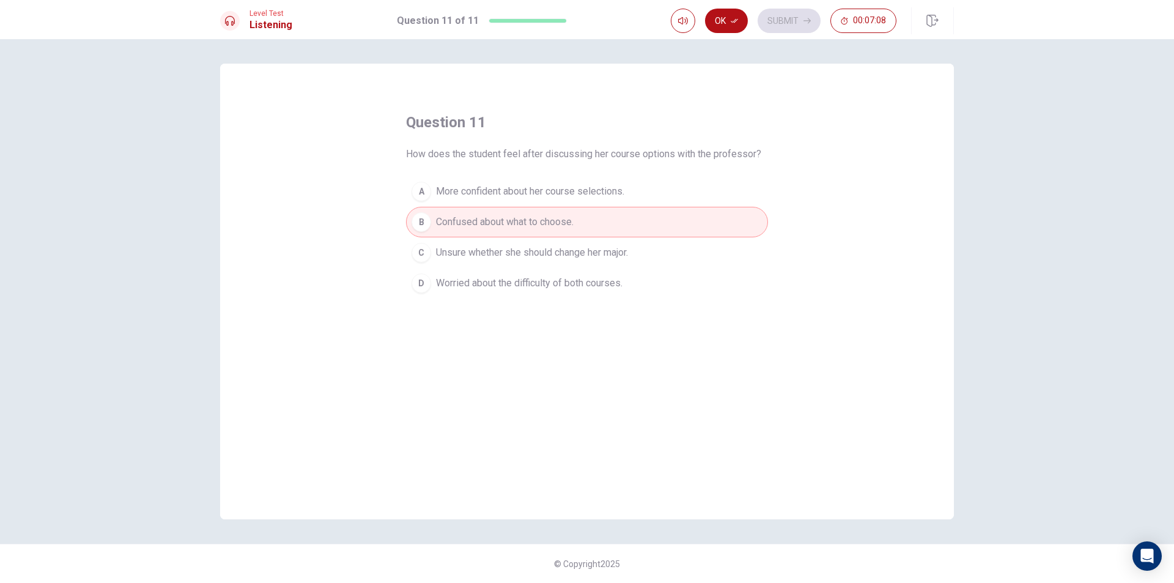
click at [562, 273] on button "D Worried about the difficulty of both courses." at bounding box center [587, 283] width 362 height 31
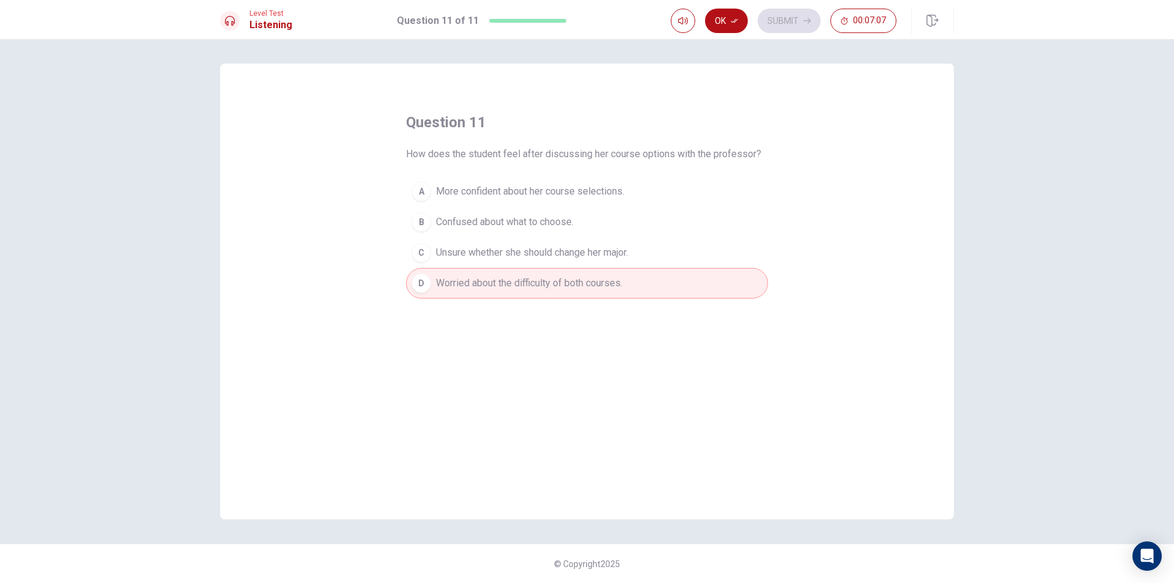
click at [562, 284] on span "Worried about the difficulty of both courses." at bounding box center [529, 283] width 186 height 15
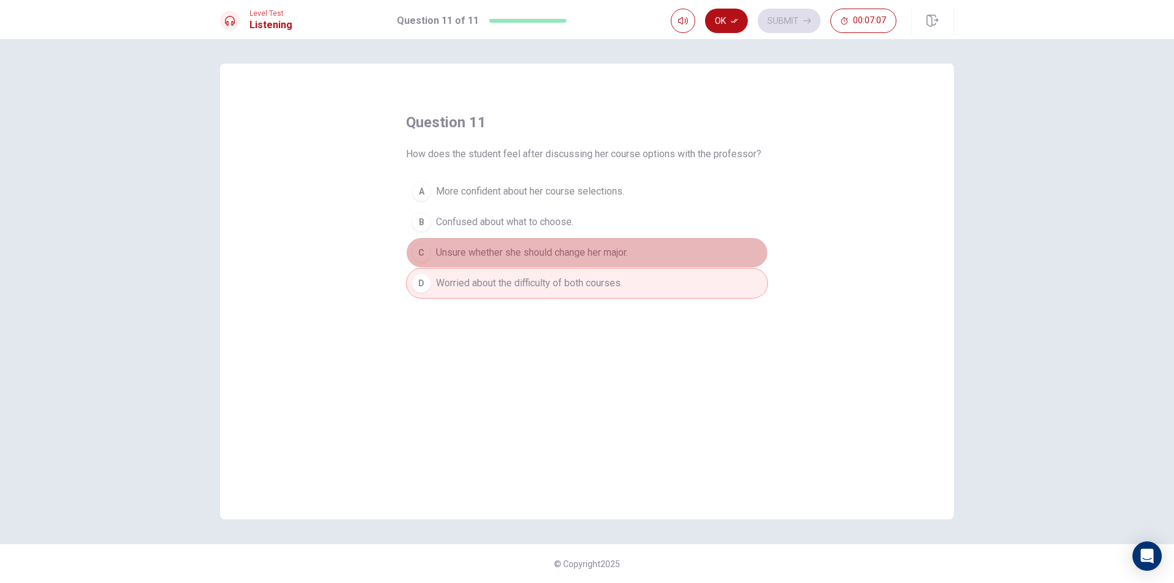
click at [561, 262] on button "C Unsure whether she should change her major." at bounding box center [587, 252] width 362 height 31
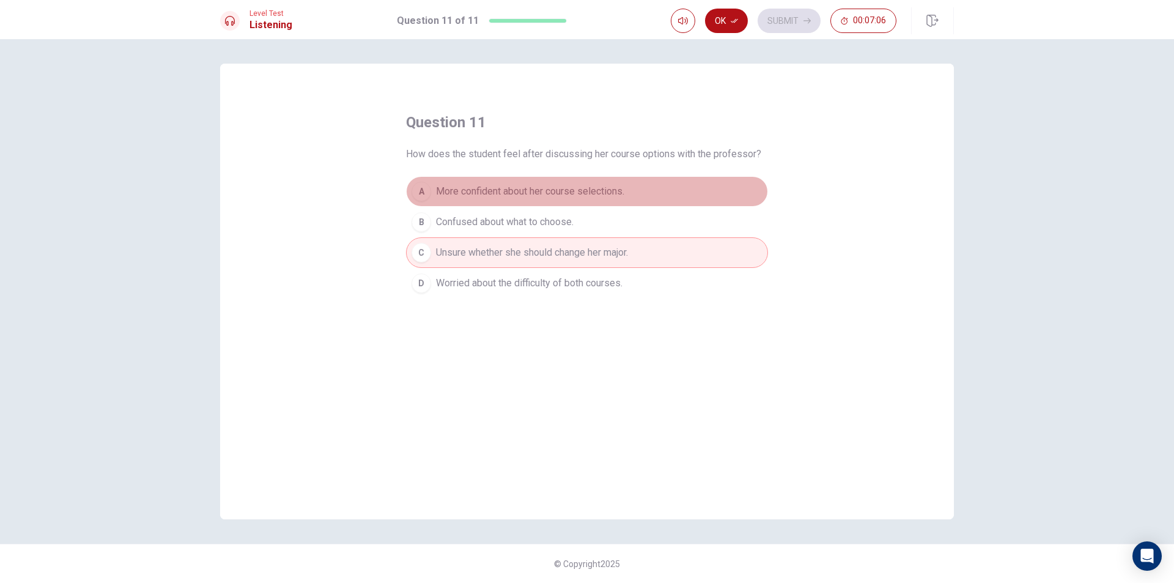
click at [572, 180] on button "A More confident about her course selections." at bounding box center [587, 191] width 362 height 31
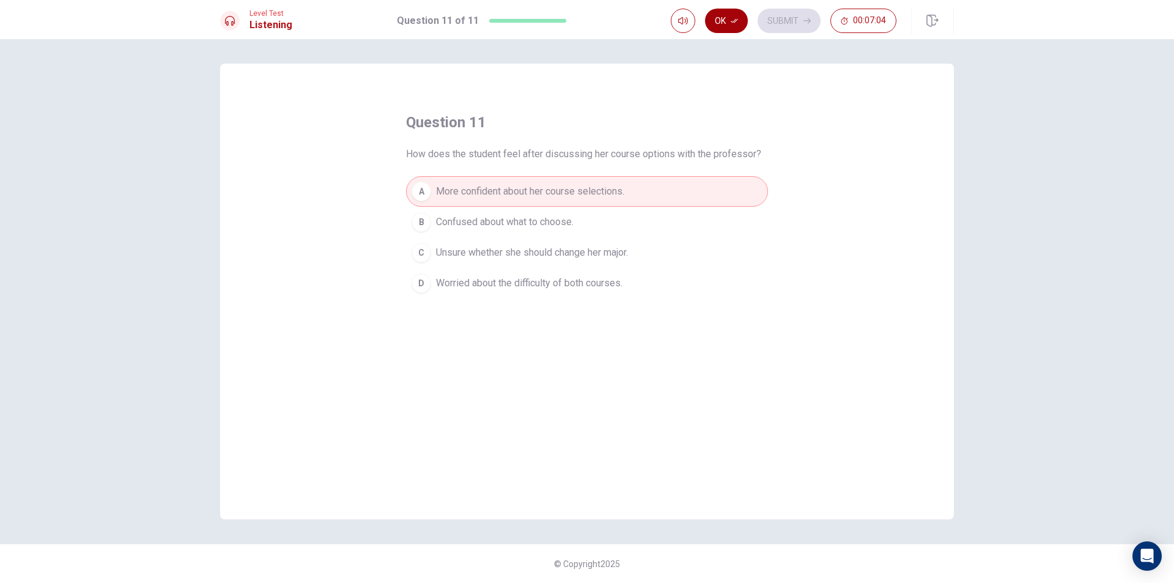
click at [715, 10] on button "Ok" at bounding box center [726, 21] width 43 height 24
click at [795, 20] on button "Submit" at bounding box center [788, 21] width 63 height 24
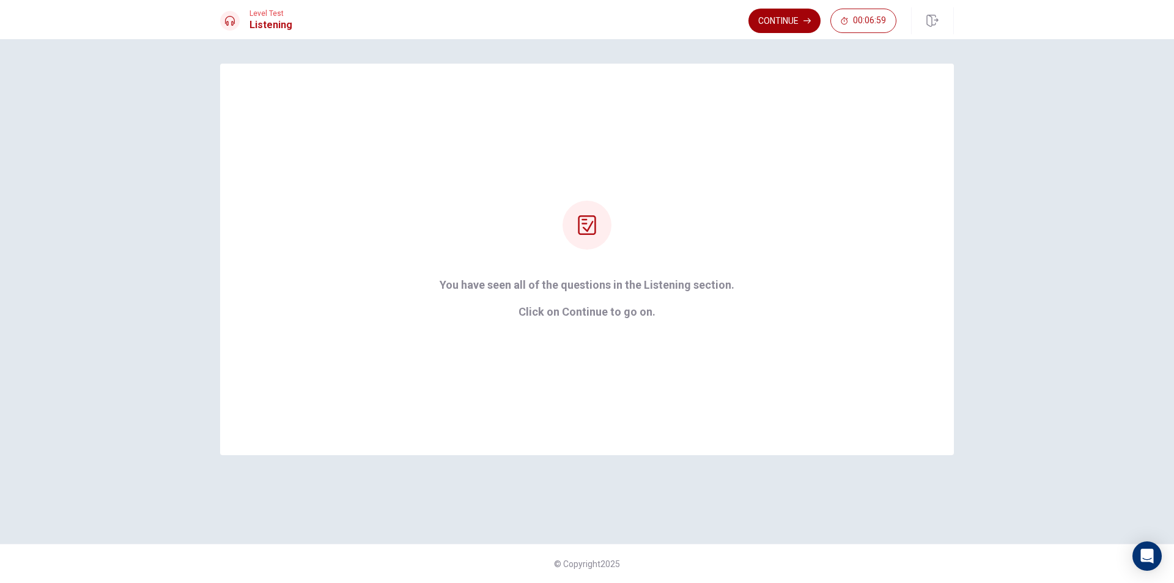
click at [784, 22] on button "Continue" at bounding box center [784, 21] width 72 height 24
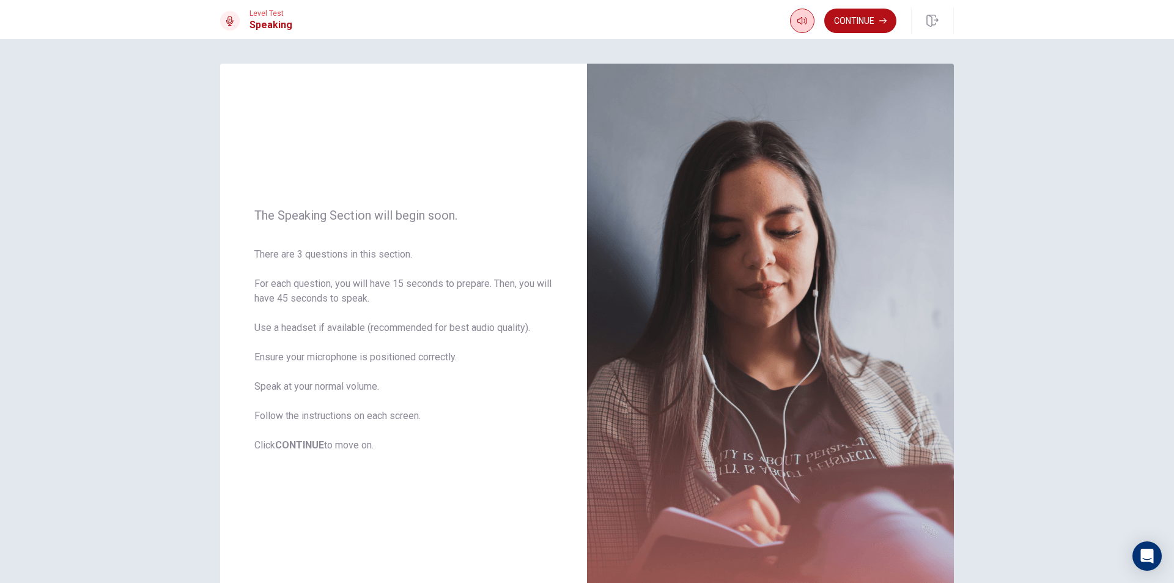
click at [801, 20] on icon "button" at bounding box center [802, 20] width 10 height 7
click at [860, 21] on button "Continue" at bounding box center [860, 21] width 72 height 24
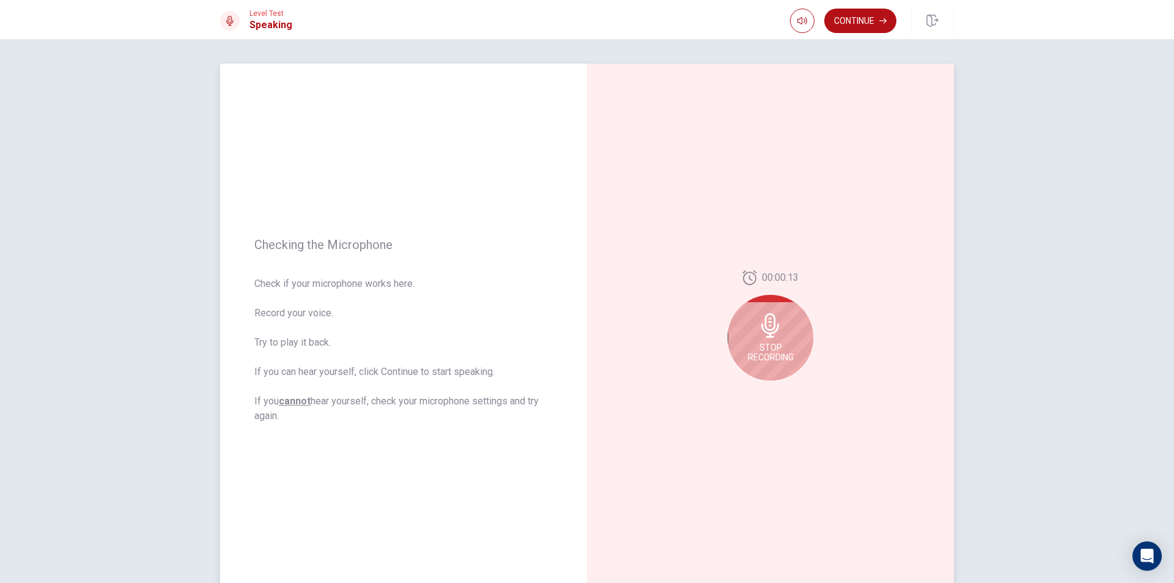
click at [753, 333] on div "Stop Recording" at bounding box center [771, 338] width 86 height 86
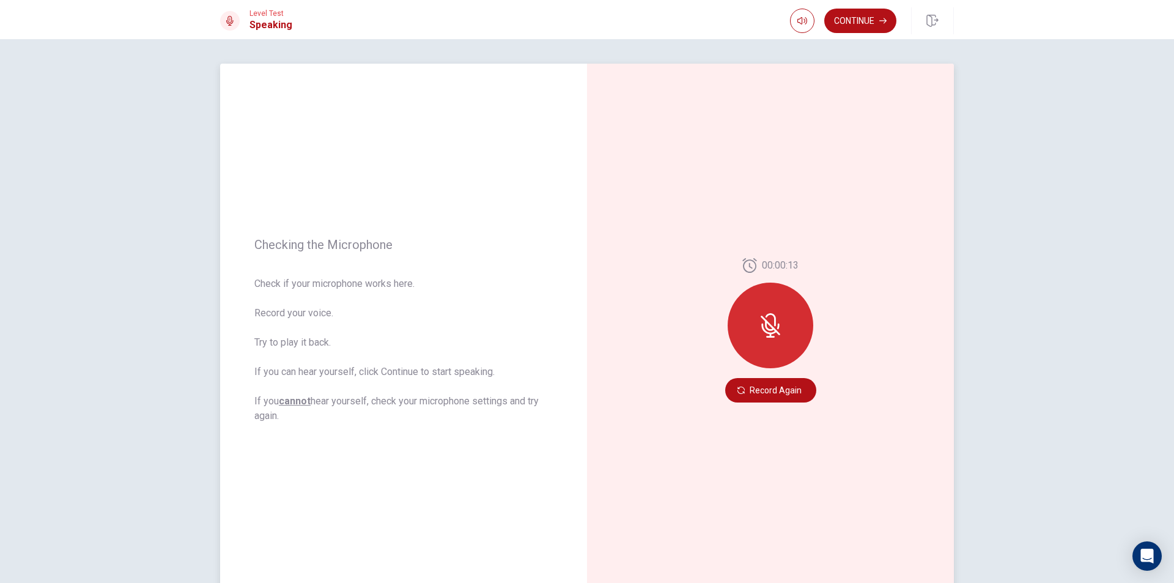
click at [782, 315] on div at bounding box center [771, 325] width 86 height 86
click at [762, 383] on button "Record Again" at bounding box center [770, 390] width 91 height 24
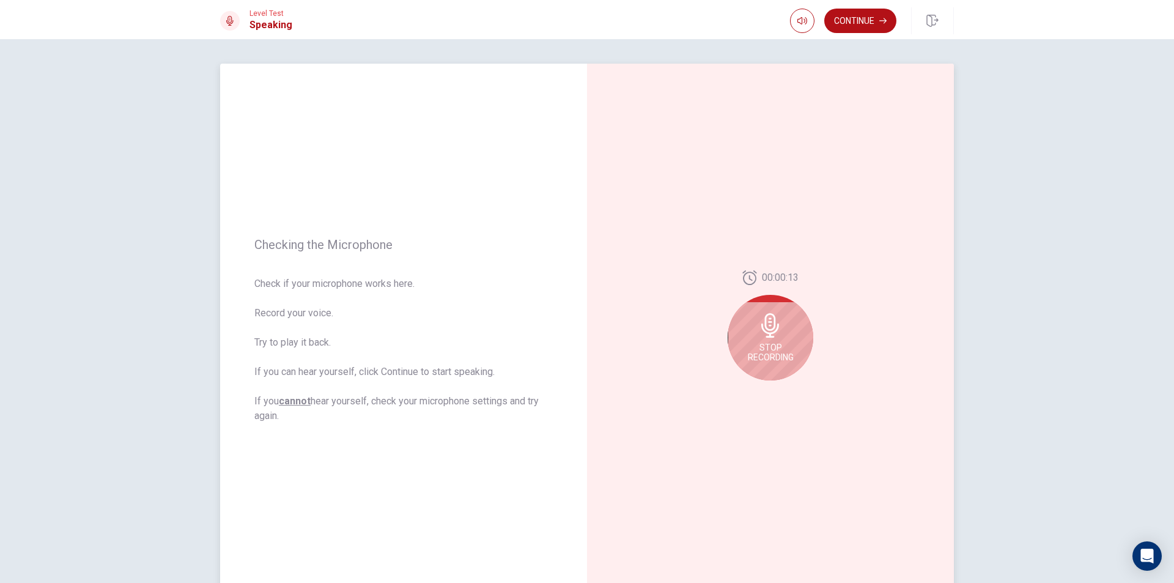
click at [775, 333] on icon at bounding box center [770, 325] width 24 height 24
click at [783, 389] on icon "Play Audio" at bounding box center [784, 389] width 6 height 7
click at [859, 18] on button "Continue" at bounding box center [860, 21] width 72 height 24
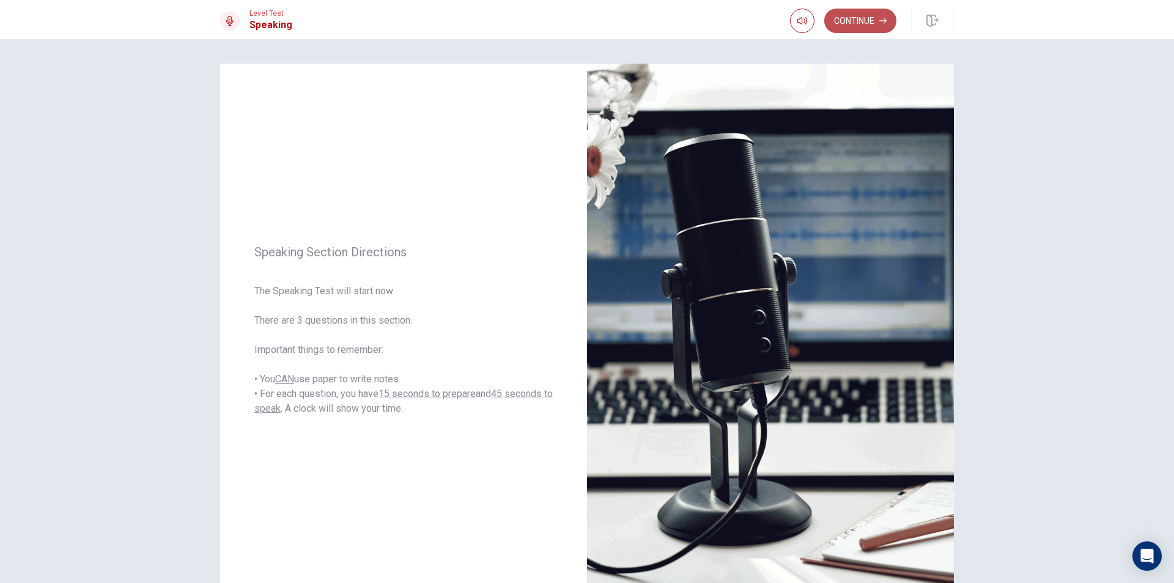
click at [864, 12] on button "Continue" at bounding box center [860, 21] width 72 height 24
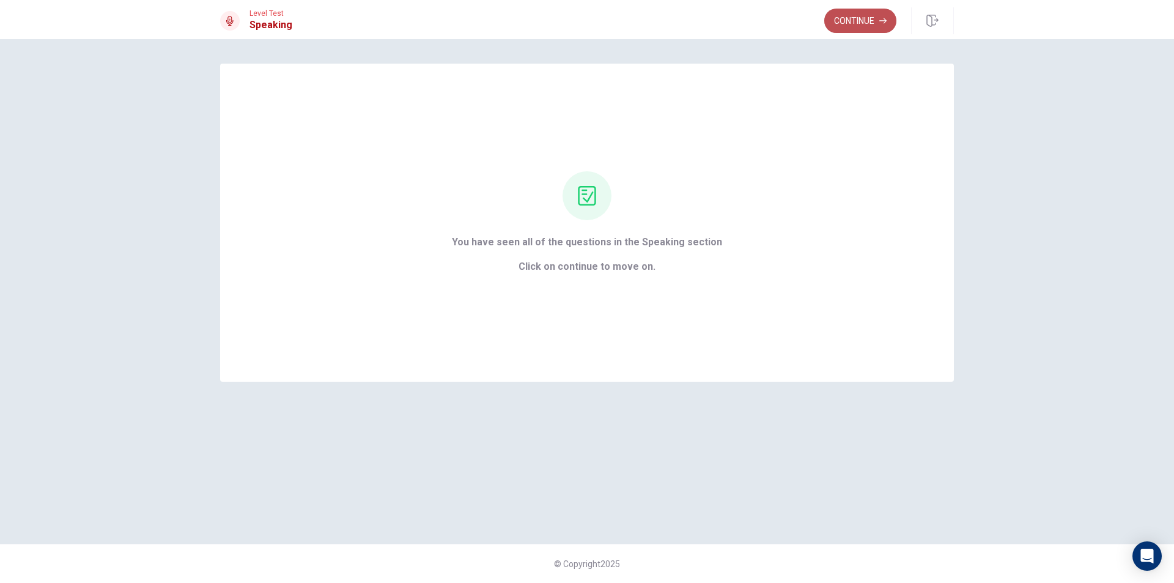
click at [856, 22] on button "Continue" at bounding box center [860, 21] width 72 height 24
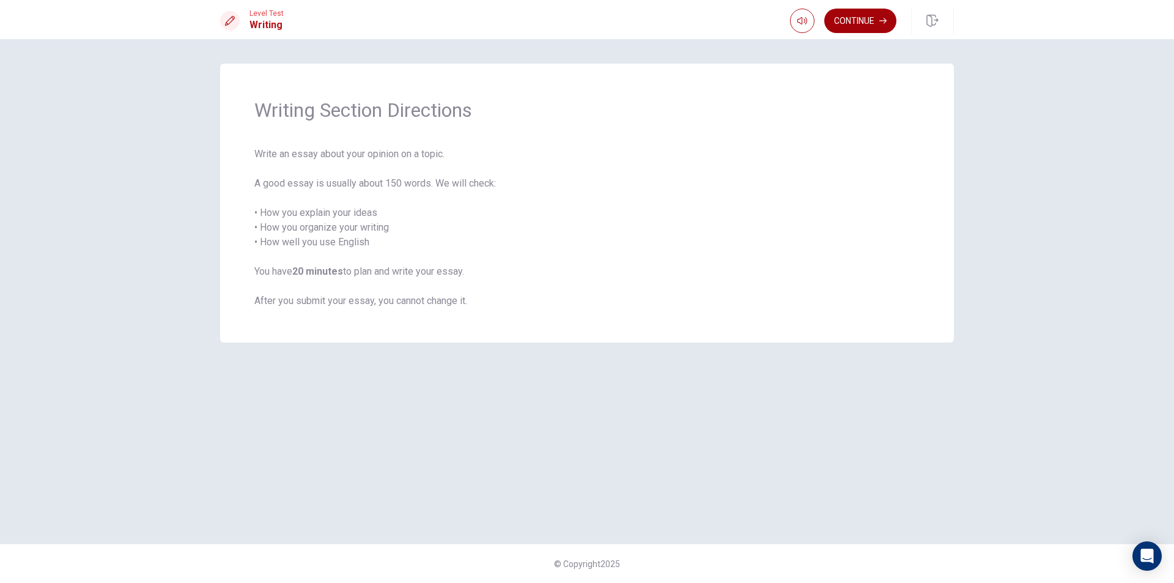
click at [872, 26] on button "Continue" at bounding box center [860, 21] width 72 height 24
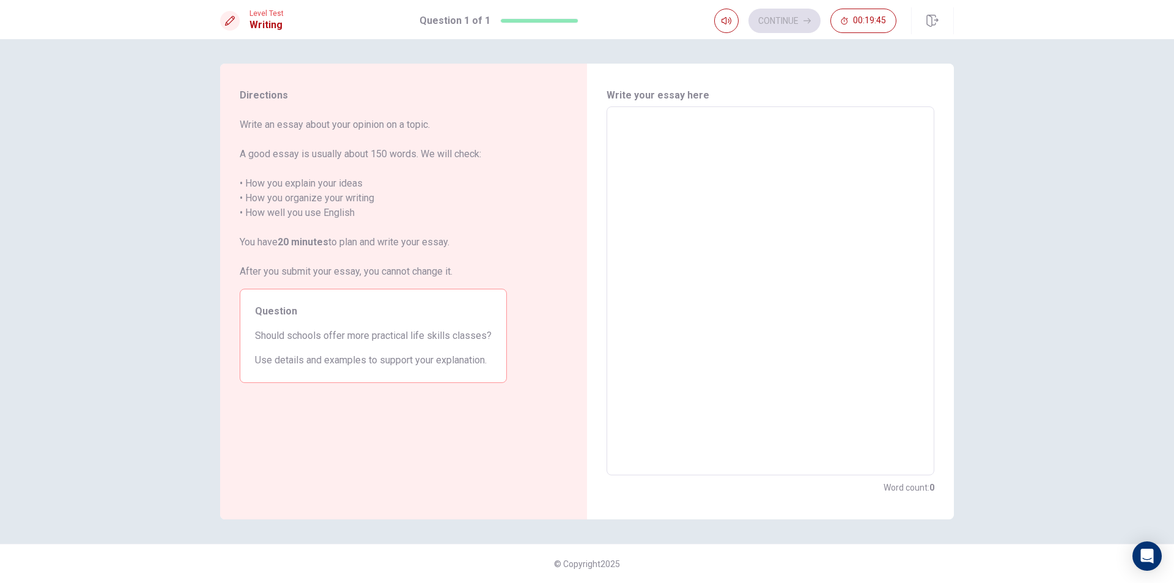
click at [676, 120] on textarea at bounding box center [770, 291] width 311 height 348
type textarea "Y"
type textarea "x"
type textarea "Ye"
type textarea "x"
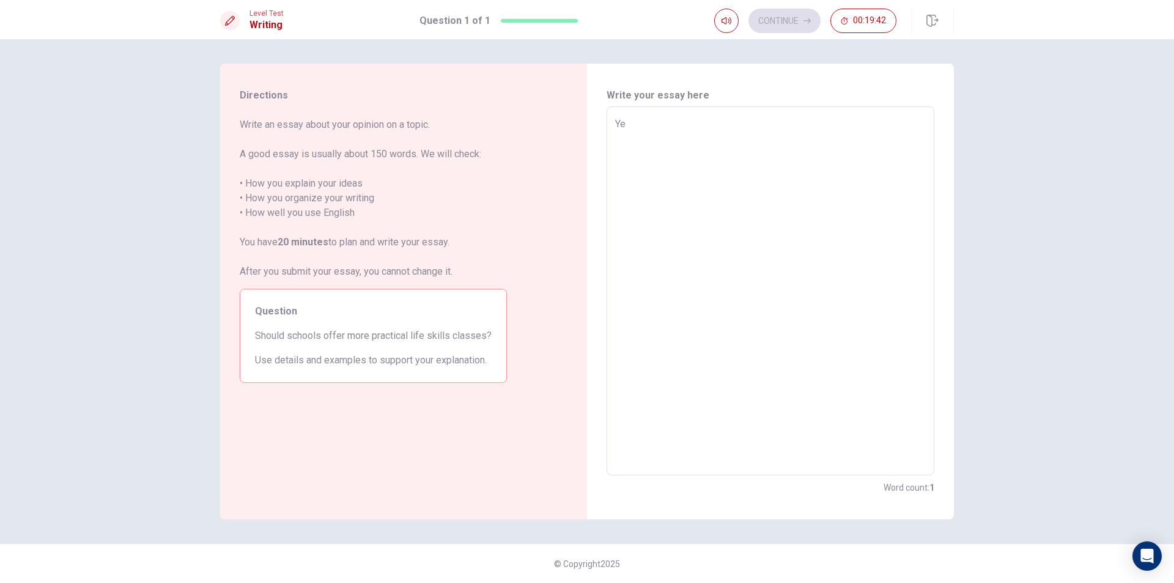
type textarea "Yes"
type textarea "x"
type textarea "Yes"
type textarea "x"
type textarea "Yes b"
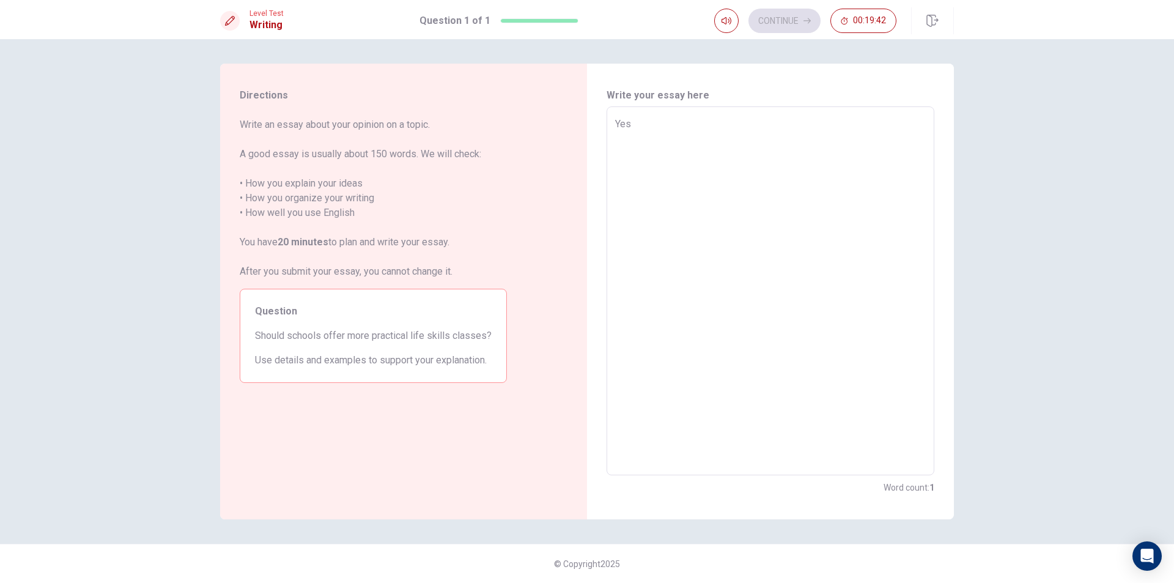
type textarea "x"
type textarea "Yes bv"
type textarea "x"
type textarea "Yes bve"
type textarea "x"
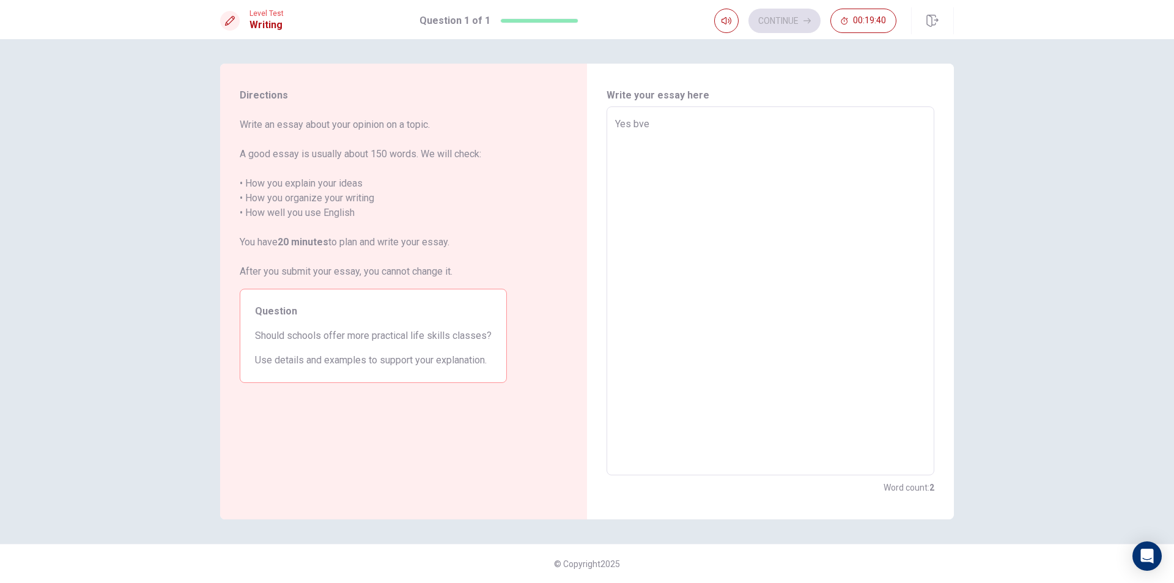
type textarea "Yes bvec"
type textarea "x"
type textarea "Yes bve"
type textarea "x"
type textarea "Yes bv"
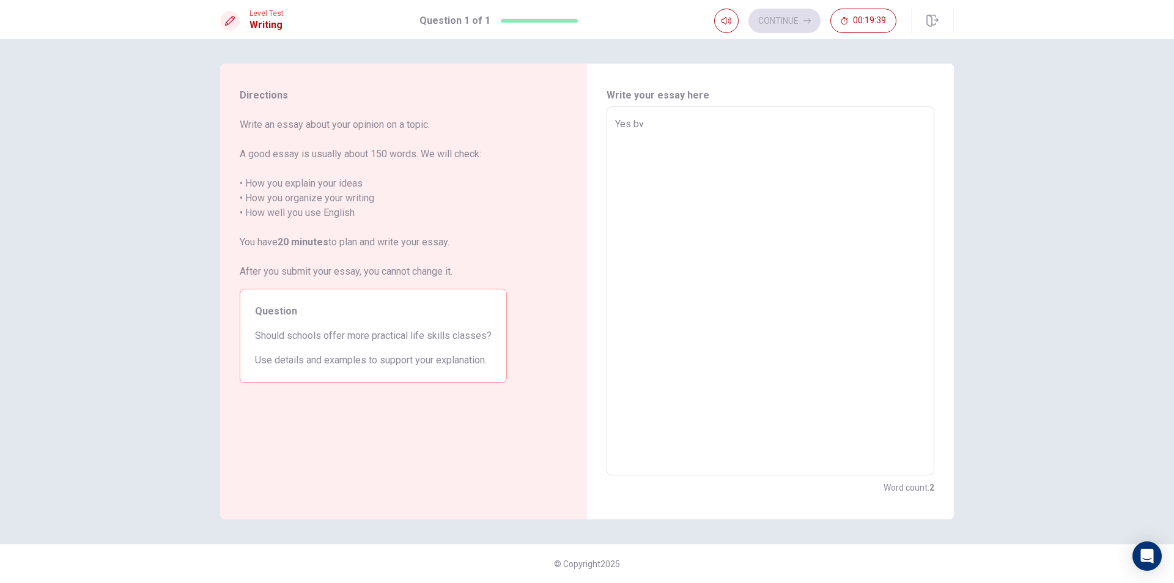
type textarea "x"
type textarea "Yes b"
type textarea "x"
type textarea "Yes be"
type textarea "x"
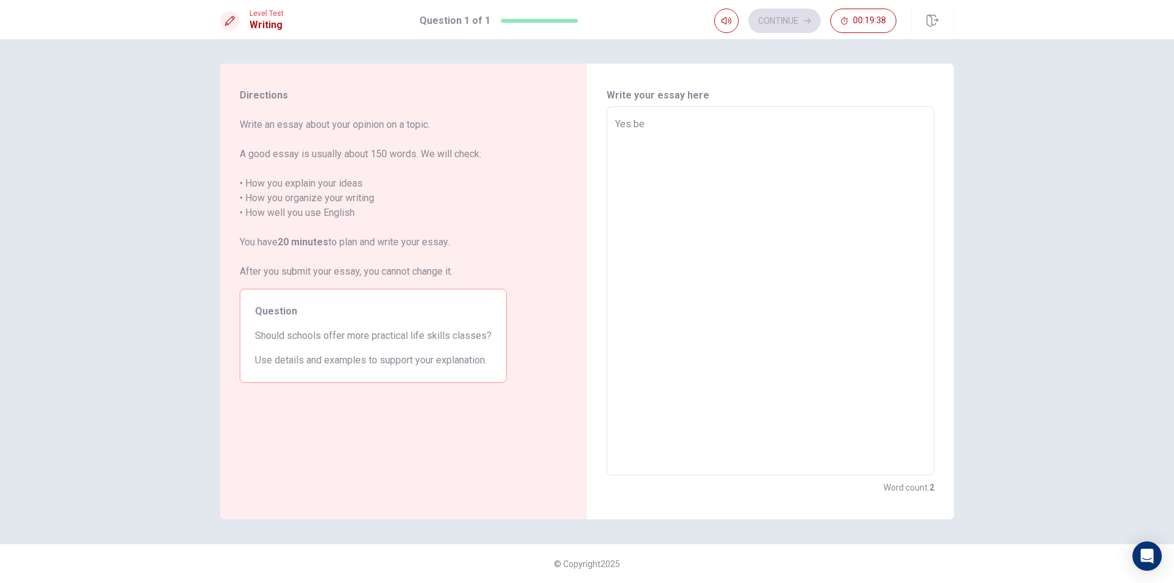
type textarea "Yes bec"
type textarea "x"
type textarea "Yes becu"
type textarea "x"
type textarea "Yes becus"
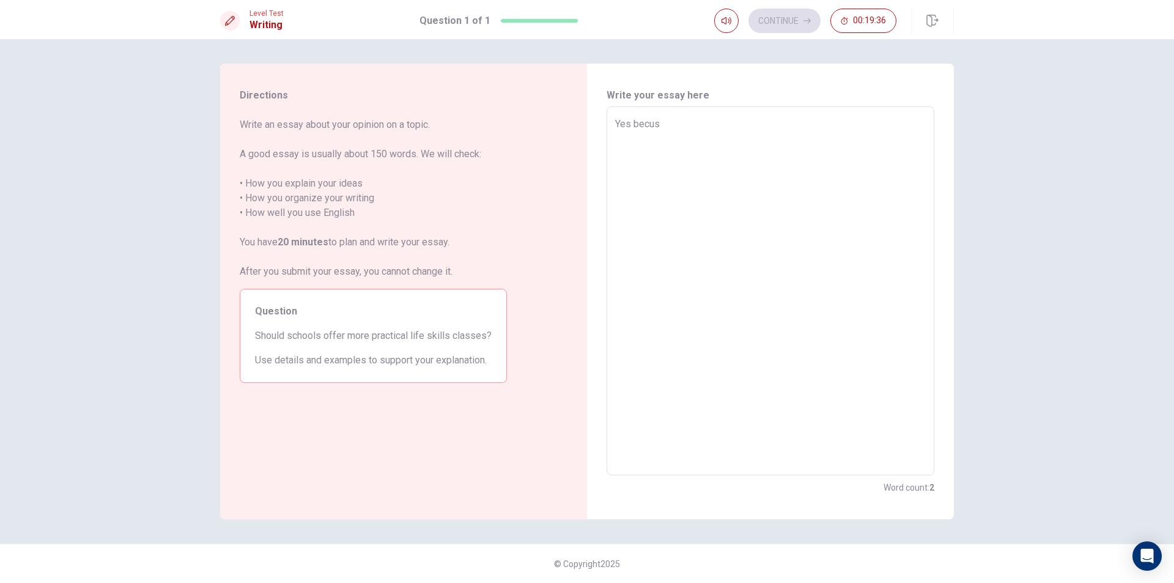
type textarea "x"
type textarea "Yes becuse"
type textarea "x"
type textarea "Yes becus"
type textarea "x"
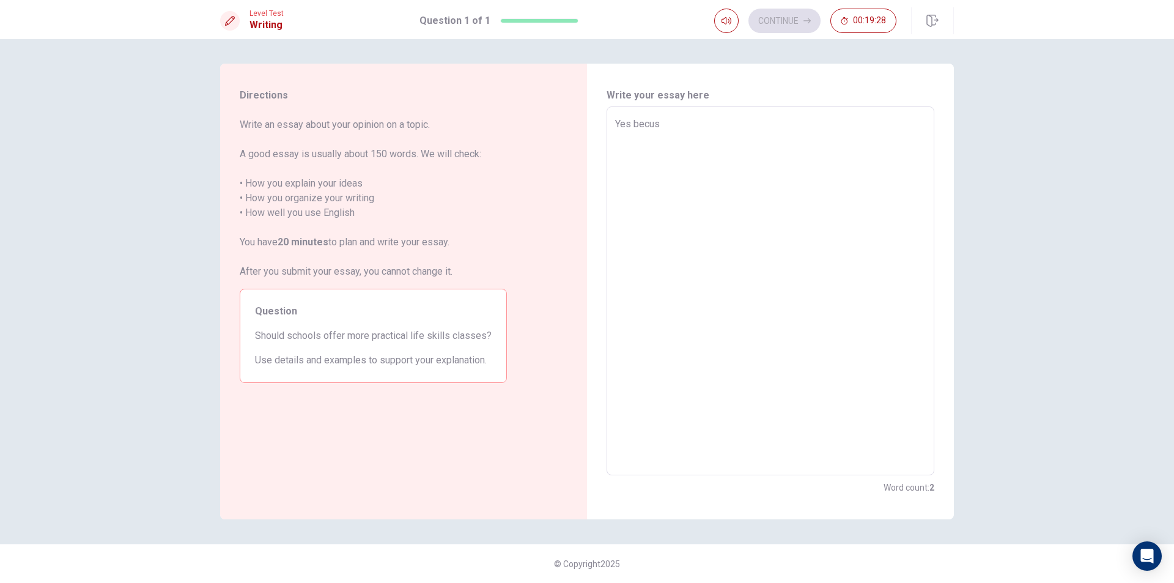
type textarea "Yes becu"
type textarea "x"
type textarea "Yes bec"
type textarea "x"
type textarea "Yes beca"
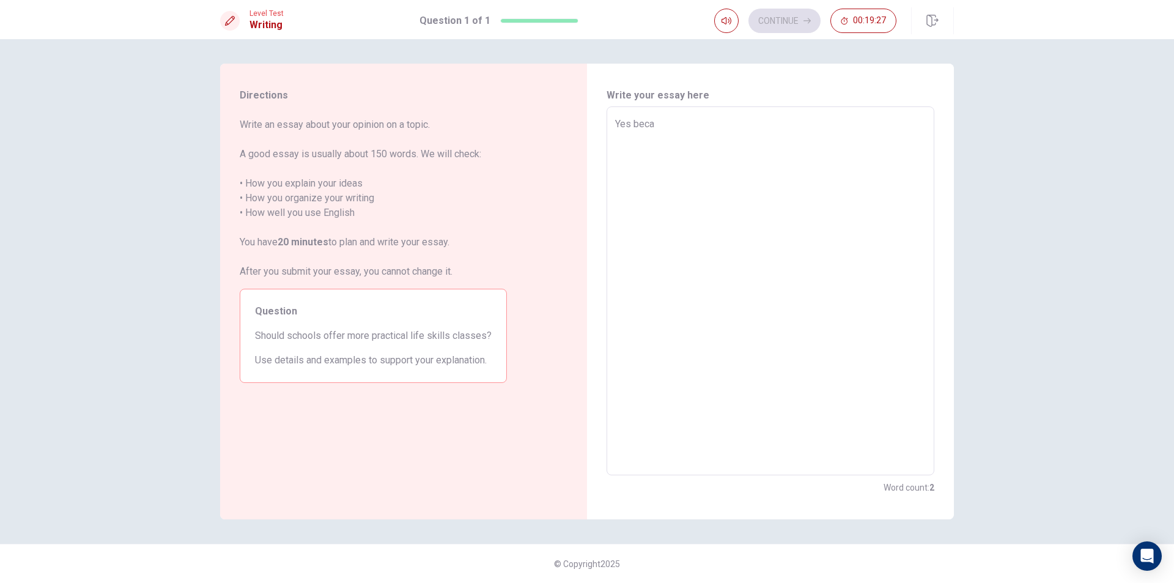
type textarea "x"
type textarea "Yes becau"
type textarea "x"
type textarea "Yes becaus"
type textarea "x"
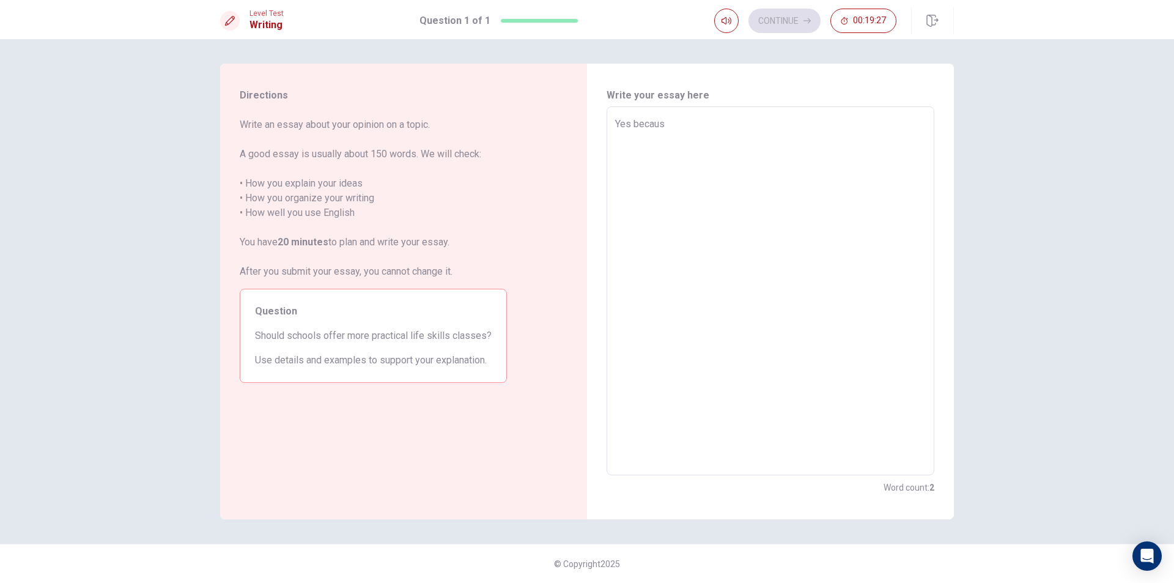
type textarea "Yes because"
type textarea "x"
type textarea "Yes because"
type textarea "x"
type textarea "Yes because p"
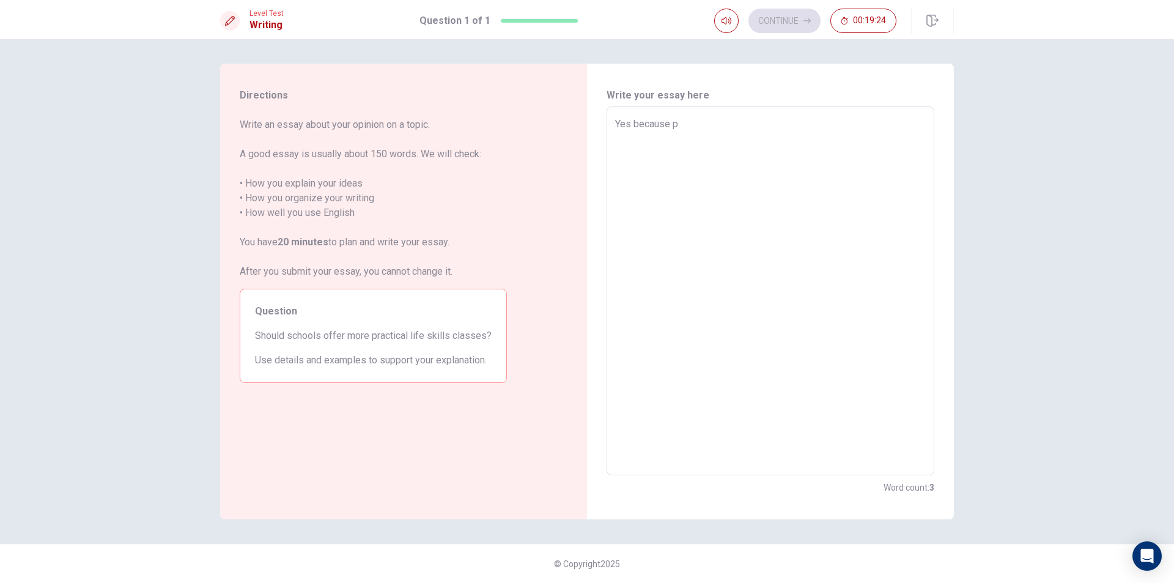
type textarea "x"
type textarea "Yes because pr"
type textarea "x"
type textarea "Yes because pra"
type textarea "x"
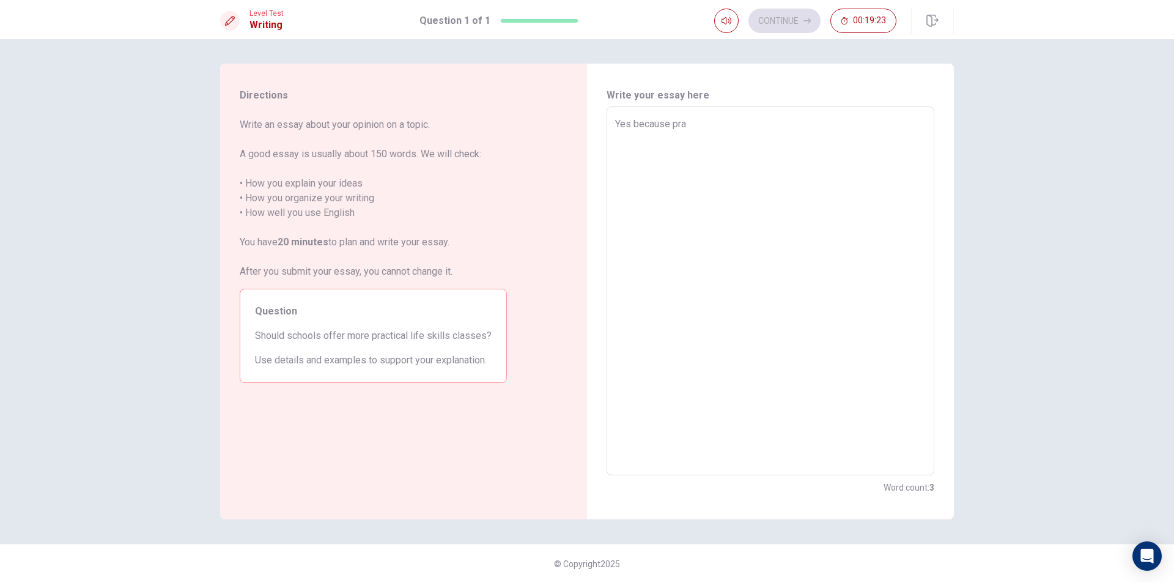
type textarea "Yes because [PERSON_NAME]"
type textarea "x"
type textarea "Yes because [PERSON_NAME]"
type textarea "x"
type textarea "Yes because [PERSON_NAME]"
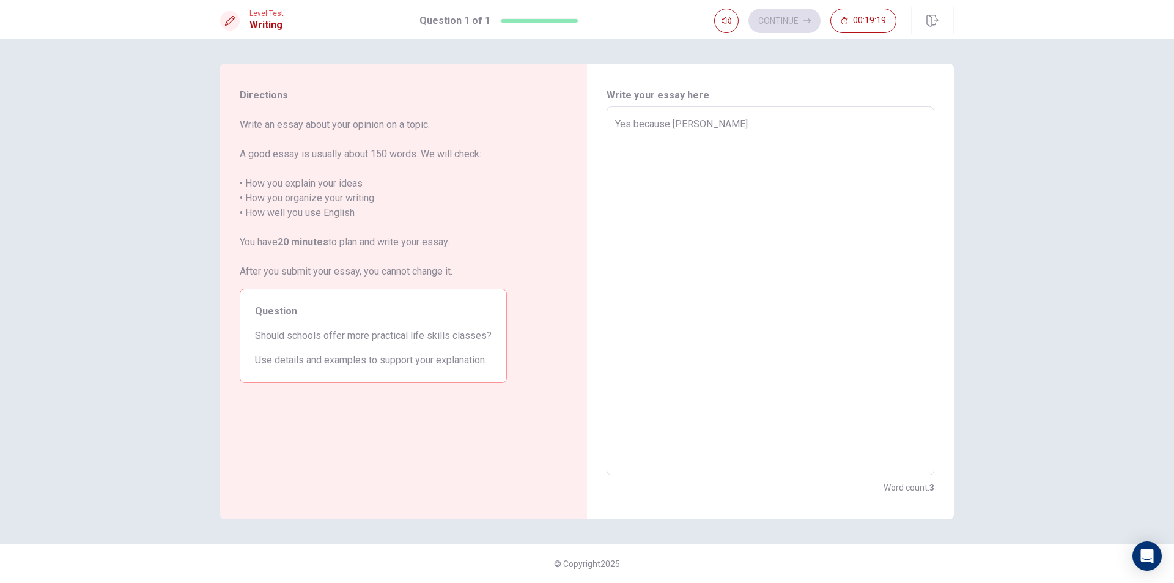
type textarea "x"
type textarea "Yes because pra"
type textarea "x"
type textarea "Yes because prac"
type textarea "x"
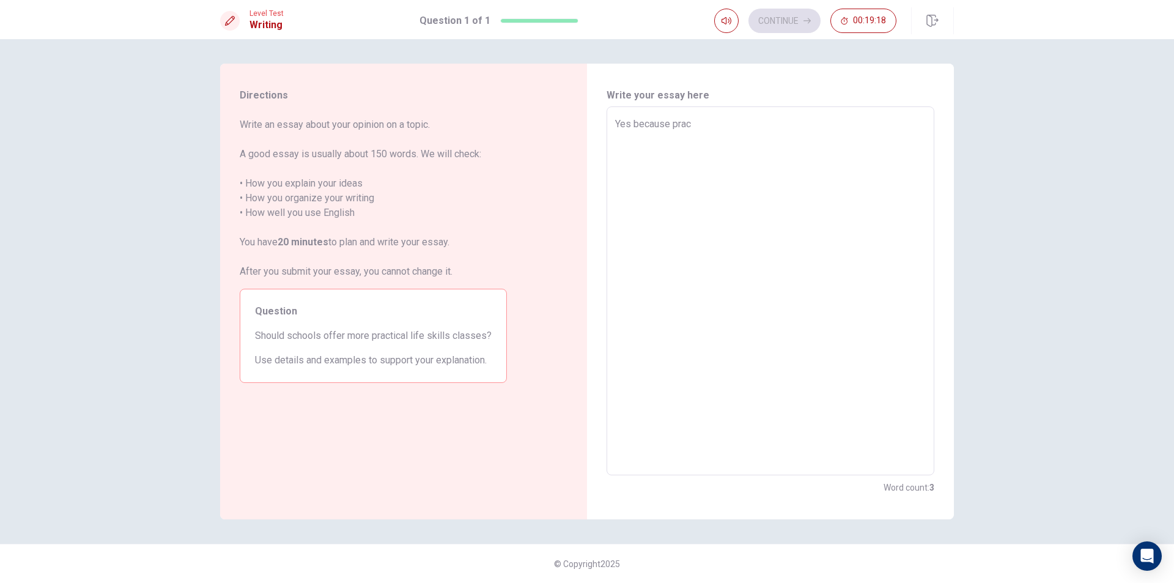
type textarea "Yes because pract"
type textarea "x"
type textarea "Yes because practi"
type textarea "x"
type textarea "Yes because practiv"
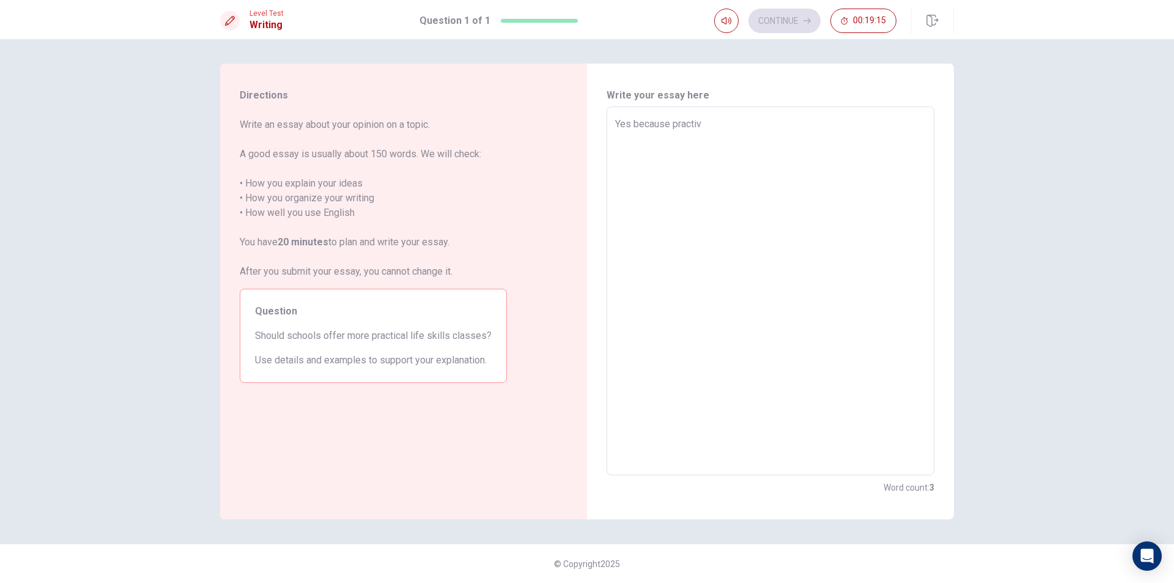
type textarea "x"
type textarea "Yes because practi"
type textarea "x"
type textarea "Yes because practic"
type textarea "x"
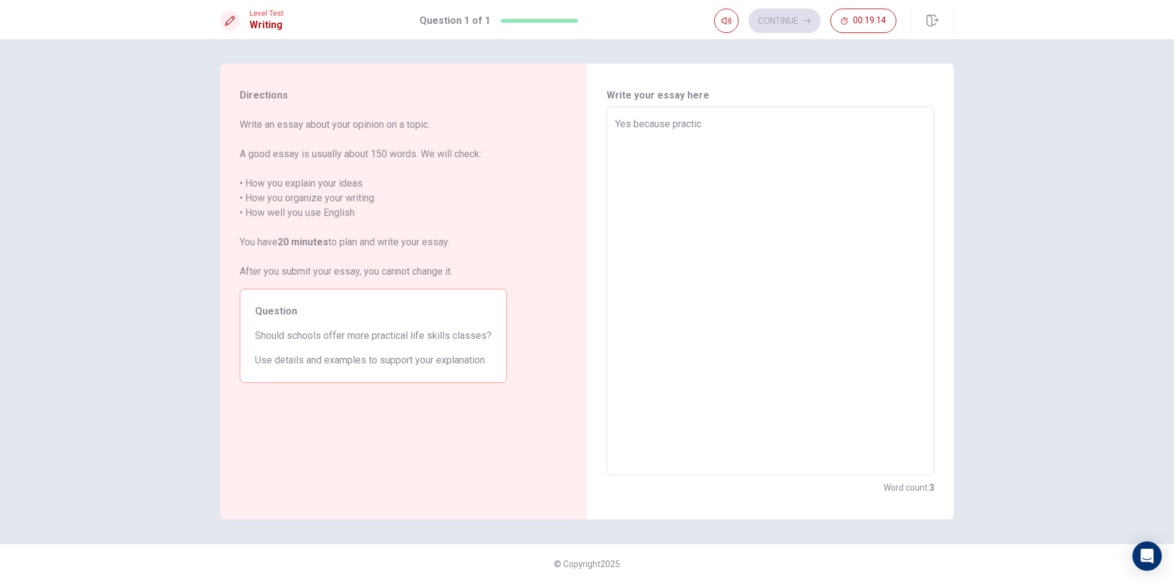
type textarea "Yes because practica"
type textarea "x"
type textarea "Yes because practical"
type textarea "x"
type textarea "Yes because practical"
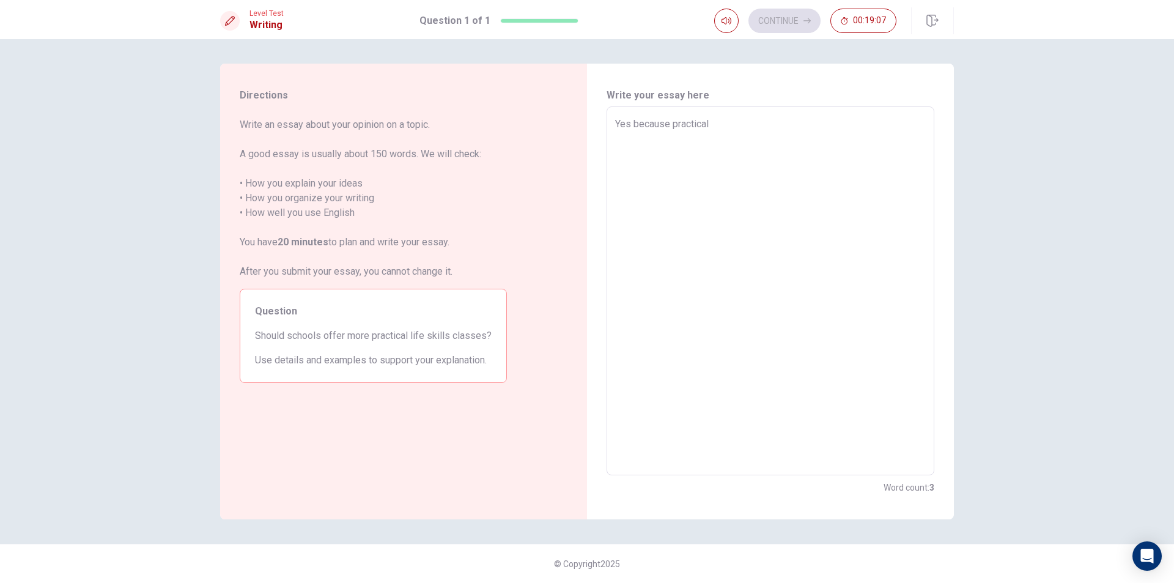
type textarea "x"
type textarea "Yes because practical l"
type textarea "x"
type textarea "Yes because practical li"
type textarea "x"
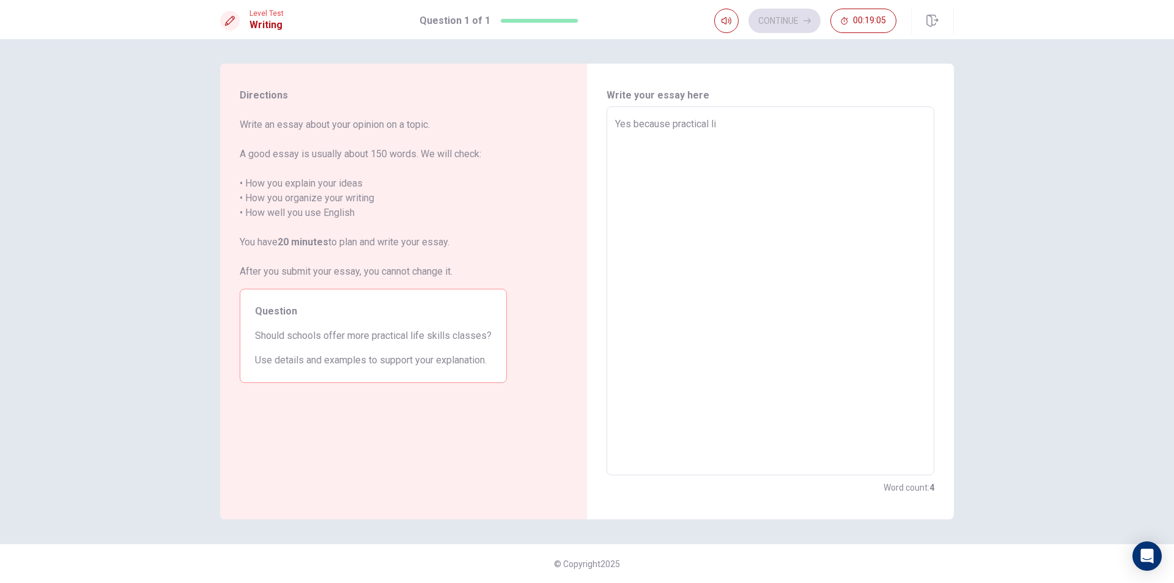
type textarea "Yes because practical lif"
type textarea "x"
type textarea "Yes because practical life"
type textarea "x"
type textarea "Yes because practical life"
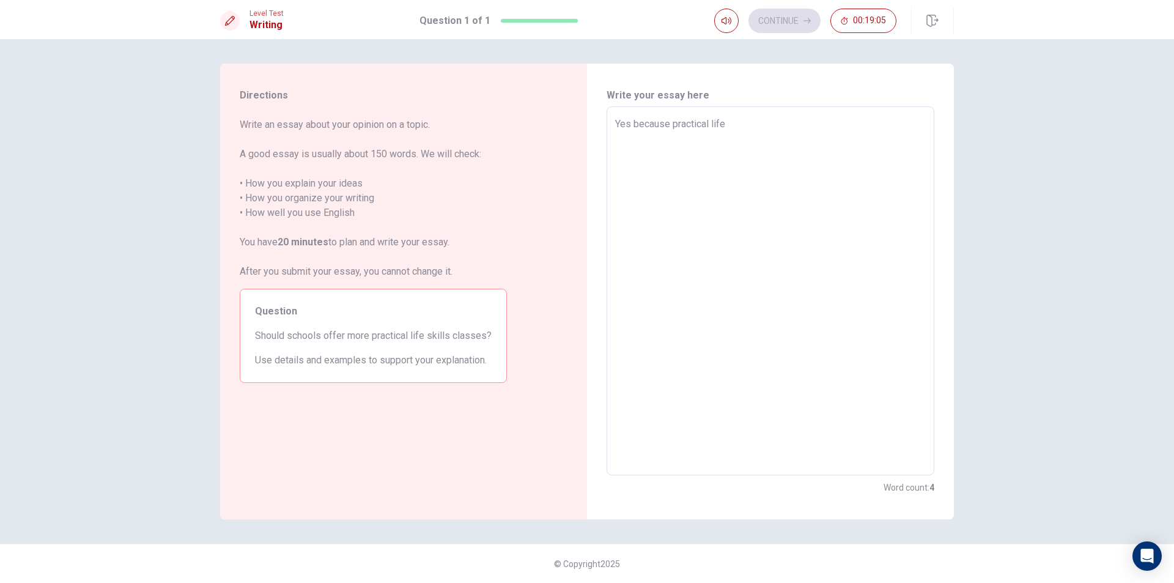
type textarea "x"
type textarea "Yes because practical life sa"
type textarea "x"
type textarea "Yes because practical life s"
type textarea "x"
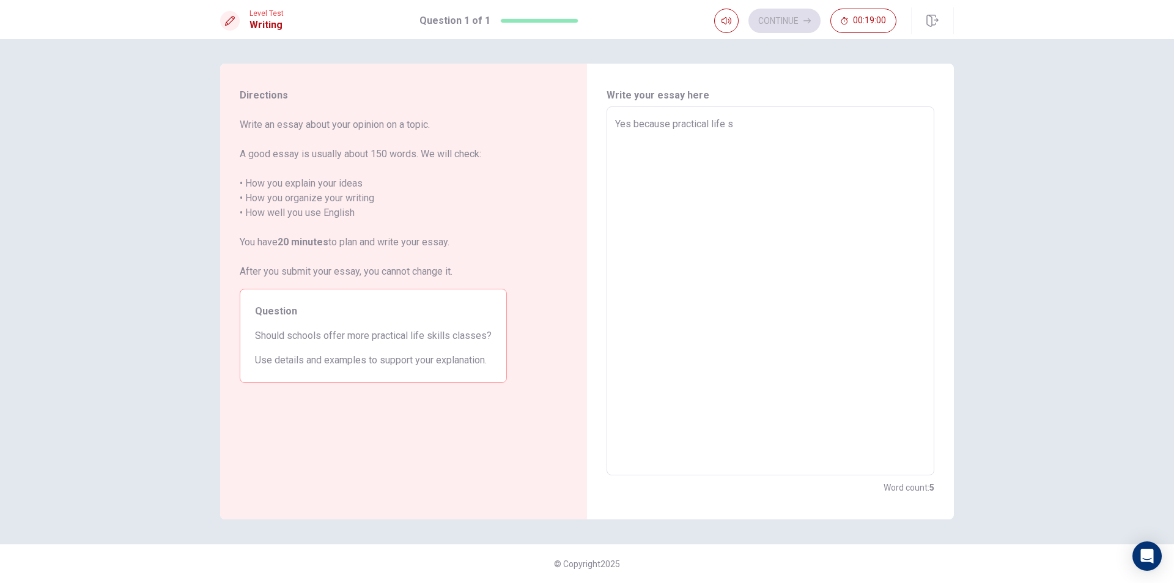
type textarea "Yes because practical life sk"
type textarea "x"
type textarea "Yes because practical life skui"
type textarea "x"
type textarea "Yes because practical life skuil"
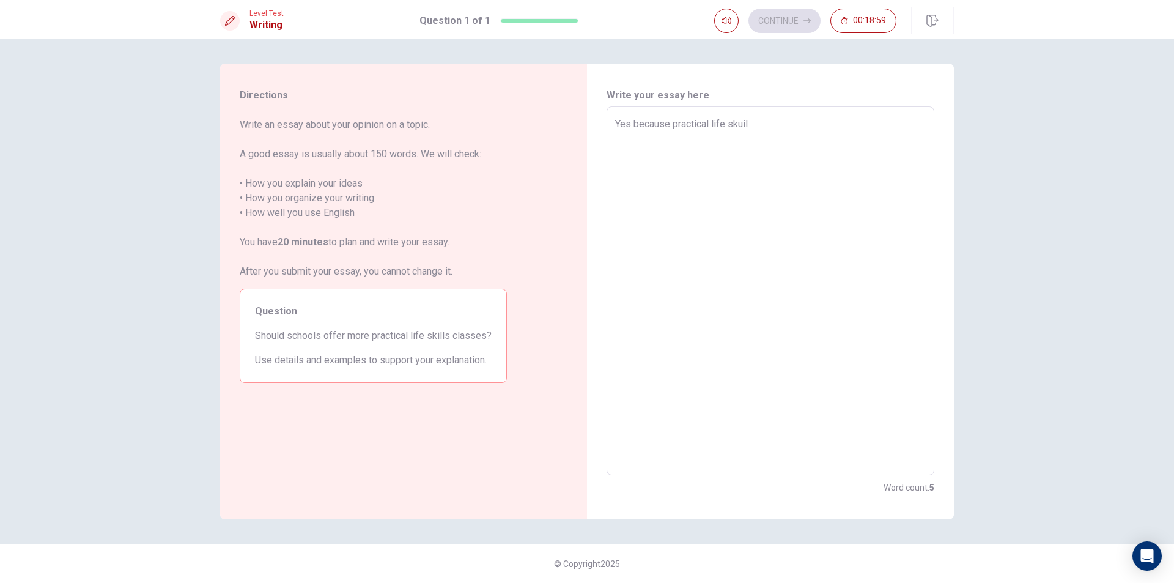
type textarea "x"
type textarea "Yes because practical life skuill"
type textarea "x"
type textarea "Yes because practical life skuills"
type textarea "x"
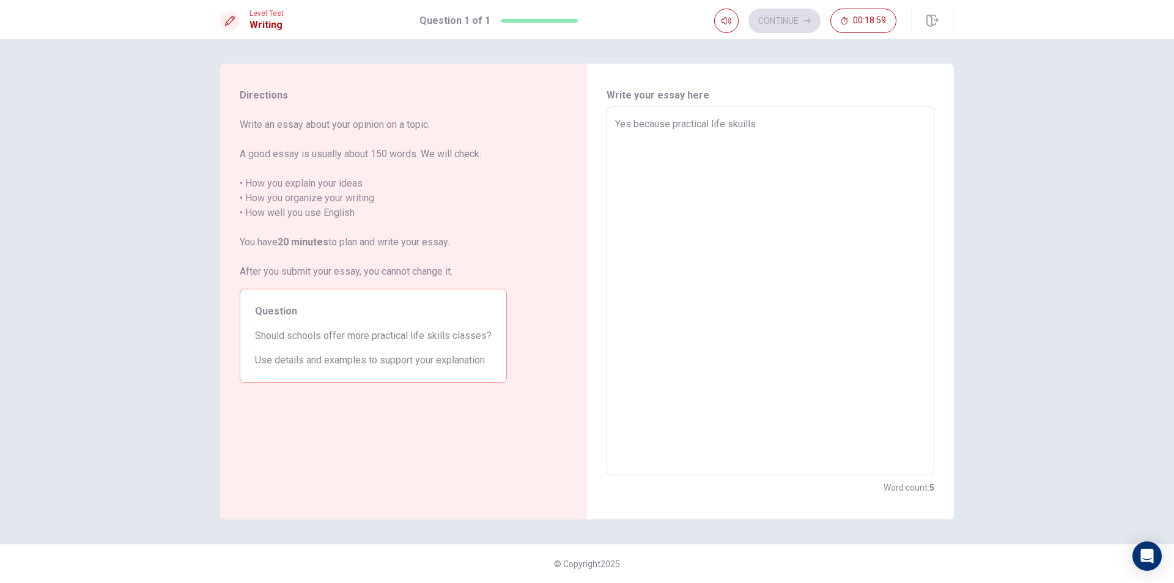
type textarea "Yes because practical life skuills"
type textarea "x"
type textarea "Yes because practical life skuills"
type textarea "x"
type textarea "Yes because practical life skuill"
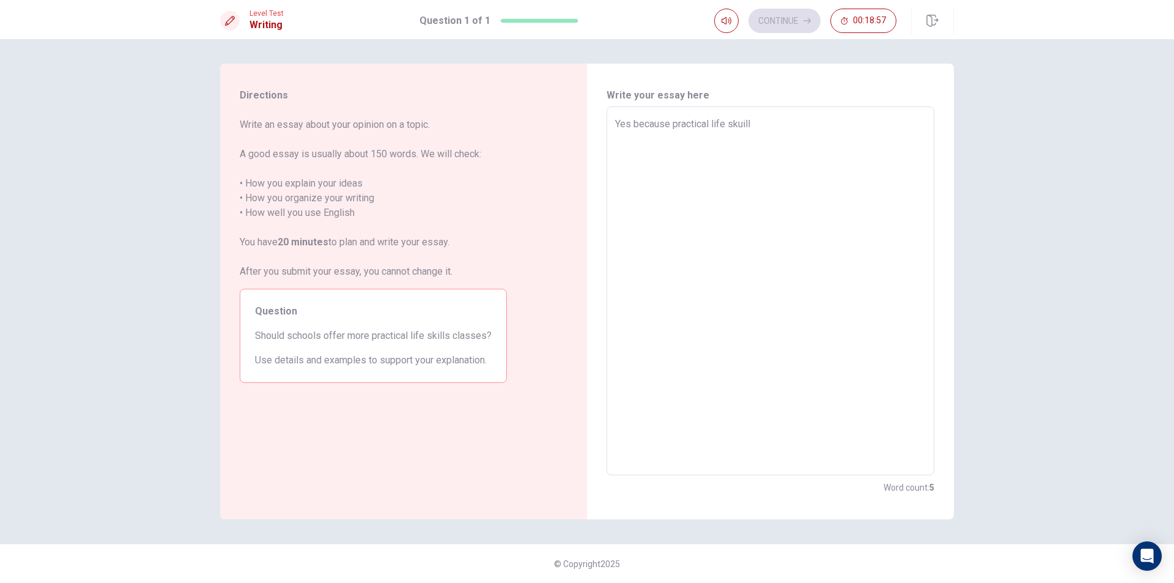
type textarea "x"
type textarea "Yes because practical life skuil"
type textarea "x"
type textarea "Yes because practical life skui"
type textarea "x"
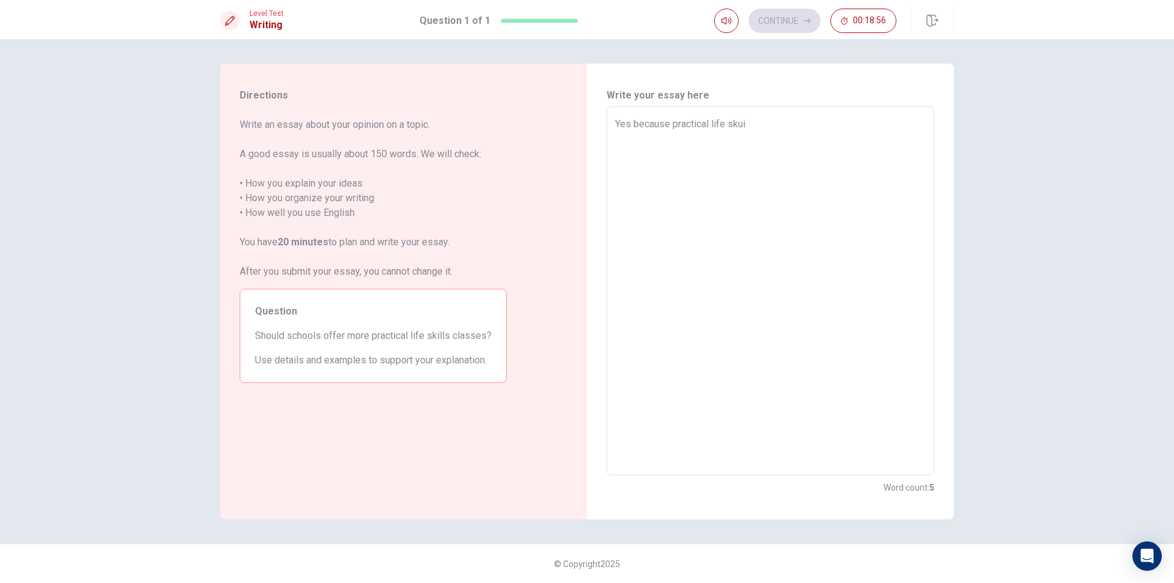
type textarea "Yes because practical life sku"
type textarea "x"
type textarea "Yes because practical life sk"
type textarea "x"
type textarea "Yes because practical life ski"
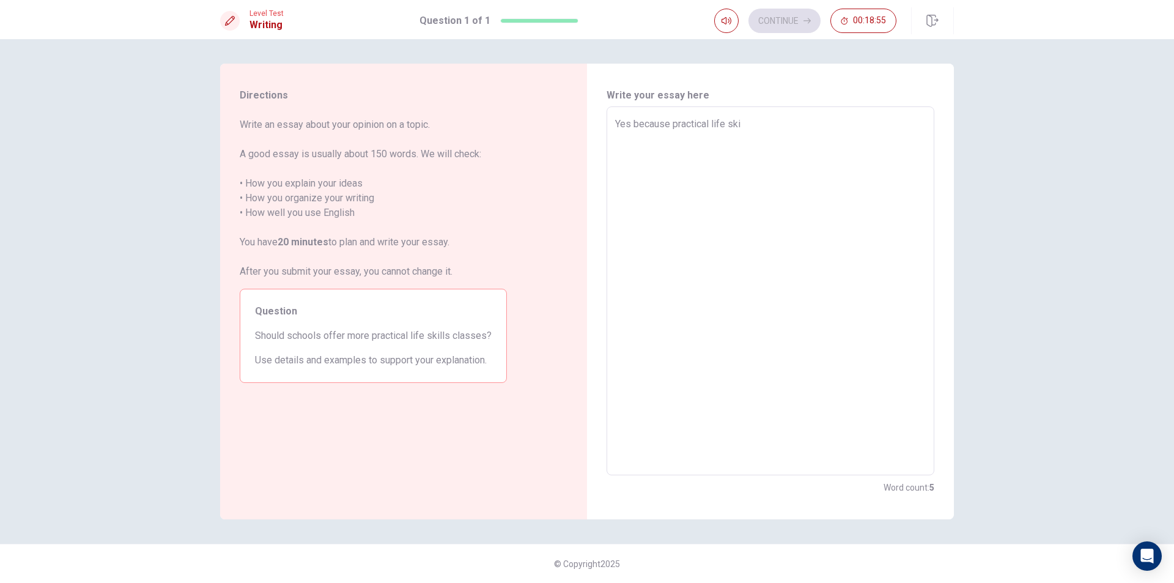
type textarea "x"
type textarea "Yes because practical life skil"
type textarea "x"
type textarea "Yes because practical life skill"
type textarea "x"
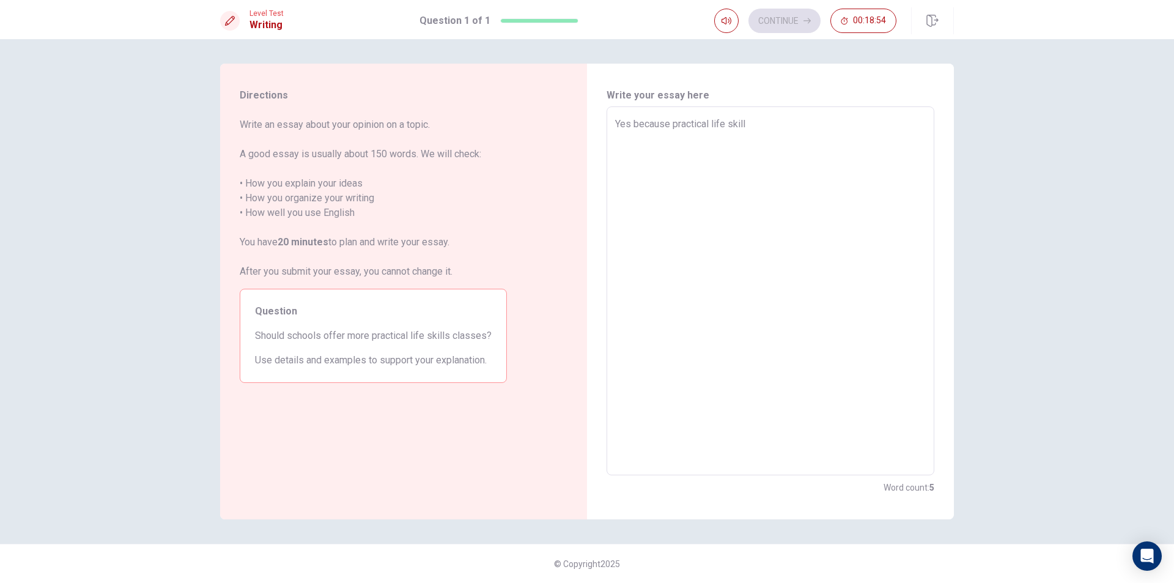
type textarea "Yes because practical life skills"
type textarea "x"
type textarea "Yes because practical life skills"
type textarea "x"
type textarea "Yes because practical life skills c"
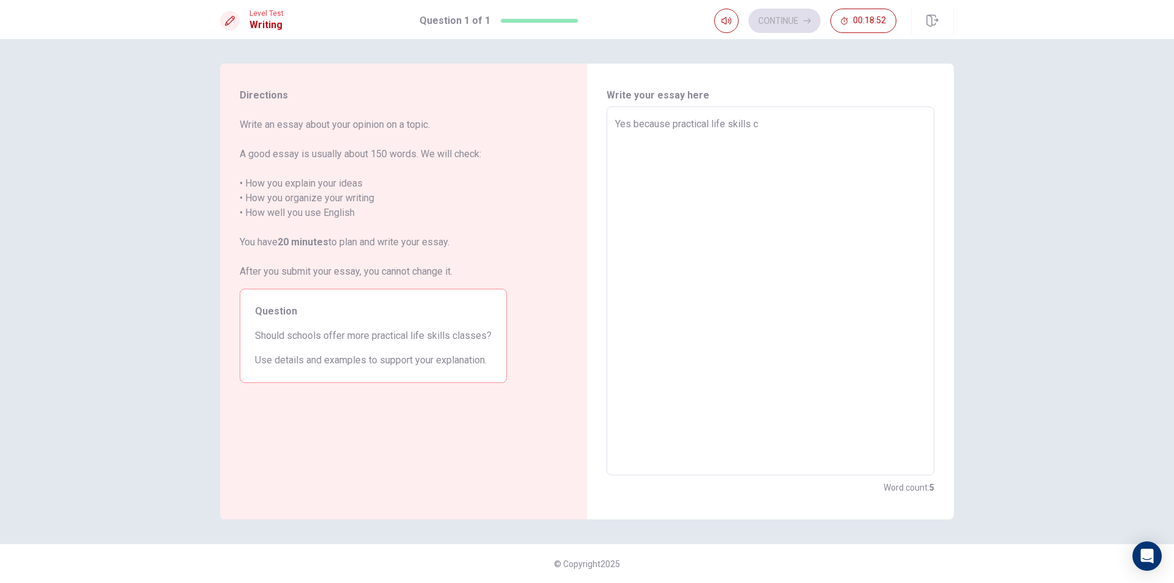
type textarea "x"
type textarea "Yes because practical life skills cl"
type textarea "x"
type textarea "Yes because practical life skills cla"
type textarea "x"
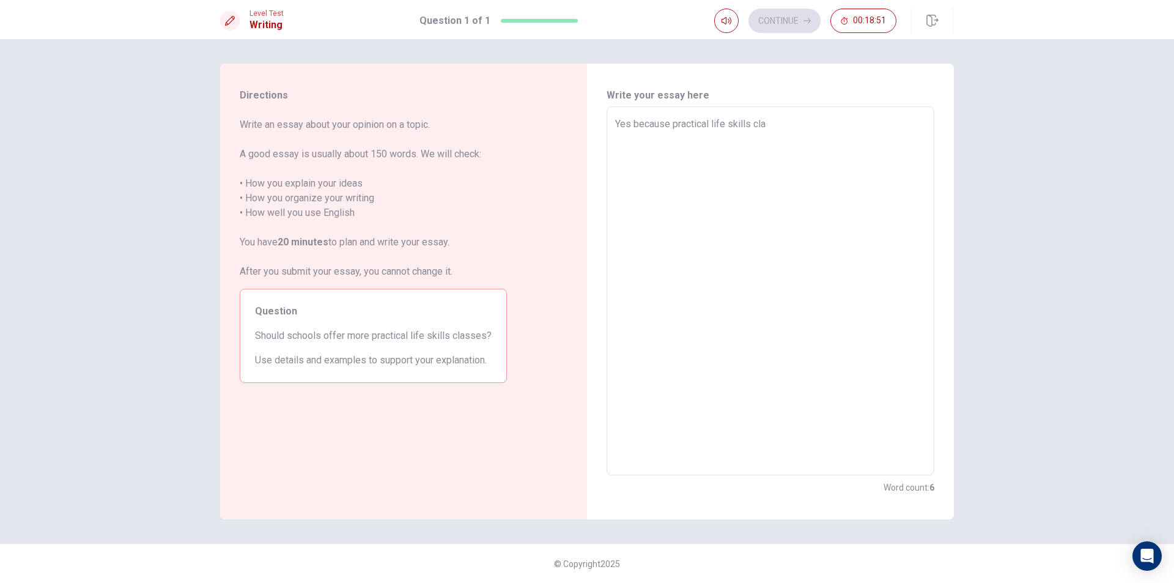
type textarea "Yes because practical life skills clas"
type textarea "x"
type textarea "Yes because practical life skills class"
type textarea "x"
type textarea "Yes because practical life skills classa"
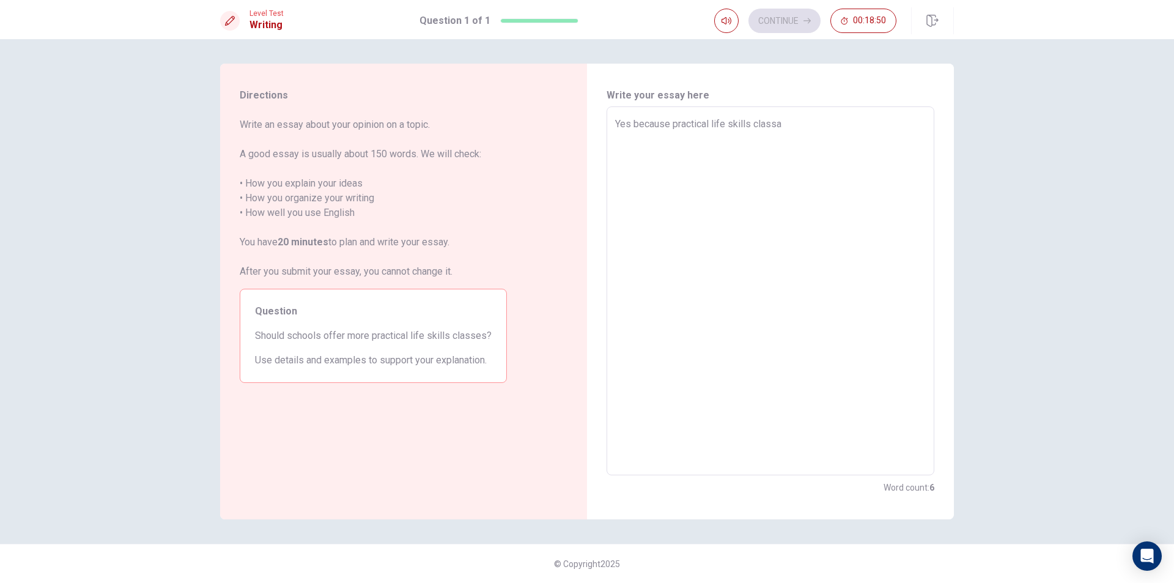
type textarea "x"
type textarea "Yes because practical life skills class"
type textarea "x"
type textarea "Yes because practical life skills classe"
type textarea "x"
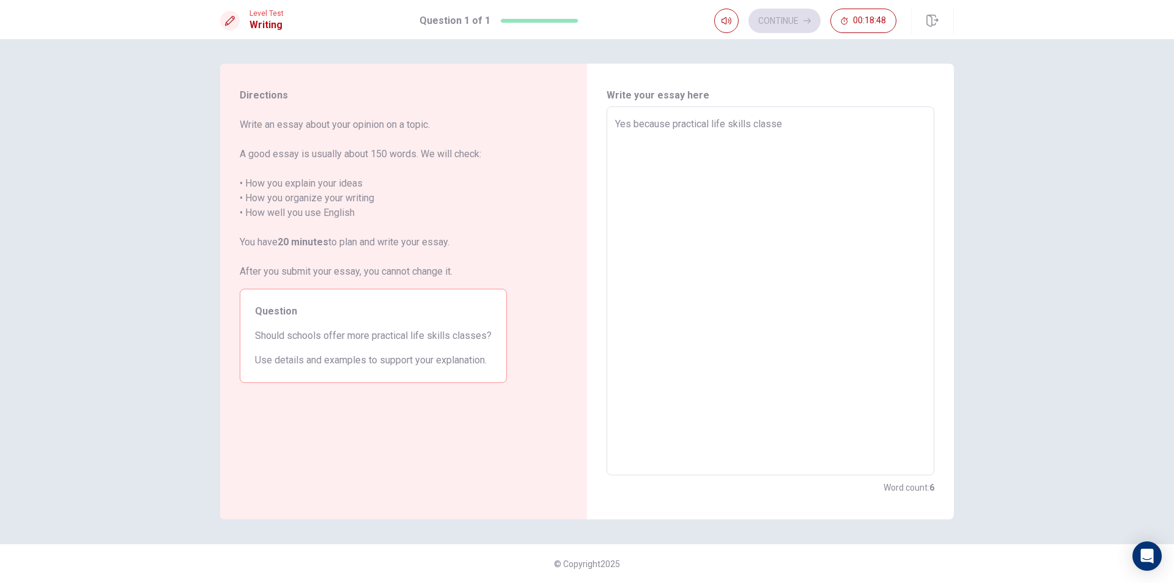
type textarea "Yes because practical life skills classes"
type textarea "x"
type textarea "Yes because practical life skills classes"
type textarea "x"
type textarea "Yes because practical life skills classes i"
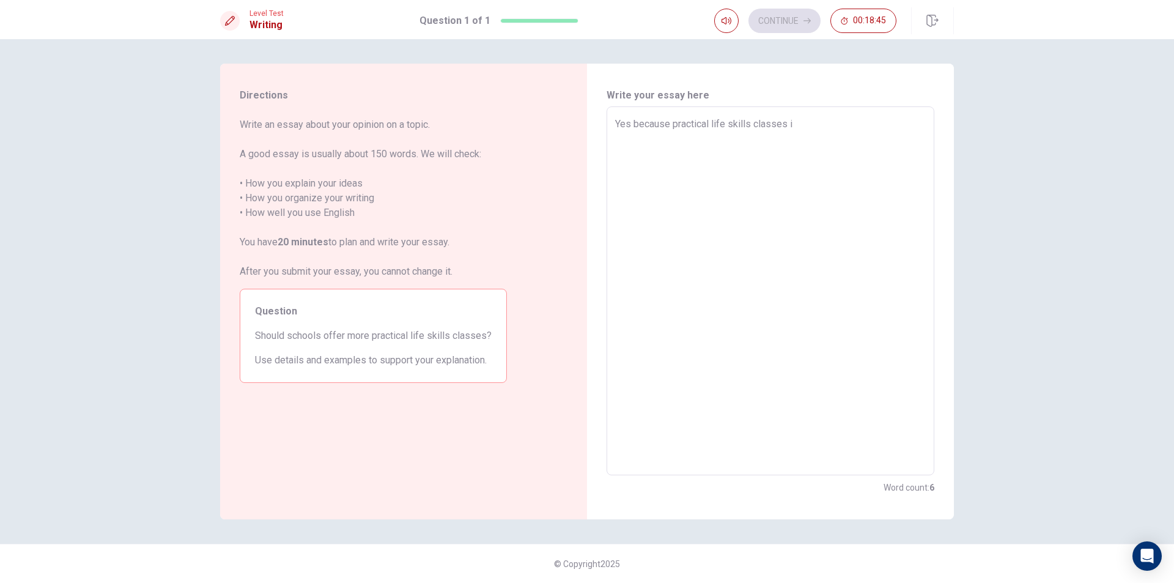
type textarea "x"
type textarea "Yes because practical life skills classes i"
type textarea "x"
type textarea "Yes because practical life skills classes i s"
type textarea "x"
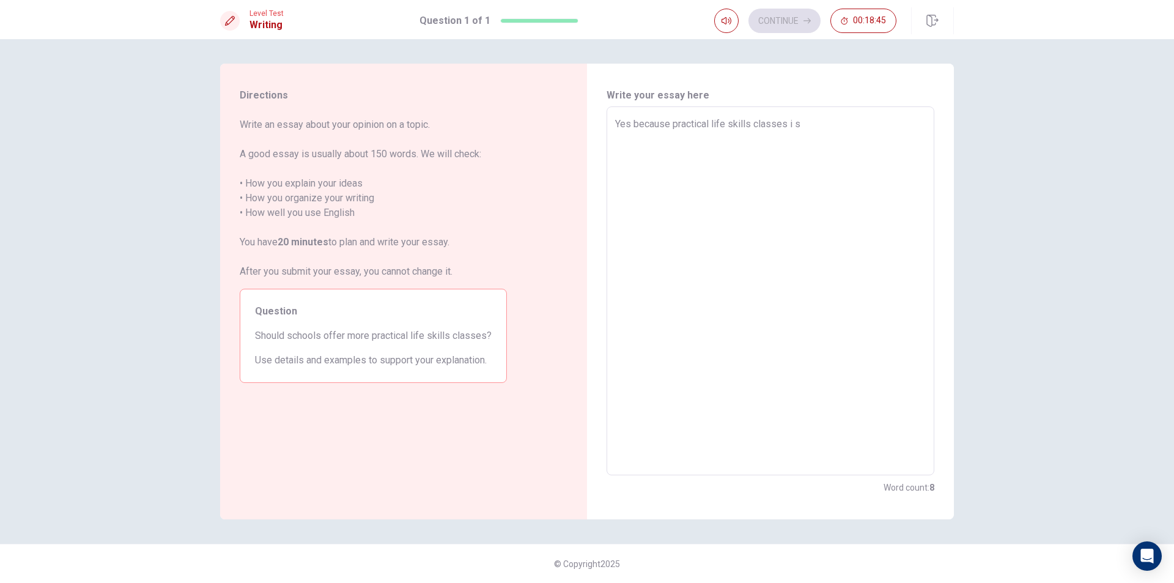
type textarea "Yes because practical life skills classes i sb"
type textarea "x"
type textarea "Yes because practical life skills classes i sbe"
type textarea "x"
type textarea "Yes because practical life skills classes i sbert"
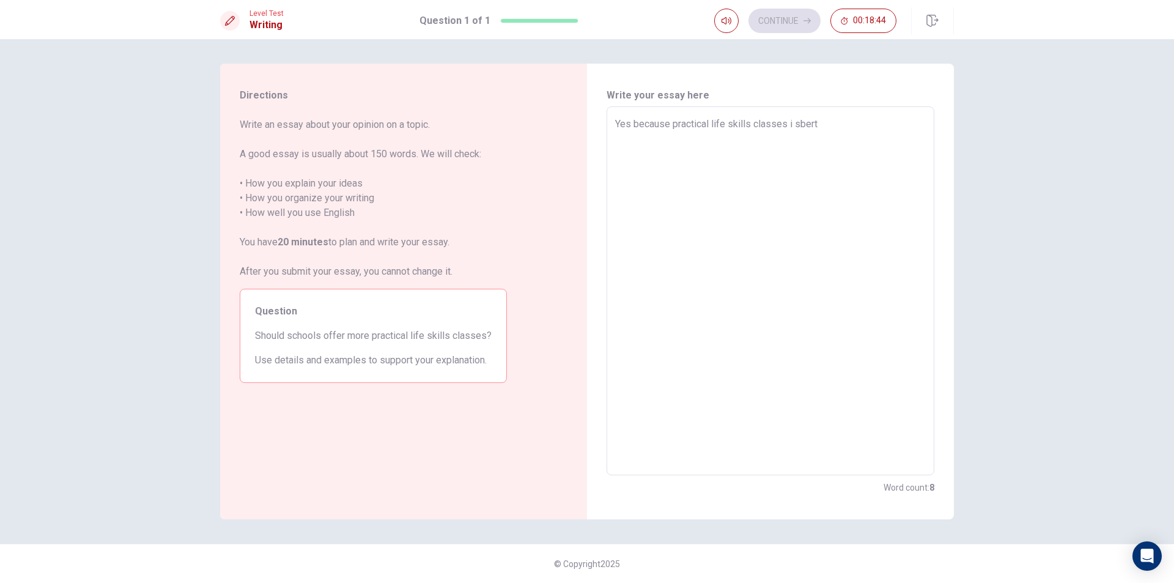
type textarea "x"
type textarea "Yes because practical life skills classes i sbertt"
type textarea "x"
type textarea "Yes because practical life skills classes i sbertte"
type textarea "x"
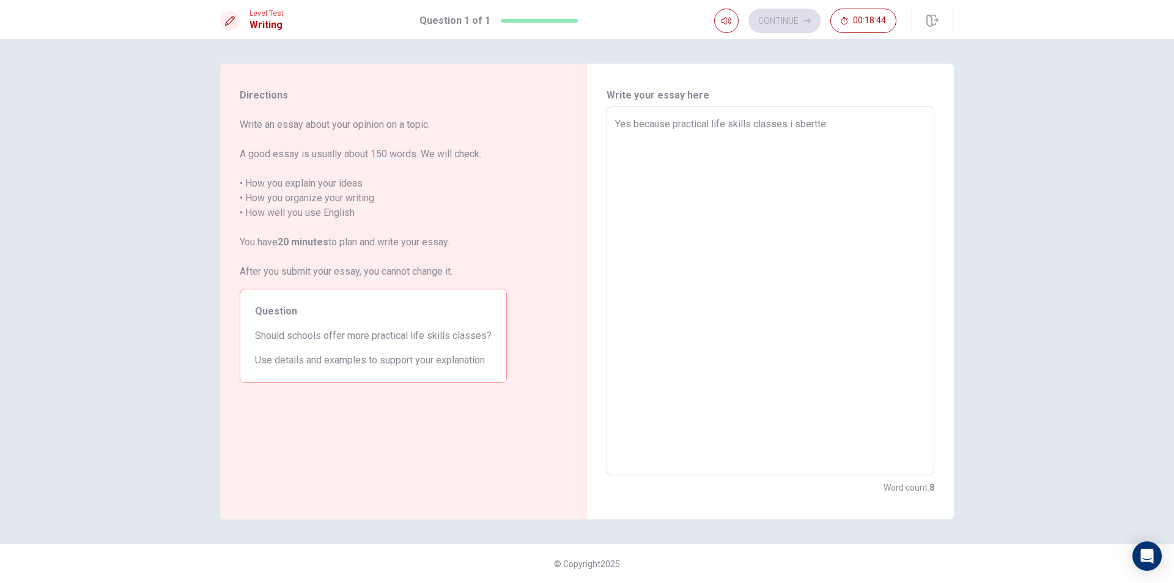
type textarea "Yes because practical life skills classes i sbertter"
type textarea "x"
type textarea "Yes because practical life skills classes i sbertte"
type textarea "x"
type textarea "Yes because practical life skills classes i sbertt"
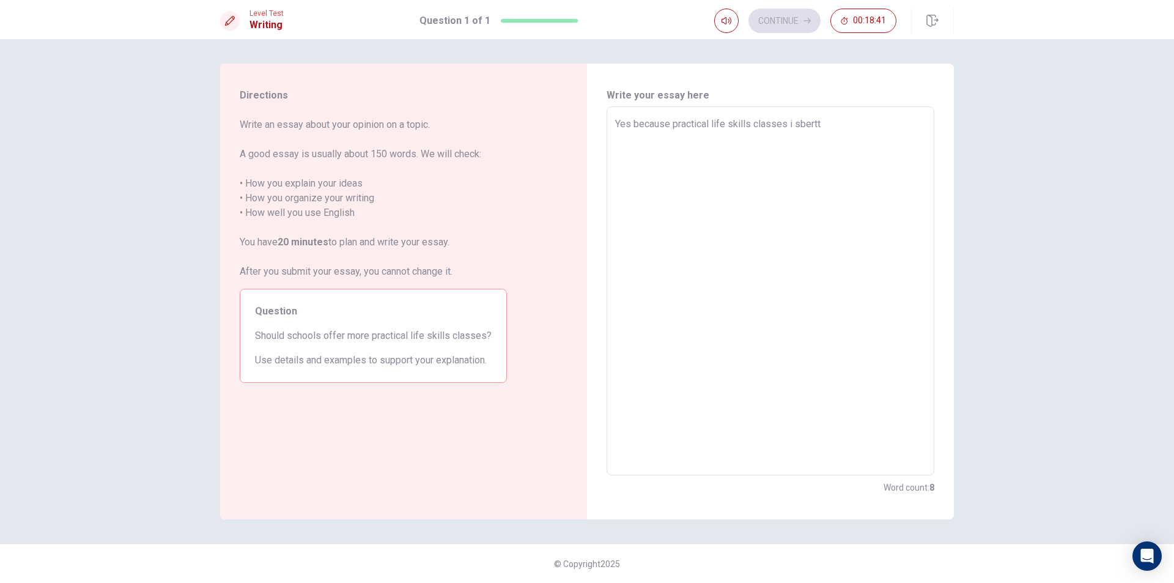
type textarea "x"
type textarea "Yes because practical life skills classes i sbert"
type textarea "x"
type textarea "Yes because practical life skills classes i sber"
type textarea "x"
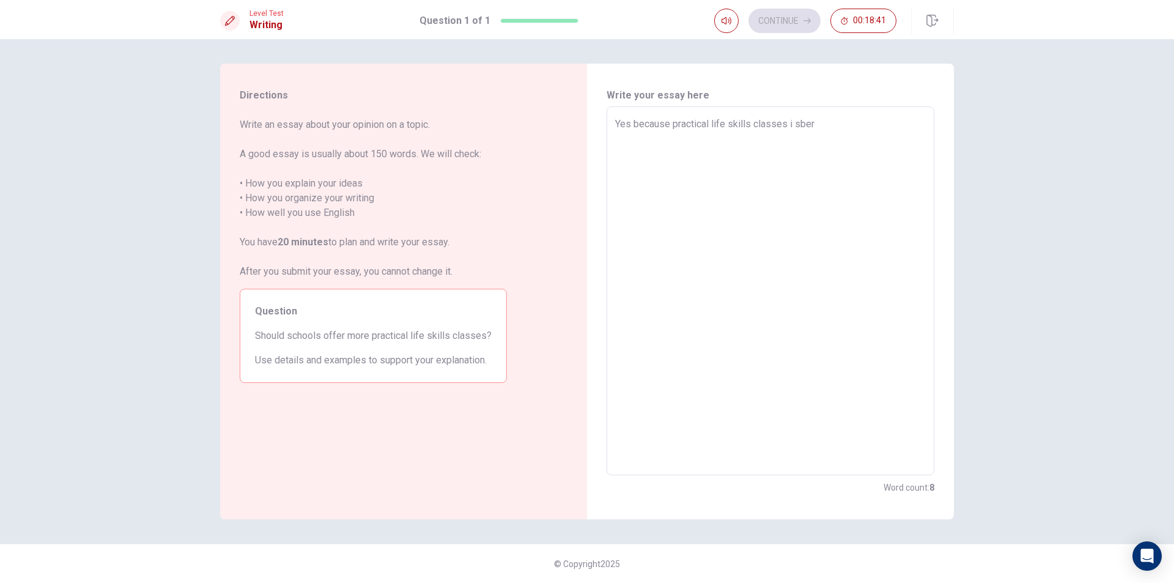
type textarea "Yes because practical life skills classes i sbe"
type textarea "x"
type textarea "Yes because practical life skills classes i sb"
type textarea "x"
type textarea "Yes because practical life skills classes i s"
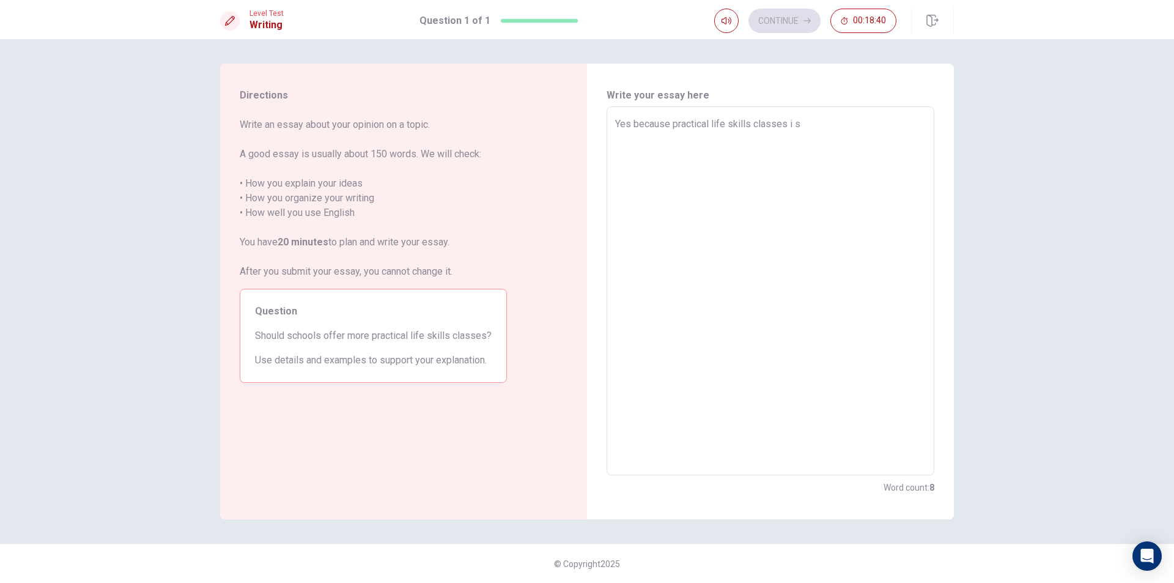
type textarea "x"
type textarea "Yes because practical life skills classes i"
type textarea "x"
type textarea "Yes because practical life skills classes i"
type textarea "x"
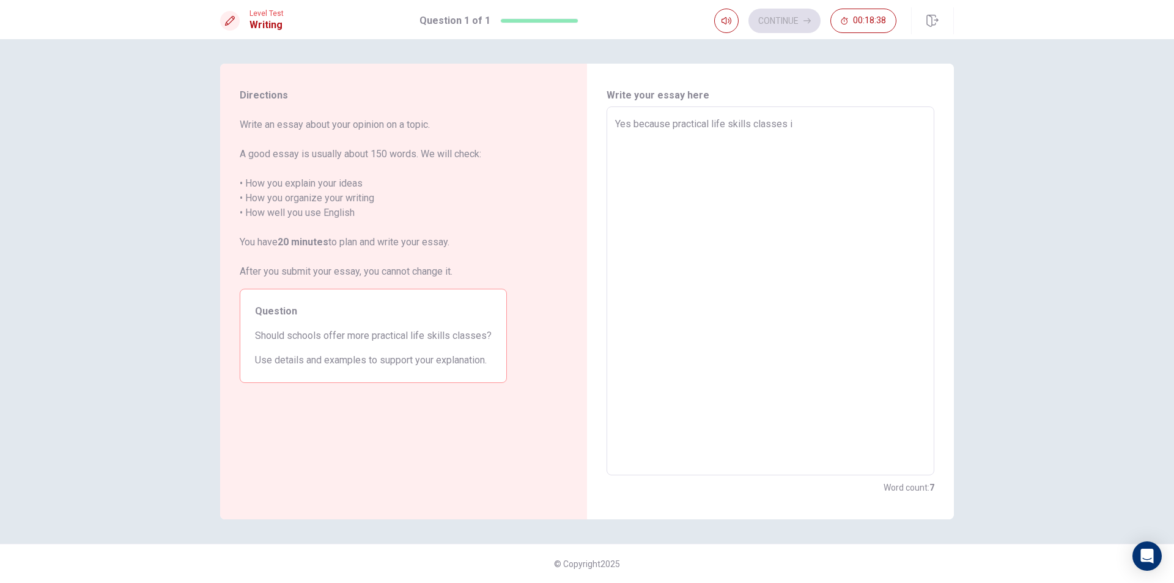
type textarea "Yes because practical life skills classes"
type textarea "x"
type textarea "Yes because practical life skills classes w"
type textarea "x"
type textarea "Yes because practical life skills classes wi"
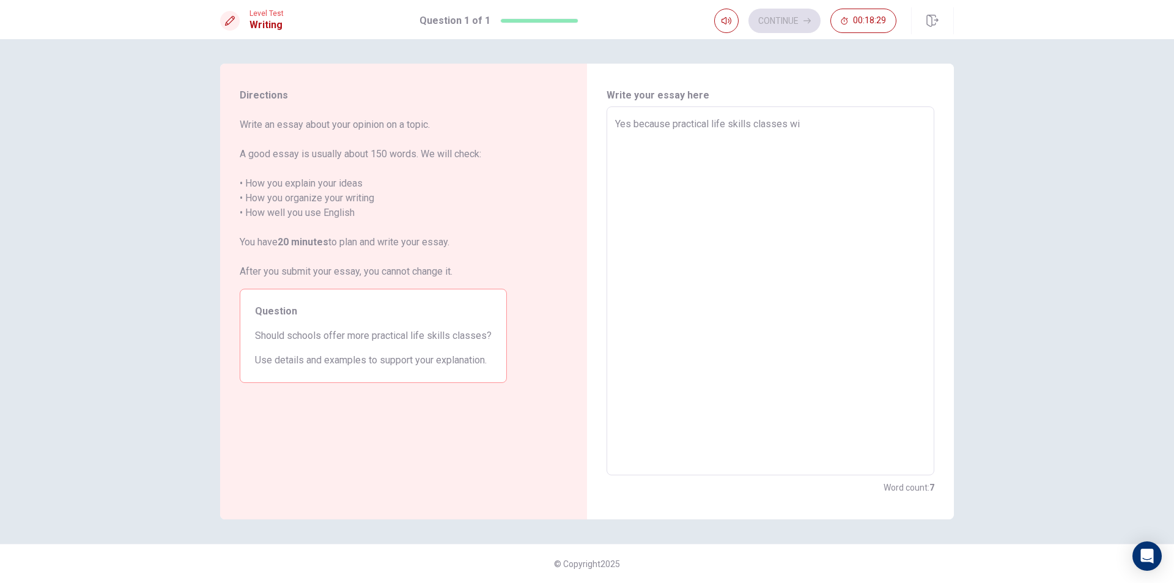
type textarea "x"
type textarea "Yes because practical life skills classes wil"
type textarea "x"
type textarea "Yes because practical life skills classes will"
type textarea "x"
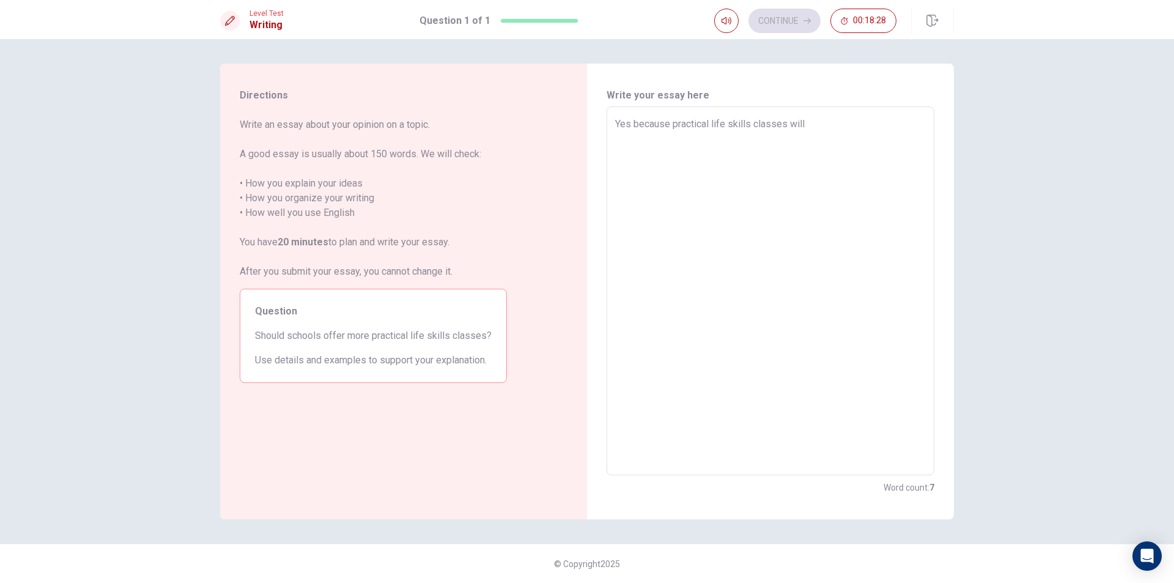
type textarea "Yes because practical life skills classes will"
type textarea "x"
type textarea "Yes because practical life skills classes will t"
type textarea "x"
type textarea "Yes because practical life skills classes will te"
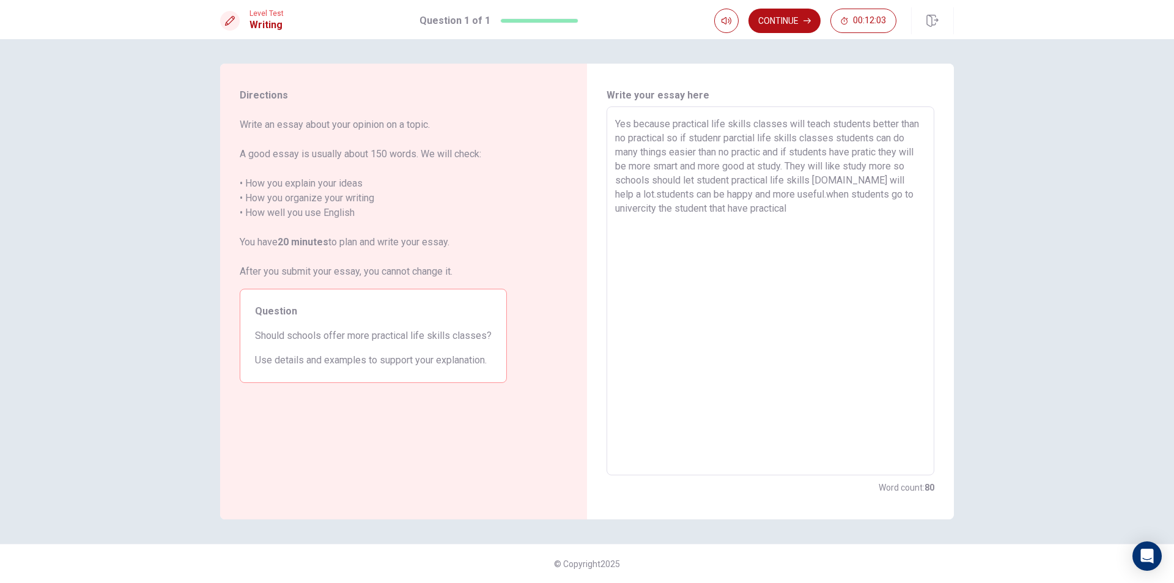
click at [751, 210] on textarea "Yes because practical life skills classes will teach students better than no pr…" at bounding box center [770, 291] width 311 height 348
click at [776, 208] on textarea "Yes because practical life skills classes will teach students better than no pr…" at bounding box center [770, 291] width 311 height 348
click at [891, 204] on textarea "Yes because practical life skills classes will teach students better than no pr…" at bounding box center [770, 291] width 311 height 348
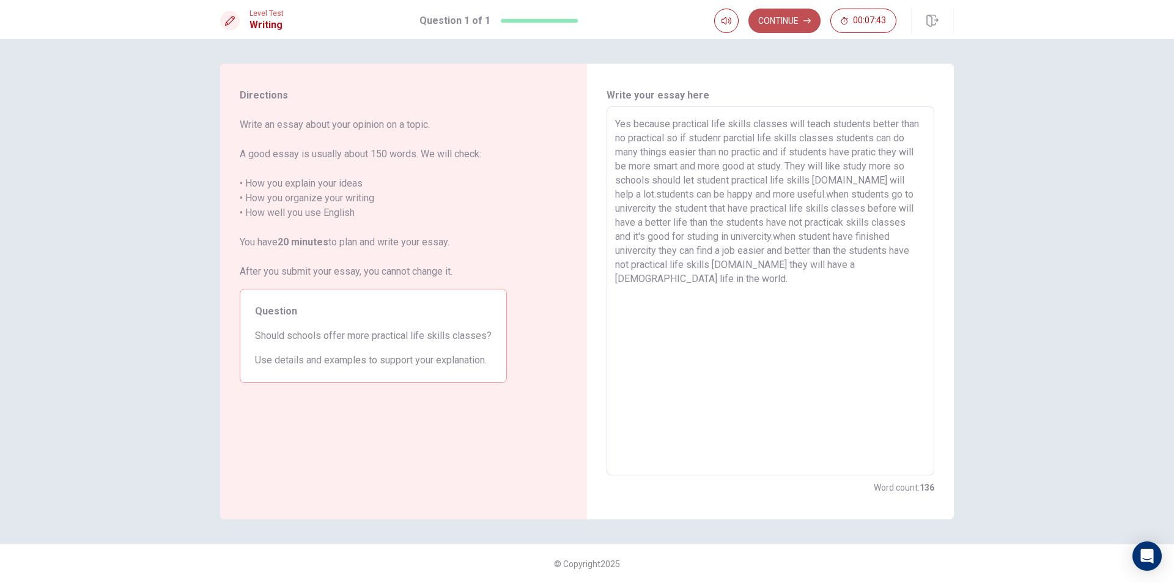
click at [785, 21] on button "Continue" at bounding box center [784, 21] width 72 height 24
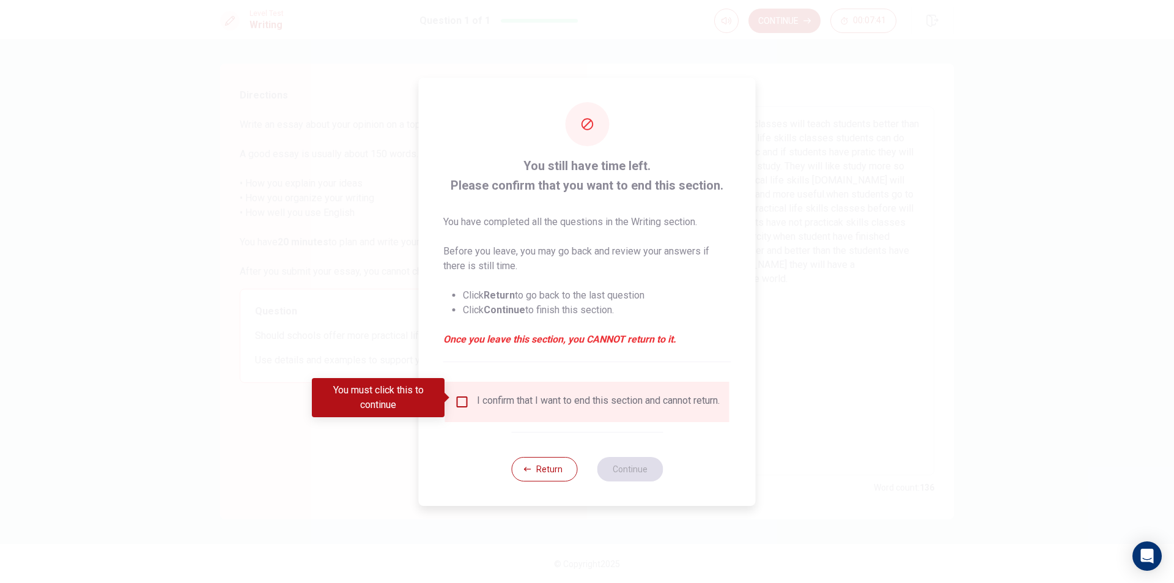
click at [468, 409] on div "I confirm that I want to end this section and cannot return." at bounding box center [587, 401] width 265 height 15
click at [464, 397] on input "You must click this to continue" at bounding box center [462, 401] width 15 height 15
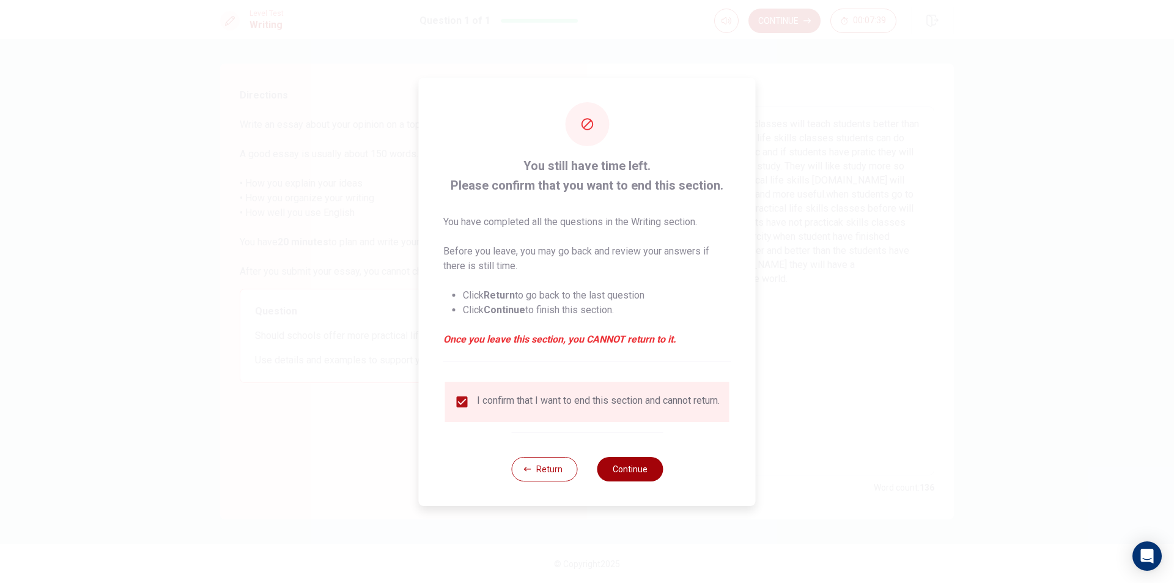
click at [612, 473] on button "Continue" at bounding box center [630, 469] width 66 height 24
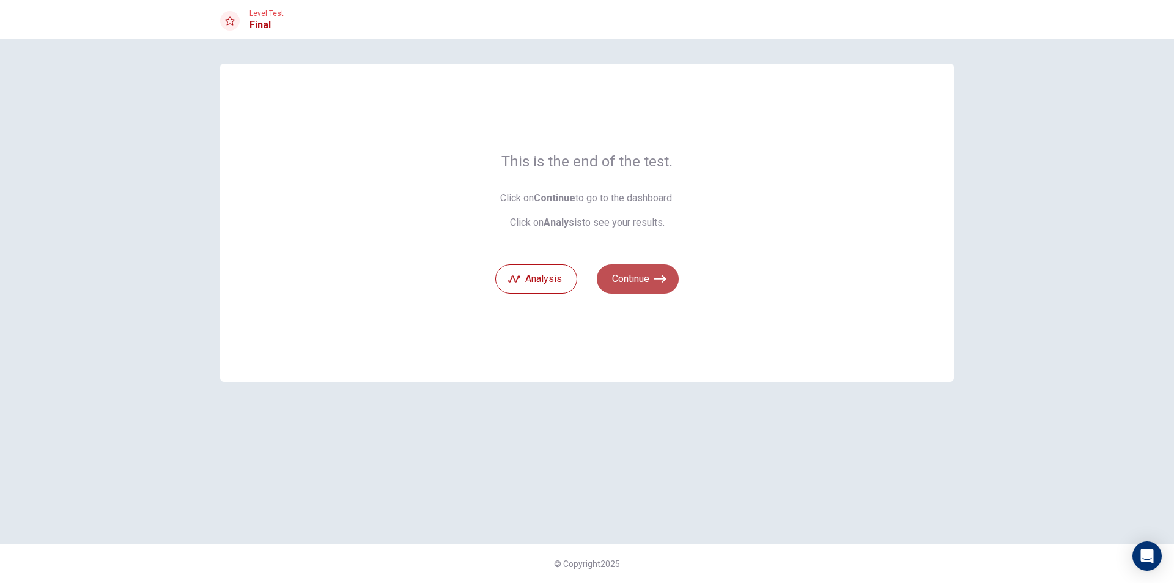
click at [638, 277] on button "Continue" at bounding box center [638, 278] width 82 height 29
